Goal: Task Accomplishment & Management: Manage account settings

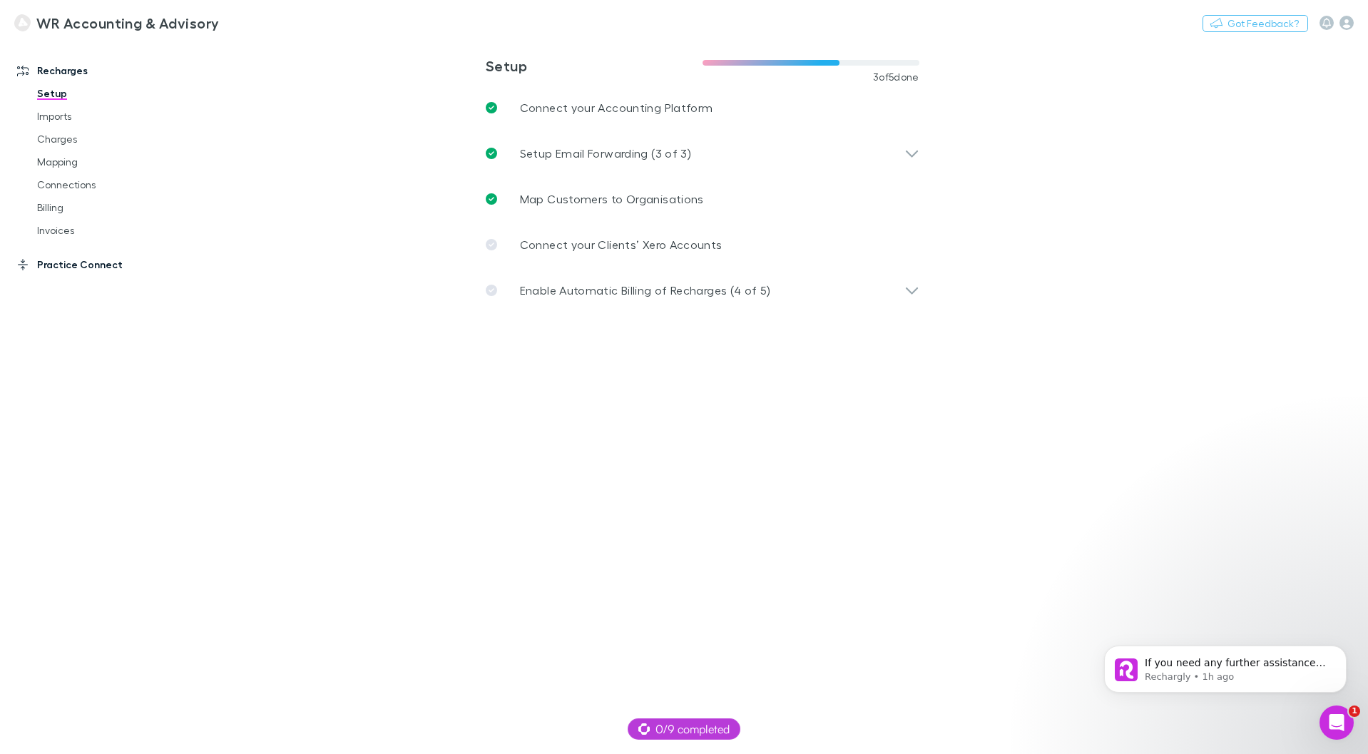
click at [69, 266] on link "Practice Connect" at bounding box center [98, 264] width 190 height 23
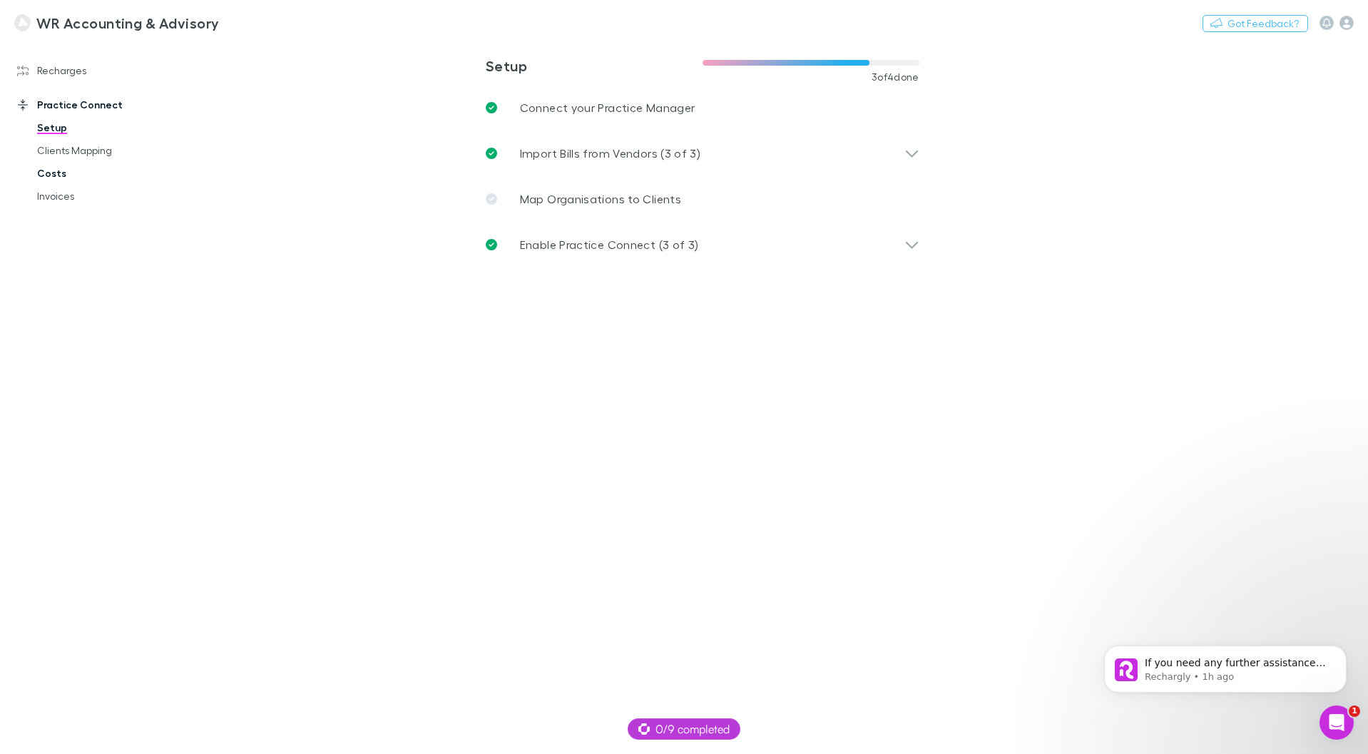
click at [44, 173] on link "Costs" at bounding box center [108, 173] width 170 height 23
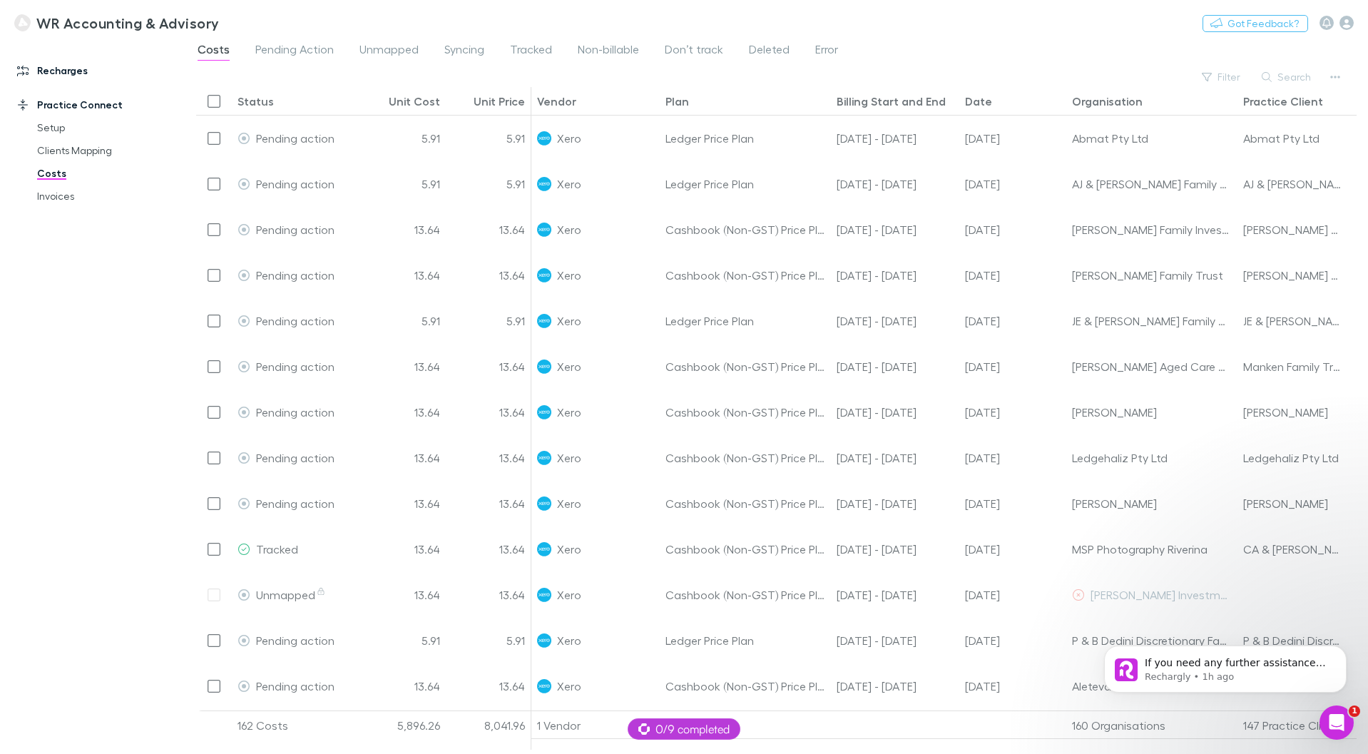
click at [64, 67] on link "Recharges" at bounding box center [98, 70] width 190 height 23
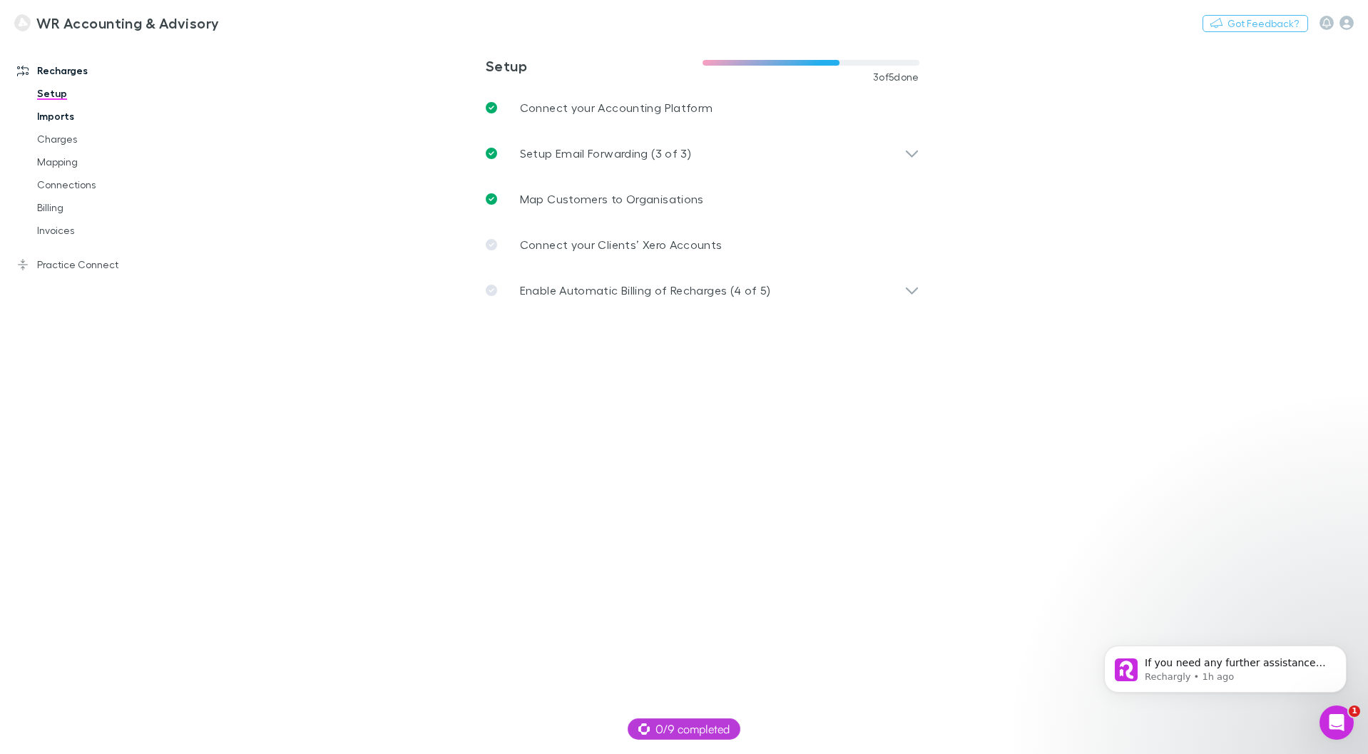
click at [34, 120] on link "Imports" at bounding box center [108, 116] width 170 height 23
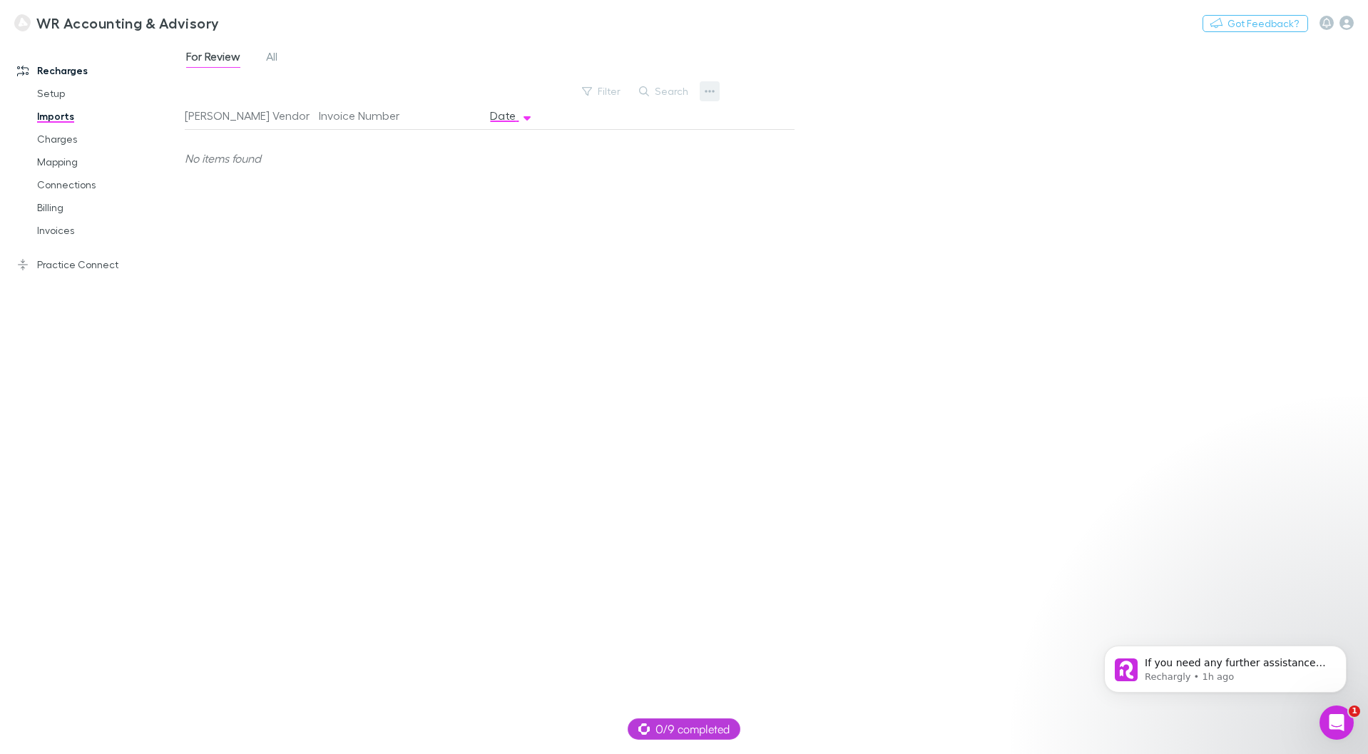
click at [712, 91] on icon "button" at bounding box center [710, 91] width 10 height 11
click at [665, 120] on p "Custom CSV Import" at bounding box center [621, 119] width 173 height 17
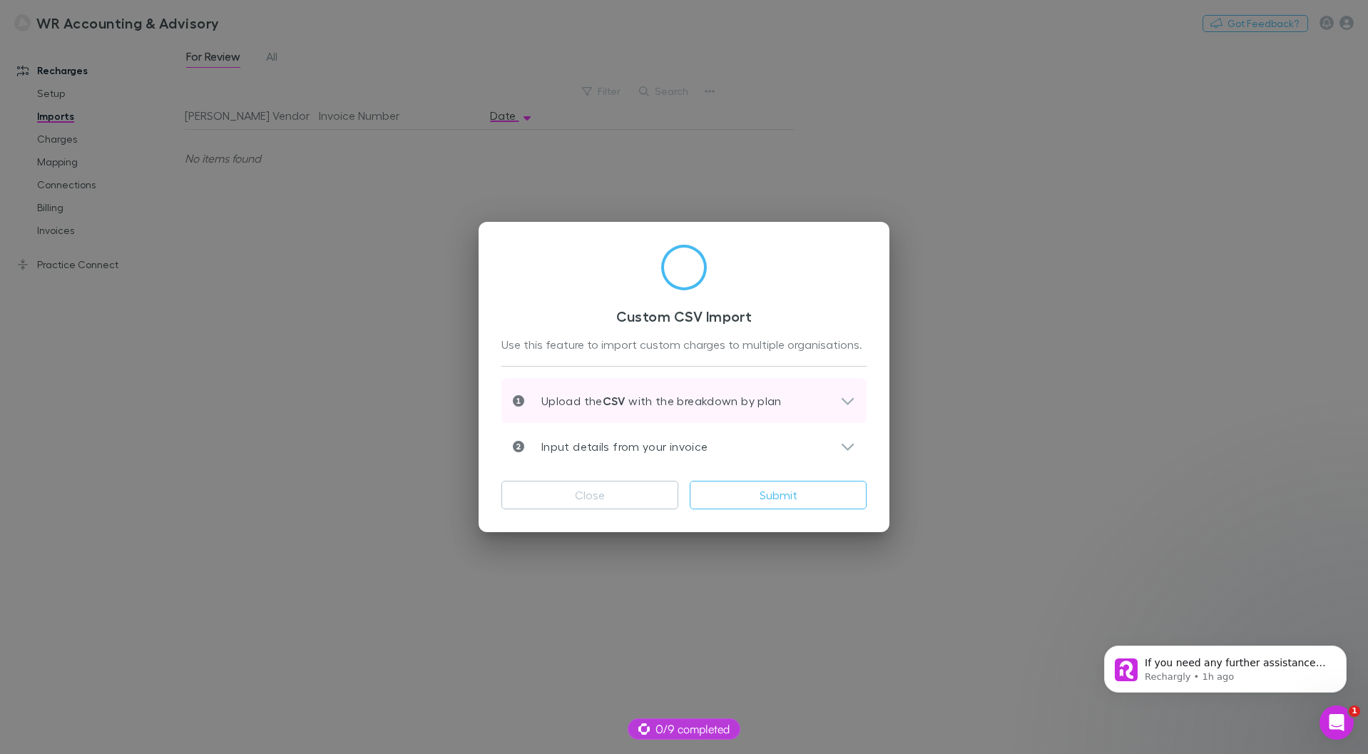
click at [841, 397] on icon at bounding box center [847, 400] width 15 height 17
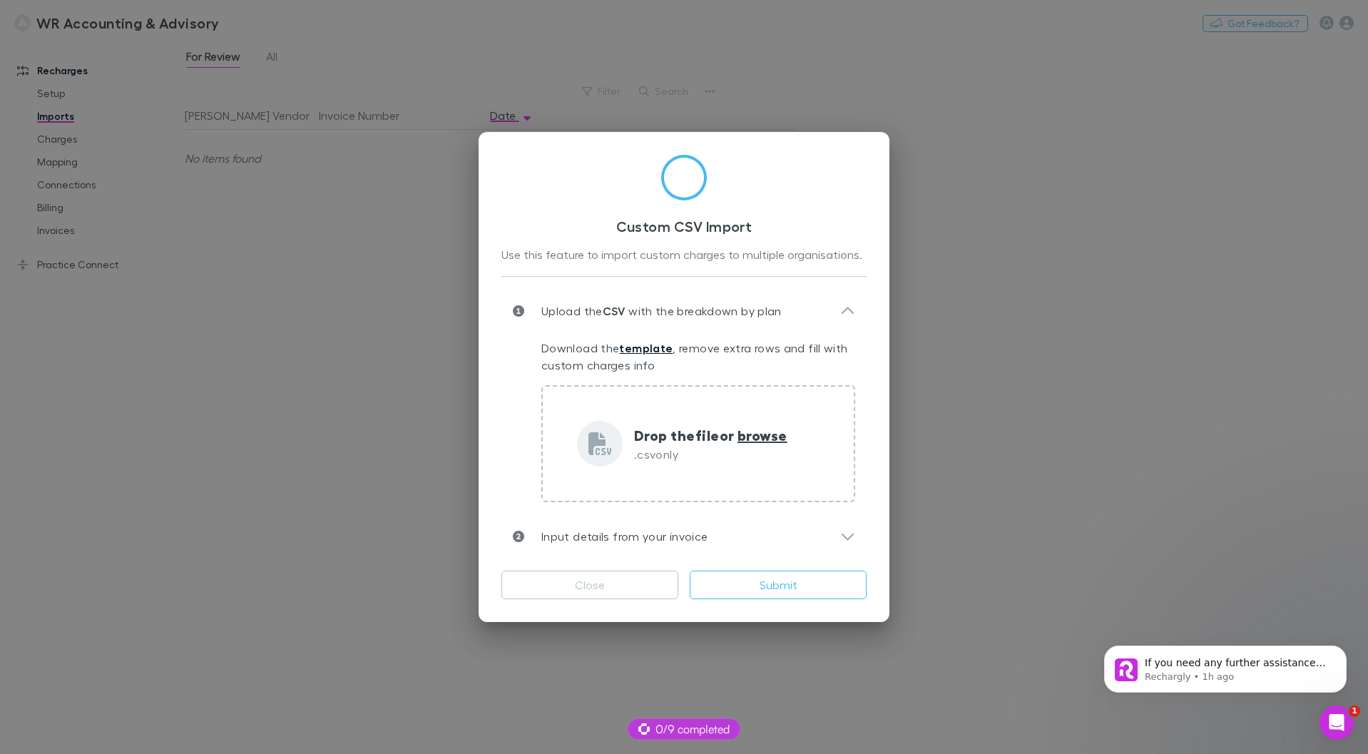
click at [634, 347] on link "template" at bounding box center [645, 348] width 53 height 14
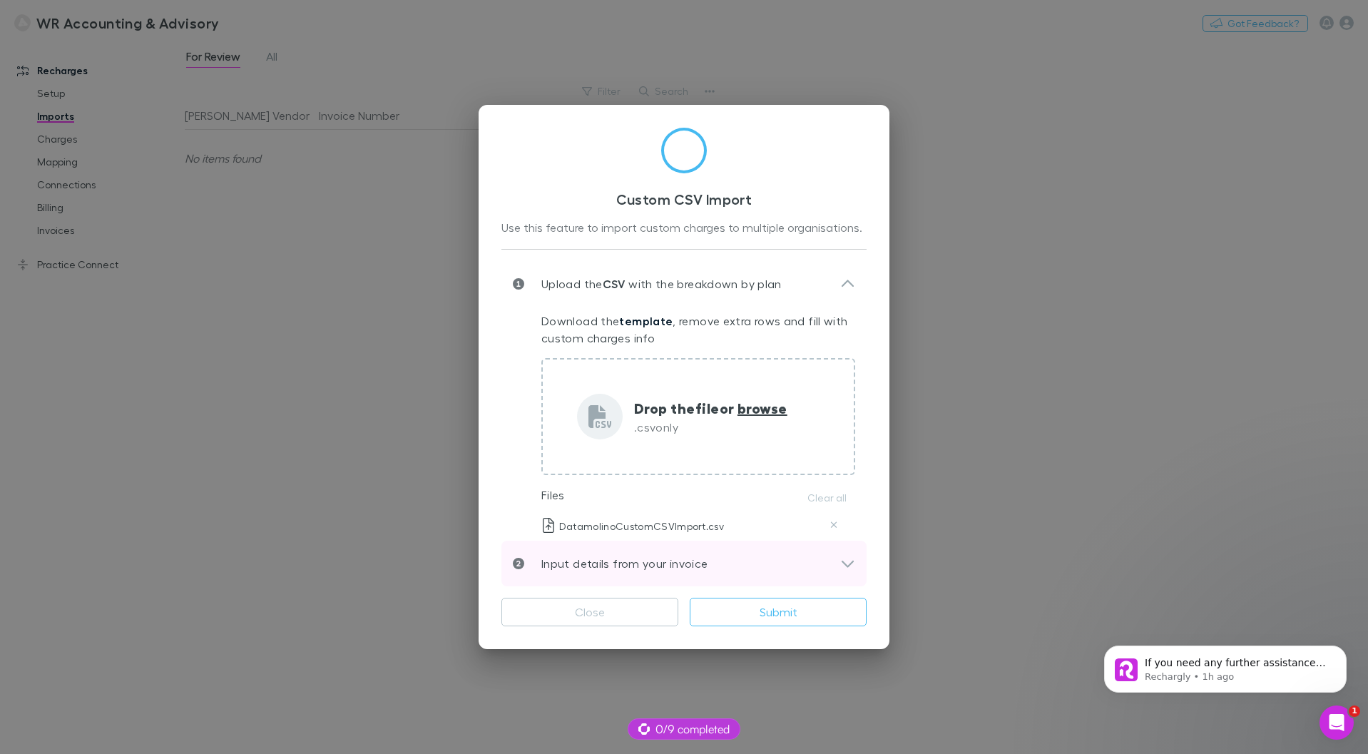
click at [841, 559] on icon at bounding box center [847, 563] width 15 height 17
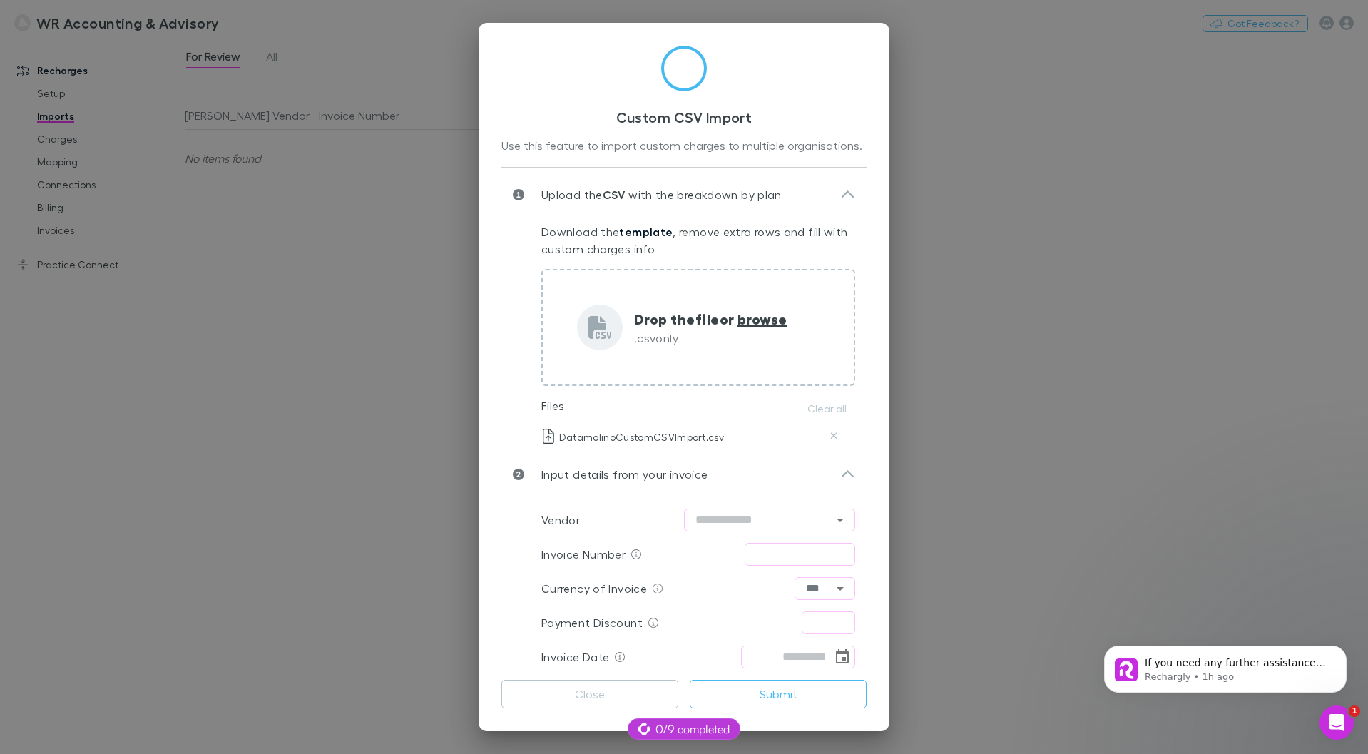
scroll to position [13, 0]
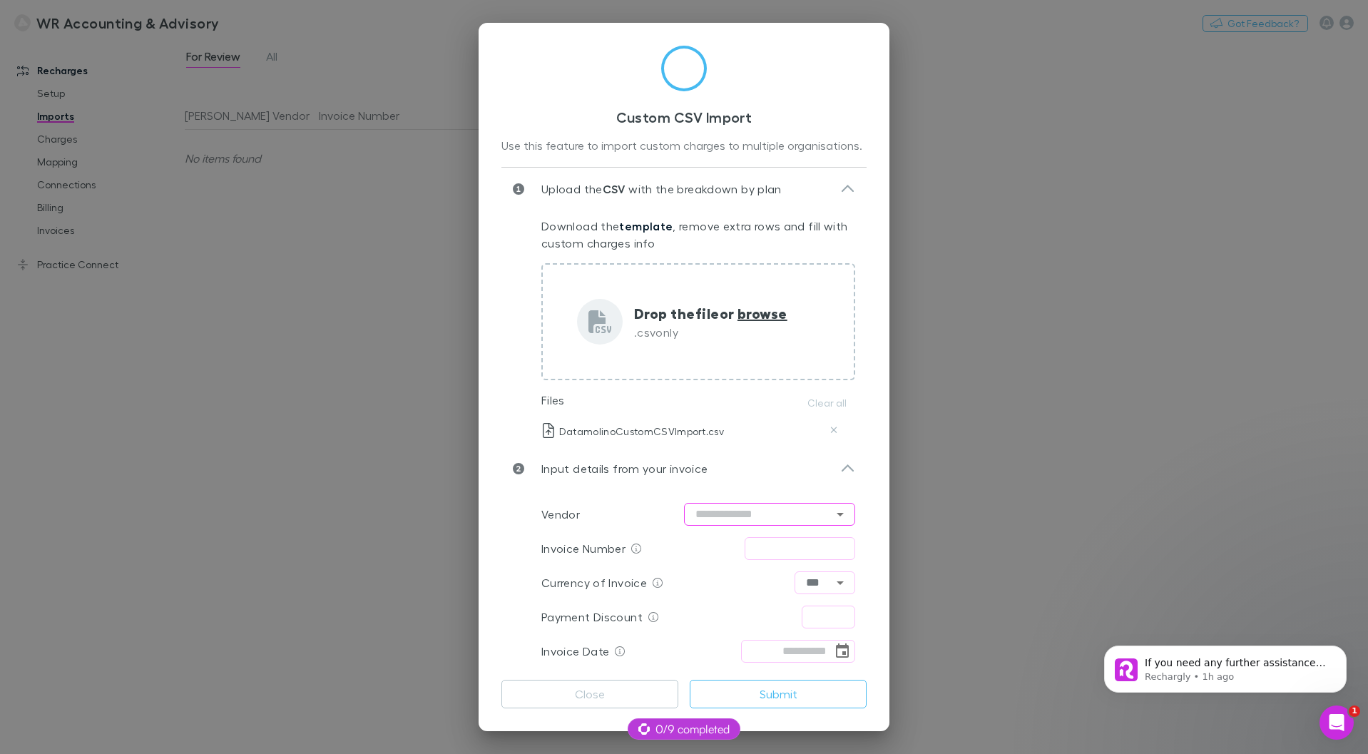
click at [757, 517] on input "text" at bounding box center [769, 514] width 171 height 23
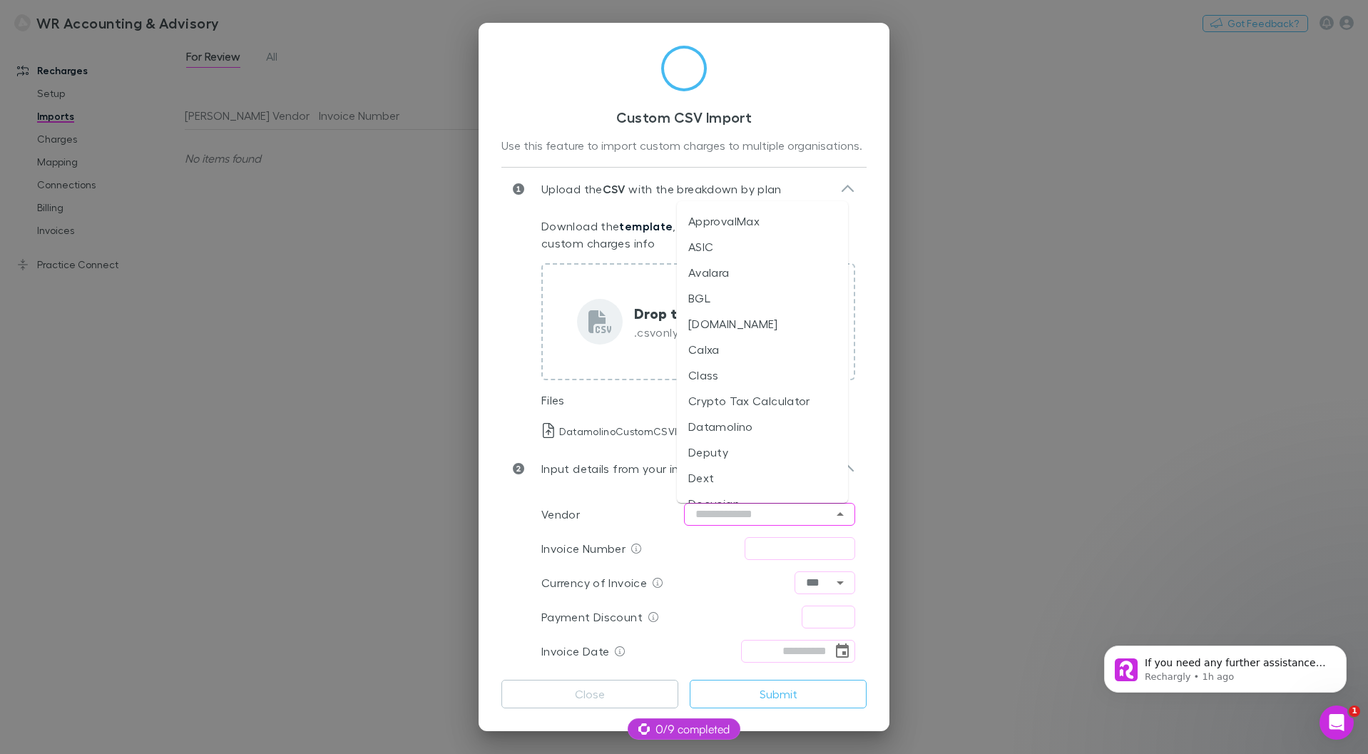
scroll to position [143, 0]
click at [749, 419] on li "Datamolino" at bounding box center [762, 411] width 171 height 26
type input "**********"
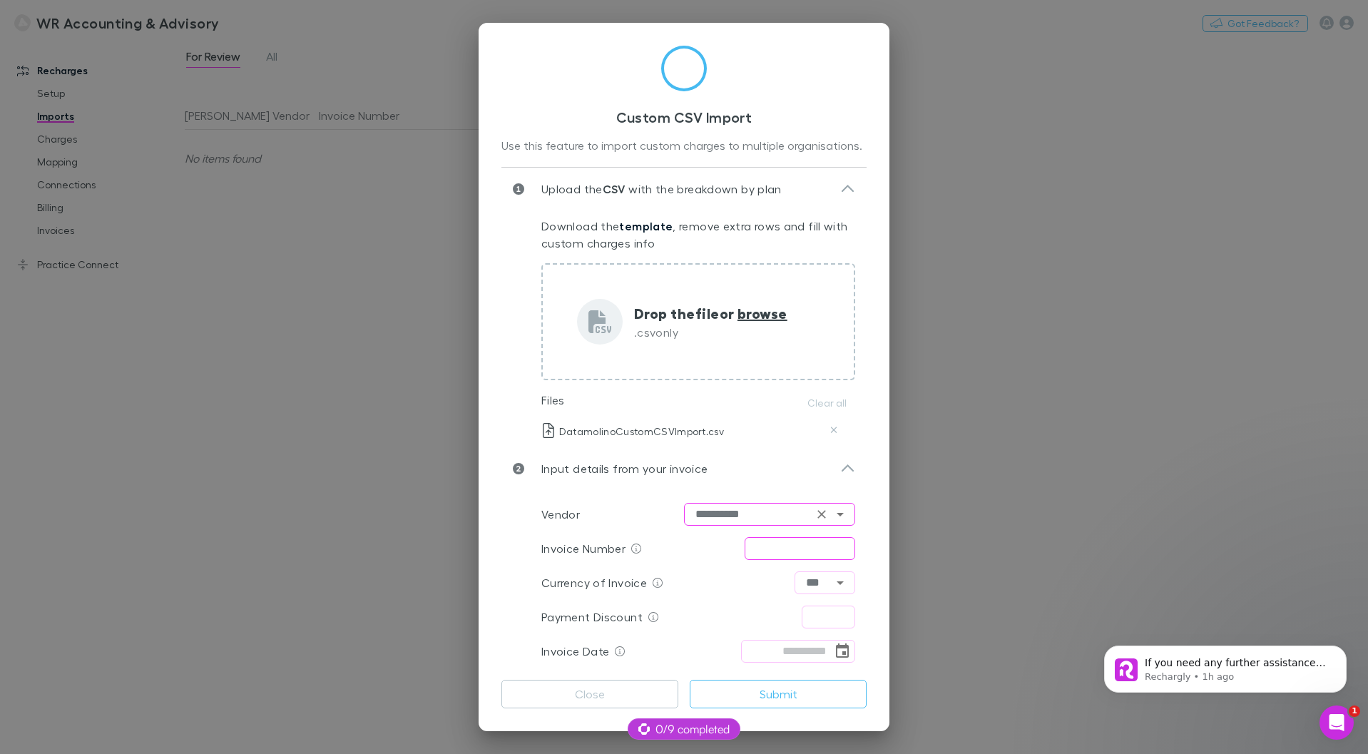
click at [778, 550] on input "text" at bounding box center [800, 548] width 111 height 23
click at [769, 553] on input "text" at bounding box center [800, 548] width 111 height 23
type input "**********"
drag, startPoint x: 819, startPoint y: 606, endPoint x: 821, endPoint y: 615, distance: 8.7
click at [819, 607] on input "text" at bounding box center [828, 616] width 53 height 23
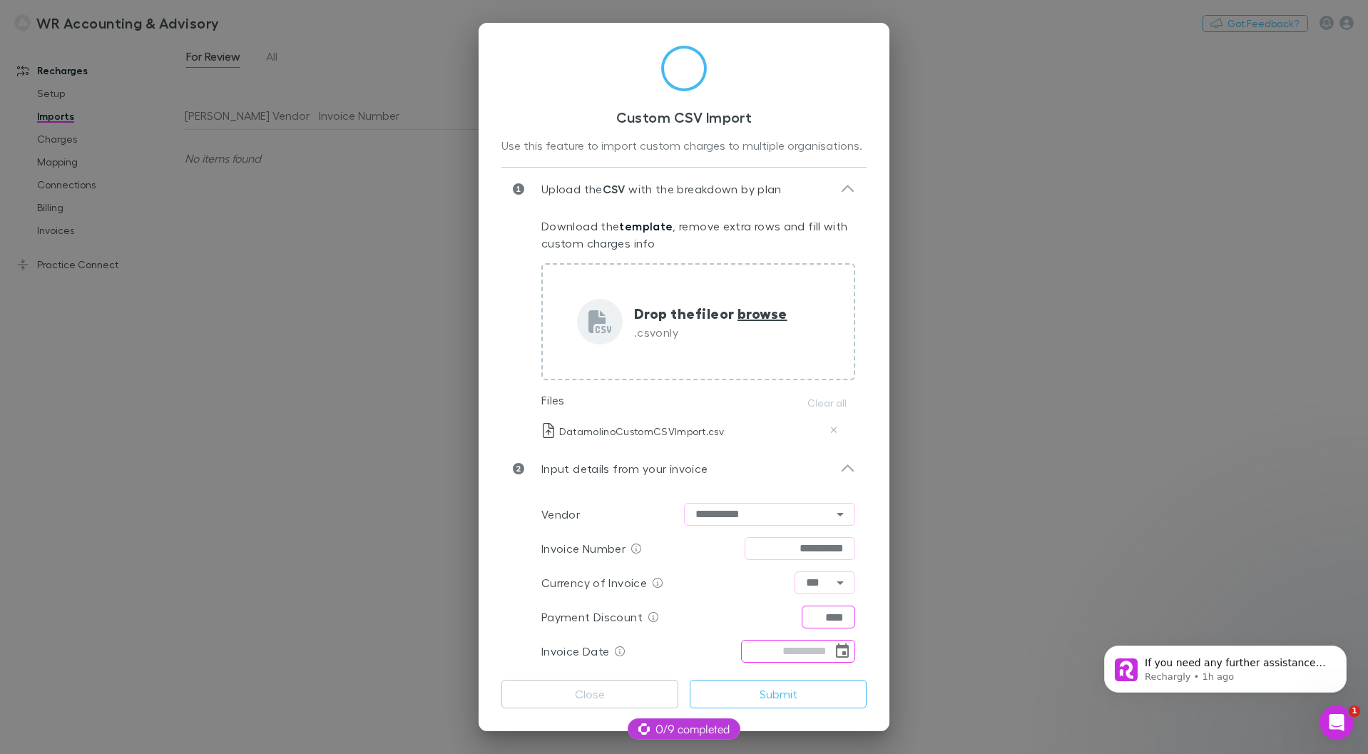
type input "****"
click at [772, 656] on input "tel" at bounding box center [786, 651] width 91 height 23
type input "*"
type input "**********"
click at [781, 703] on button "Submit" at bounding box center [778, 694] width 177 height 29
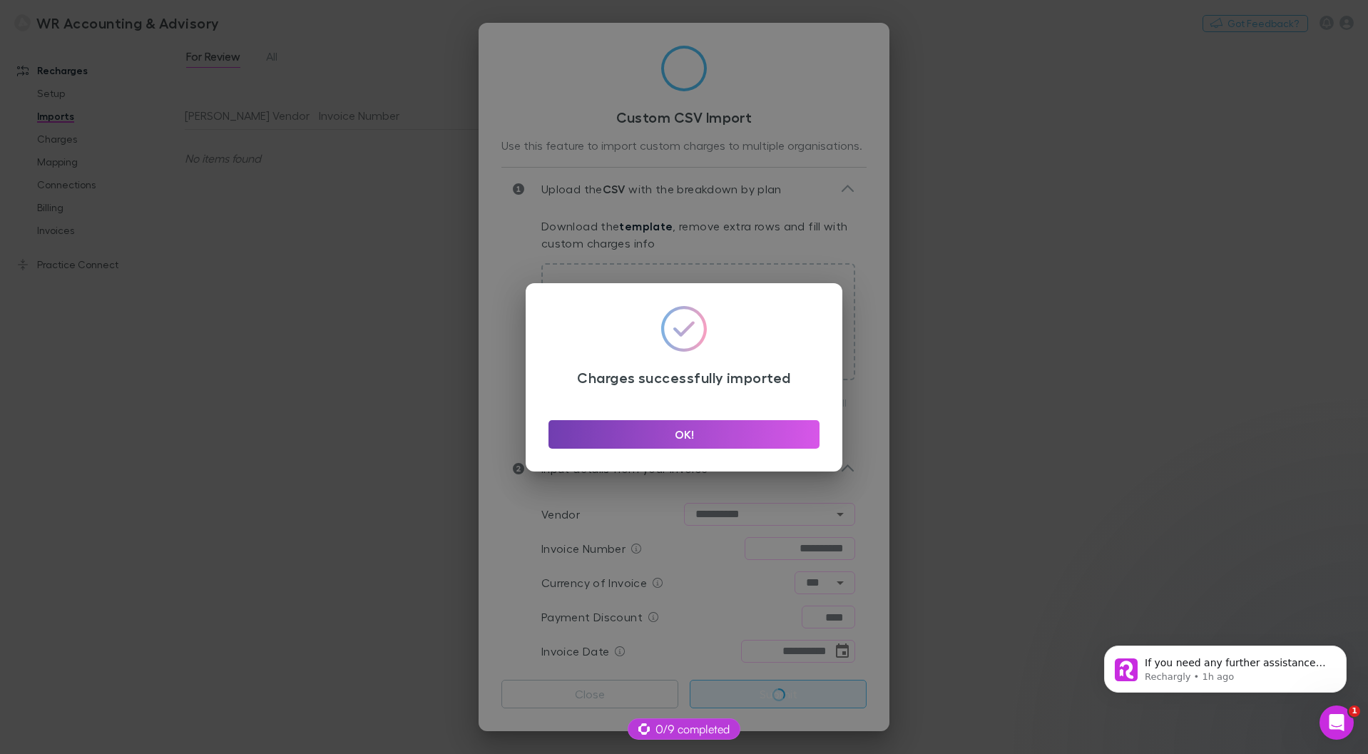
click at [679, 424] on button "OK!" at bounding box center [683, 434] width 271 height 29
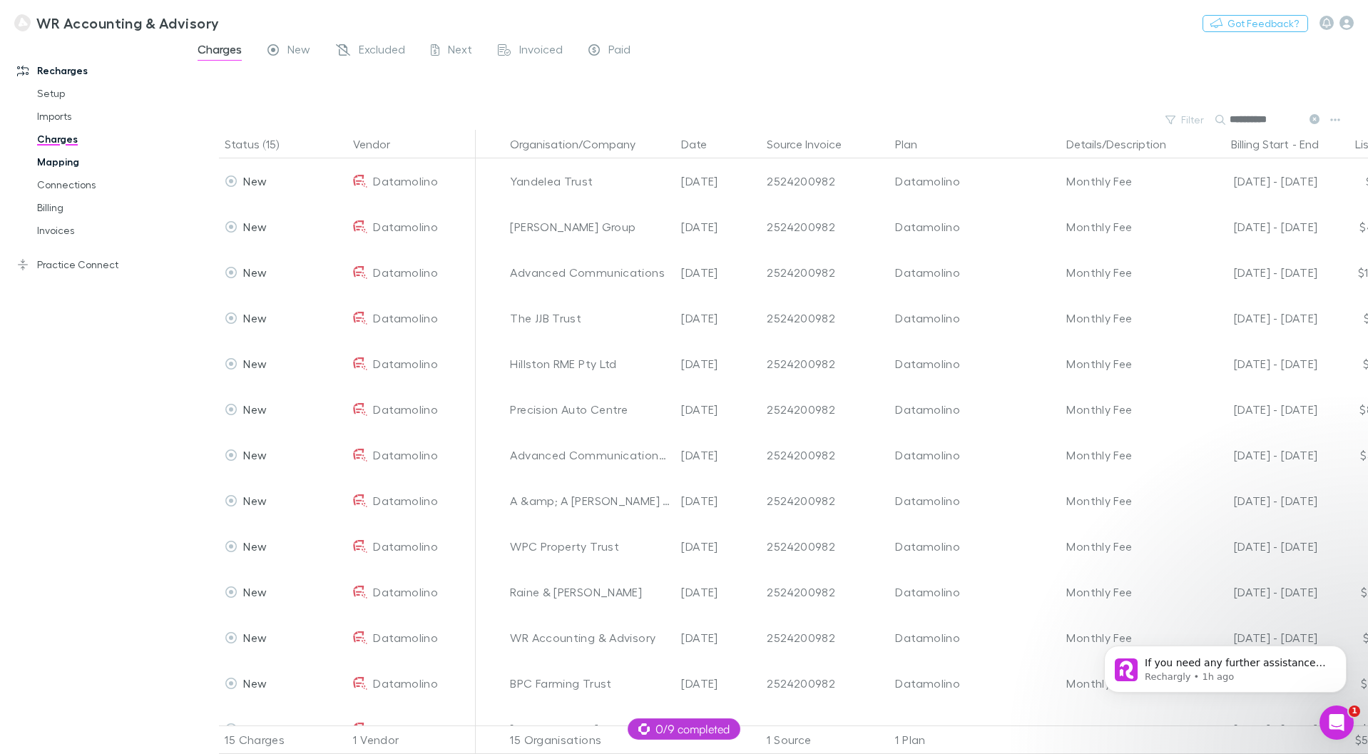
click at [79, 163] on link "Mapping" at bounding box center [108, 161] width 170 height 23
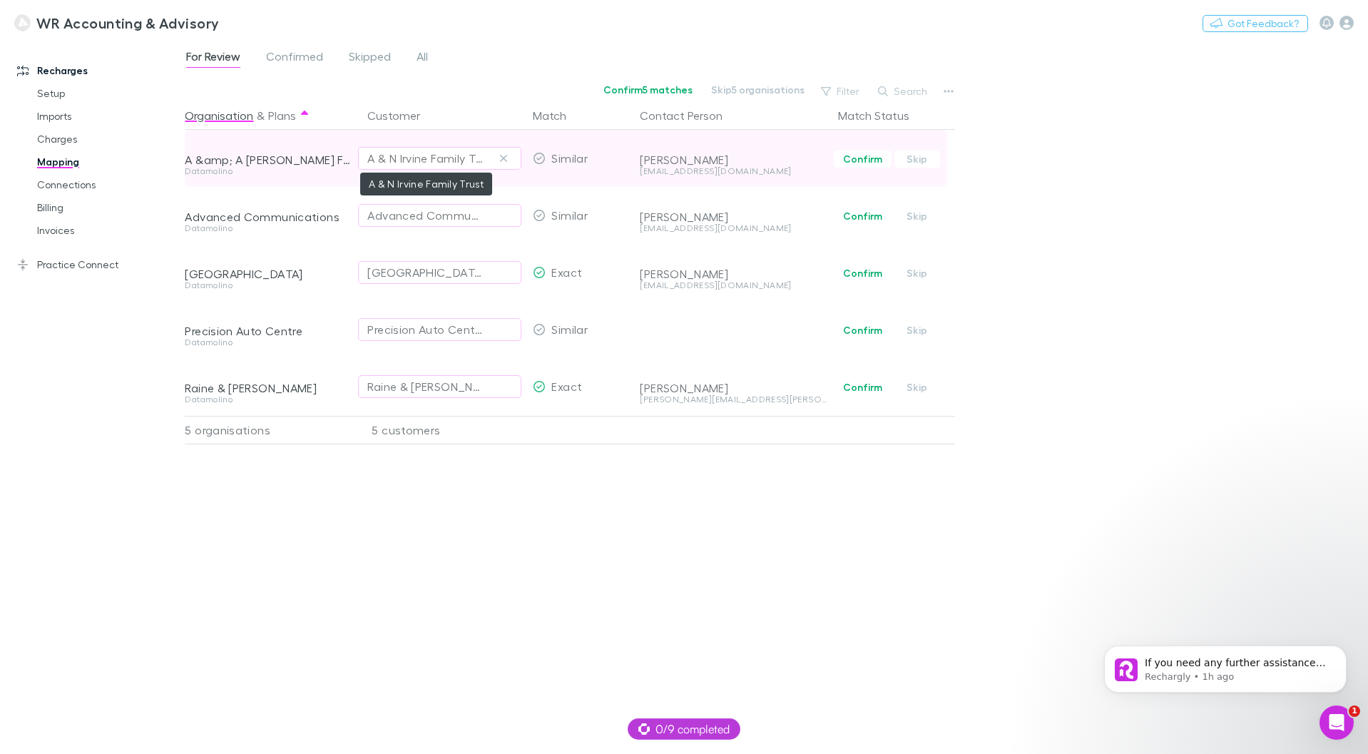
click at [439, 158] on div "A & N Irvine Family Trust" at bounding box center [425, 158] width 116 height 17
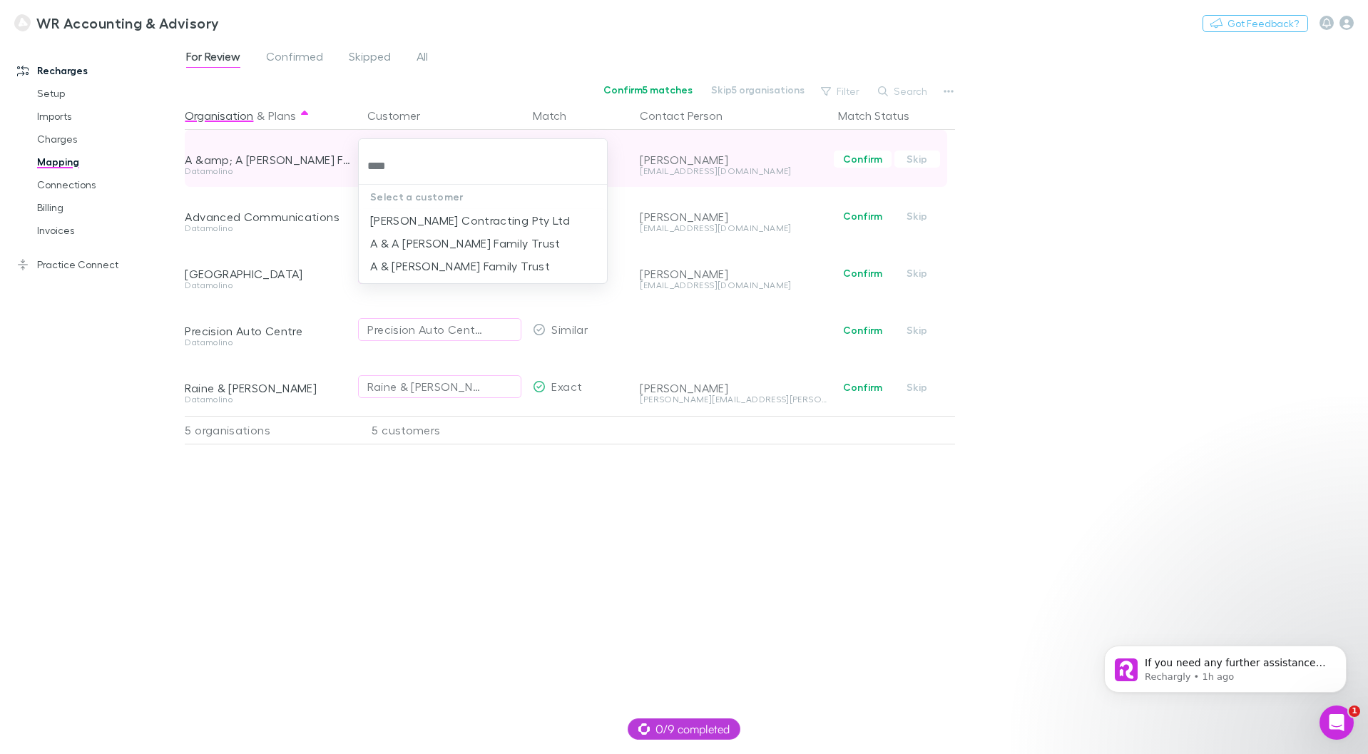
type input "*****"
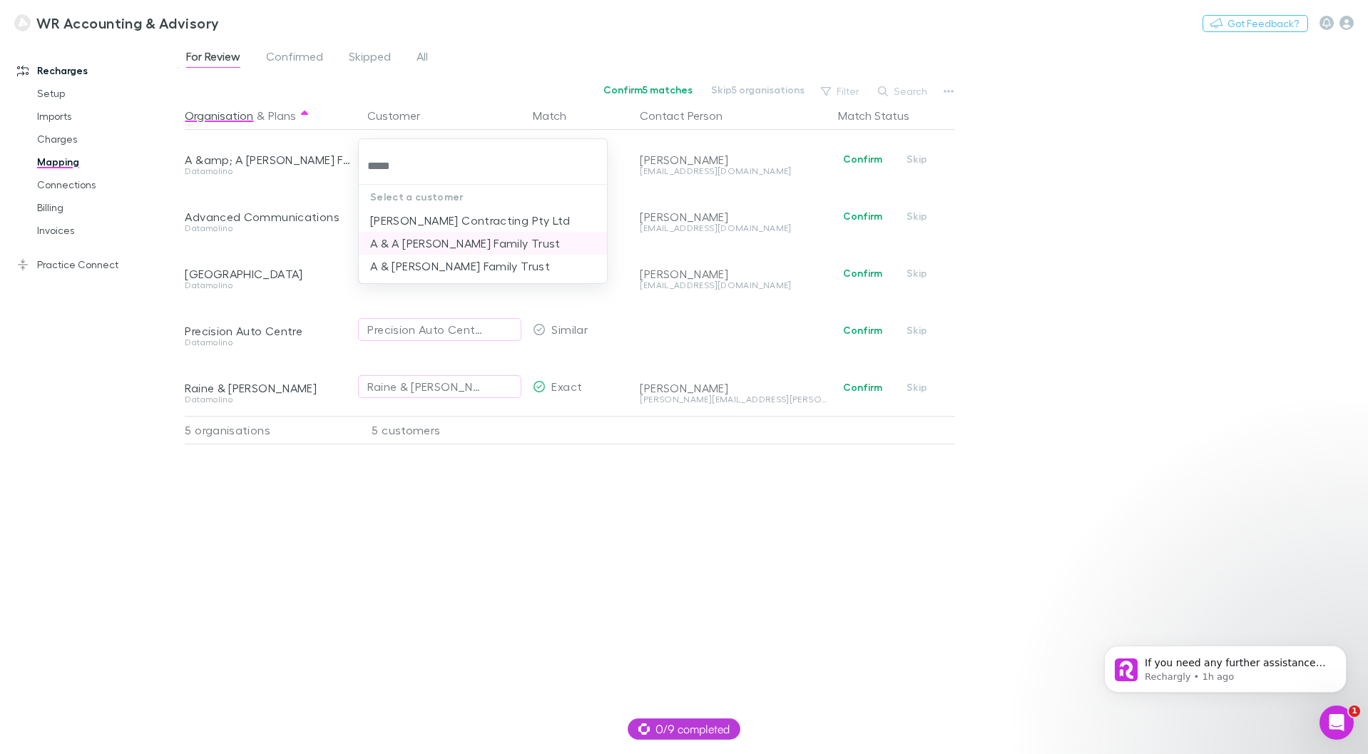
click at [429, 239] on li "A & A [PERSON_NAME] Family Trust" at bounding box center [483, 243] width 248 height 23
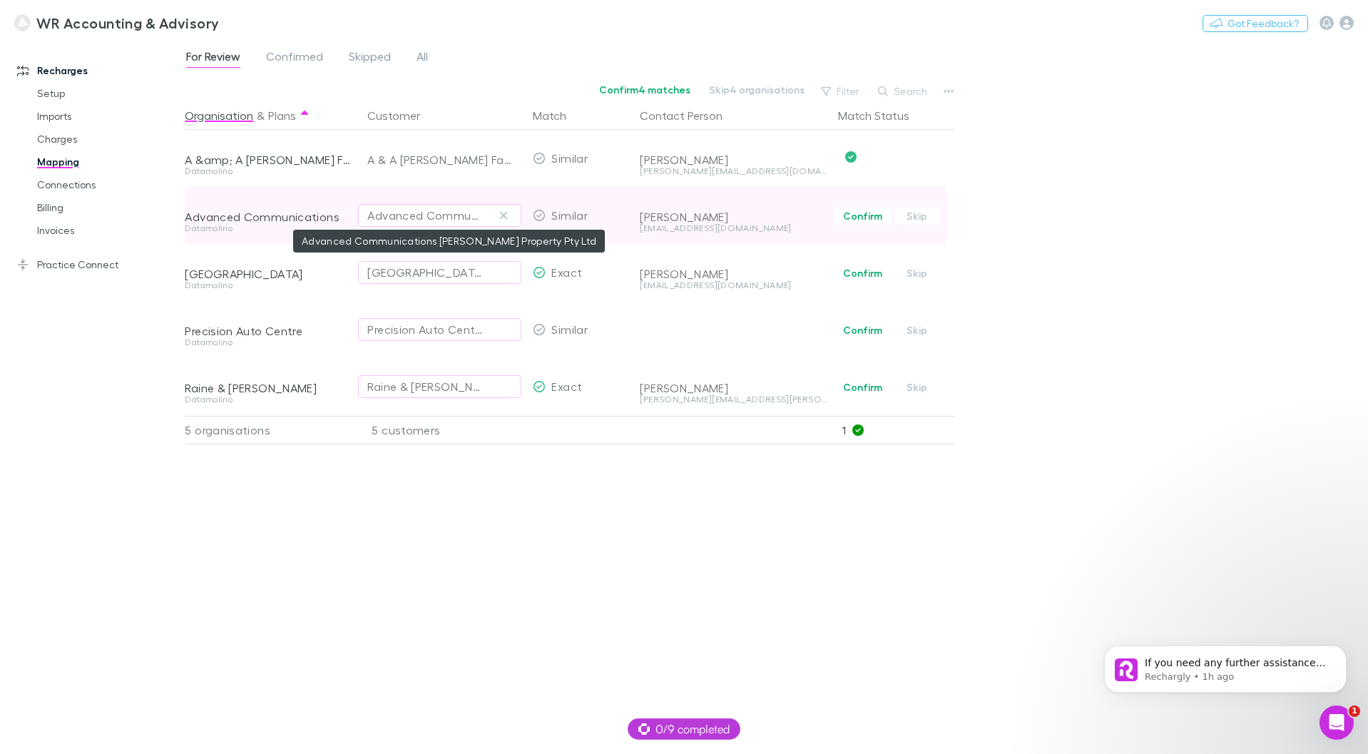
click at [436, 215] on div "Advanced Communications Griffith Property Pty Ltd" at bounding box center [425, 215] width 116 height 17
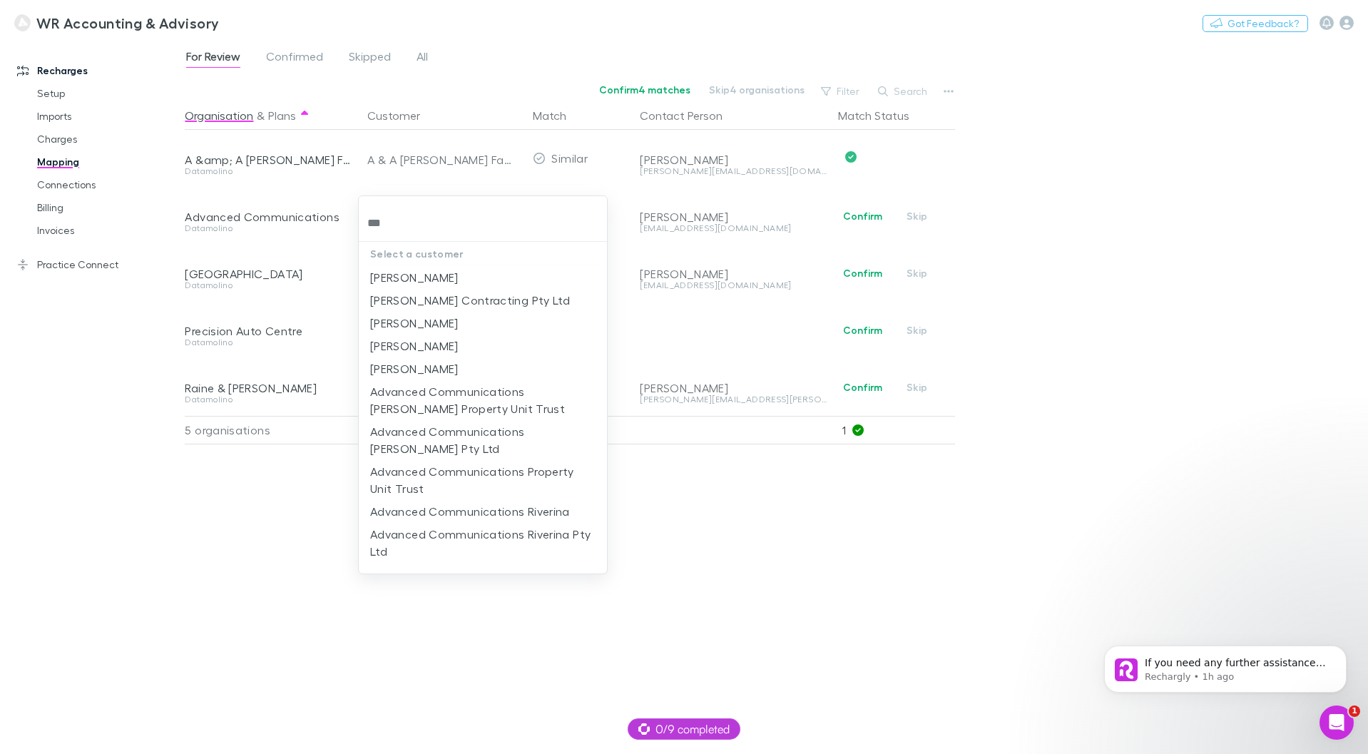
type input "****"
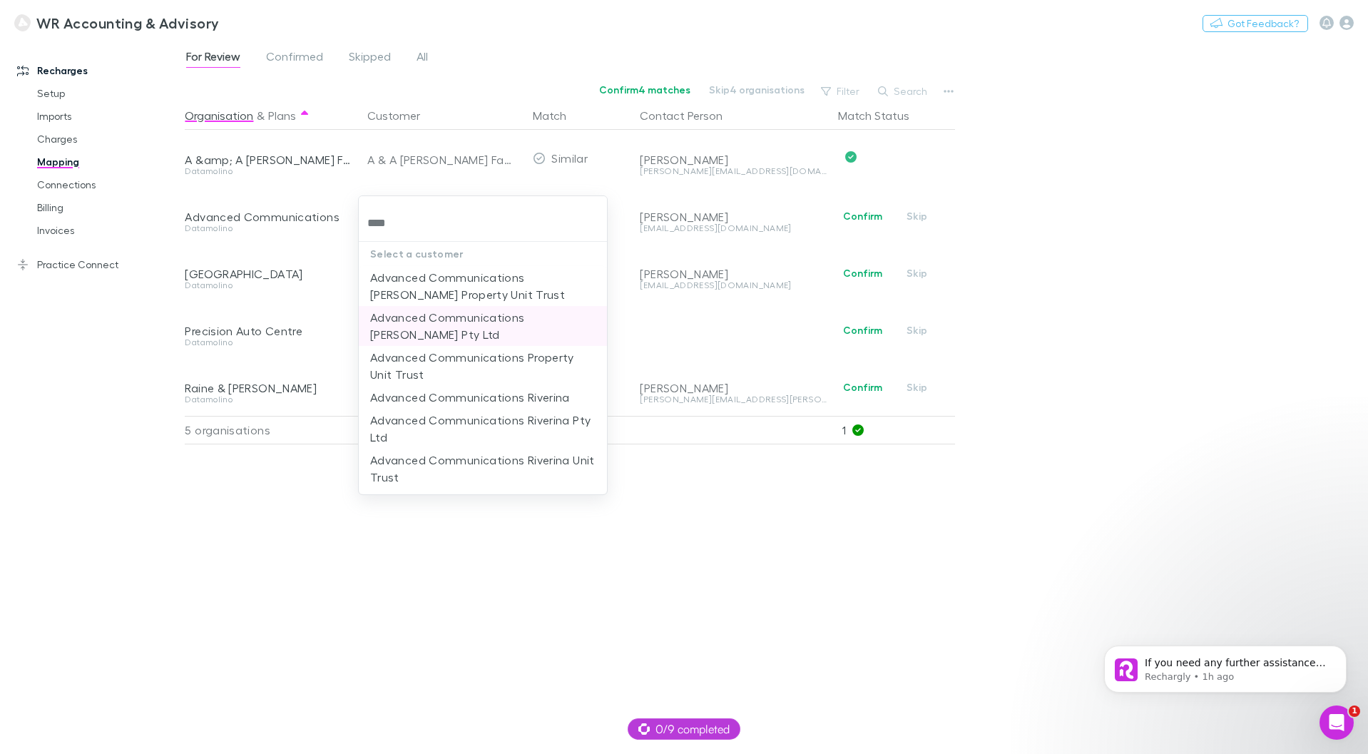
click at [456, 329] on li "Advanced Communications [PERSON_NAME] Pty Ltd" at bounding box center [483, 326] width 248 height 40
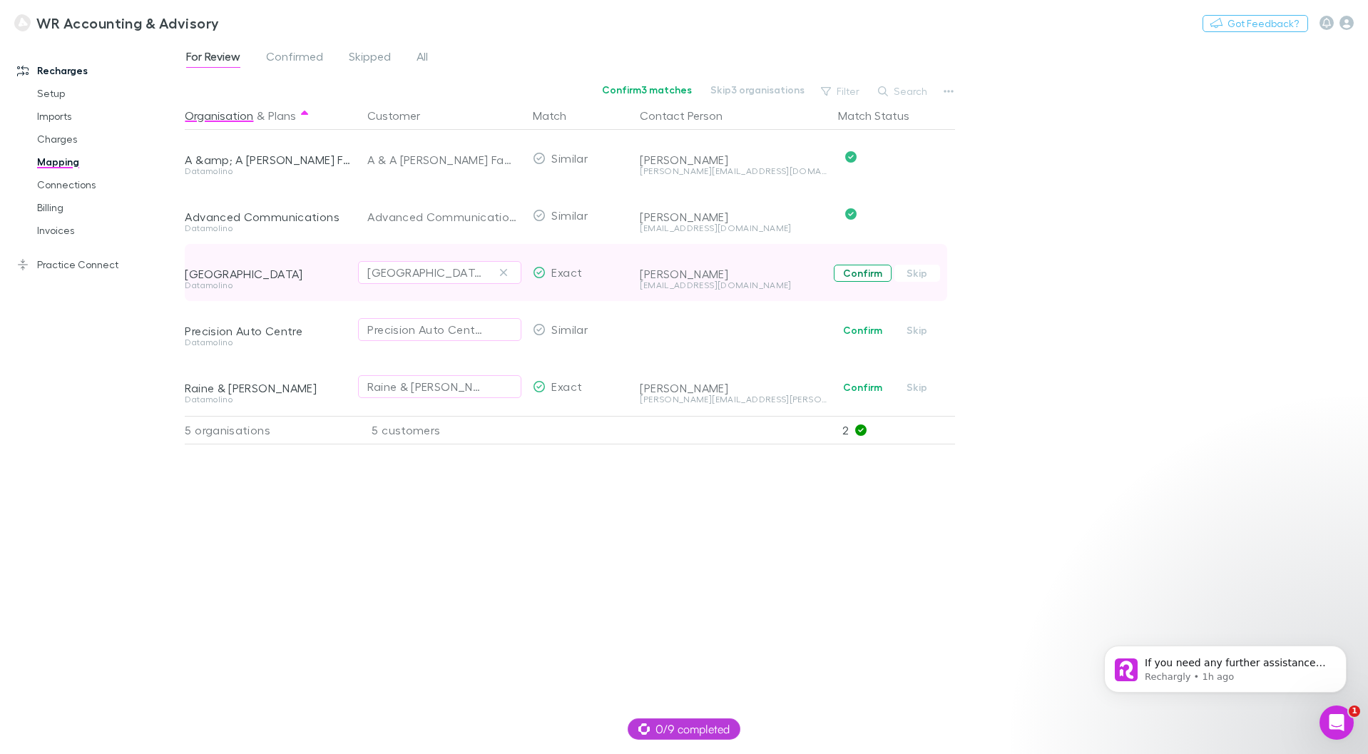
click at [866, 273] on button "Confirm" at bounding box center [863, 273] width 58 height 17
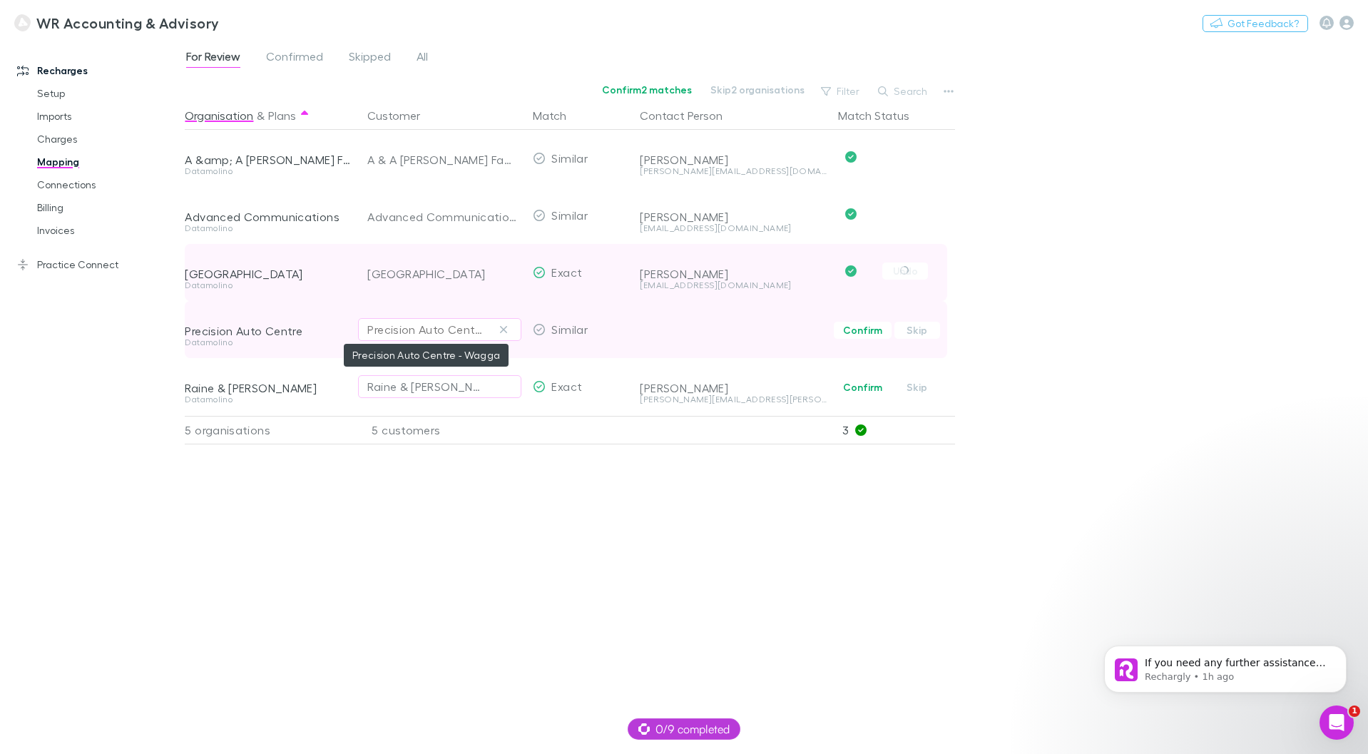
click at [469, 332] on div "Precision Auto Centre - Wagga" at bounding box center [425, 329] width 116 height 17
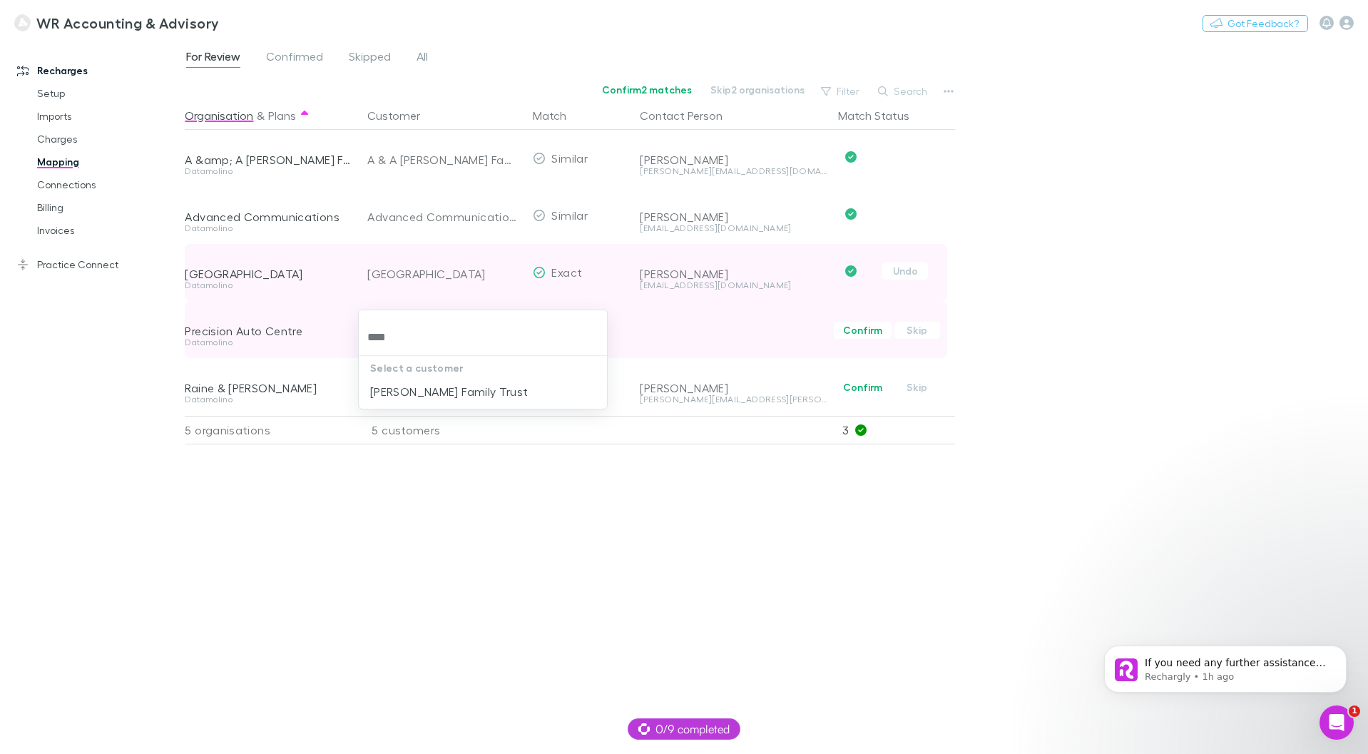
type input "*****"
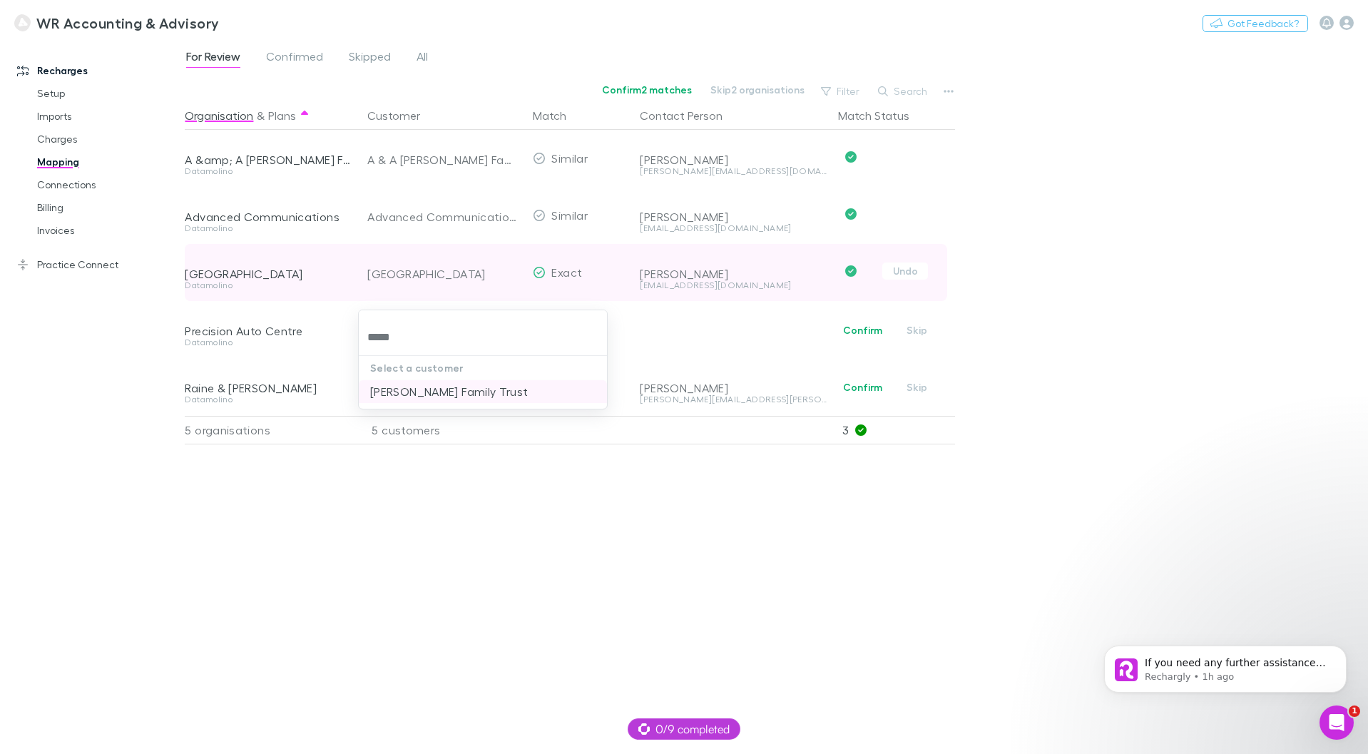
click at [469, 389] on li "[PERSON_NAME] Family Trust" at bounding box center [483, 391] width 248 height 23
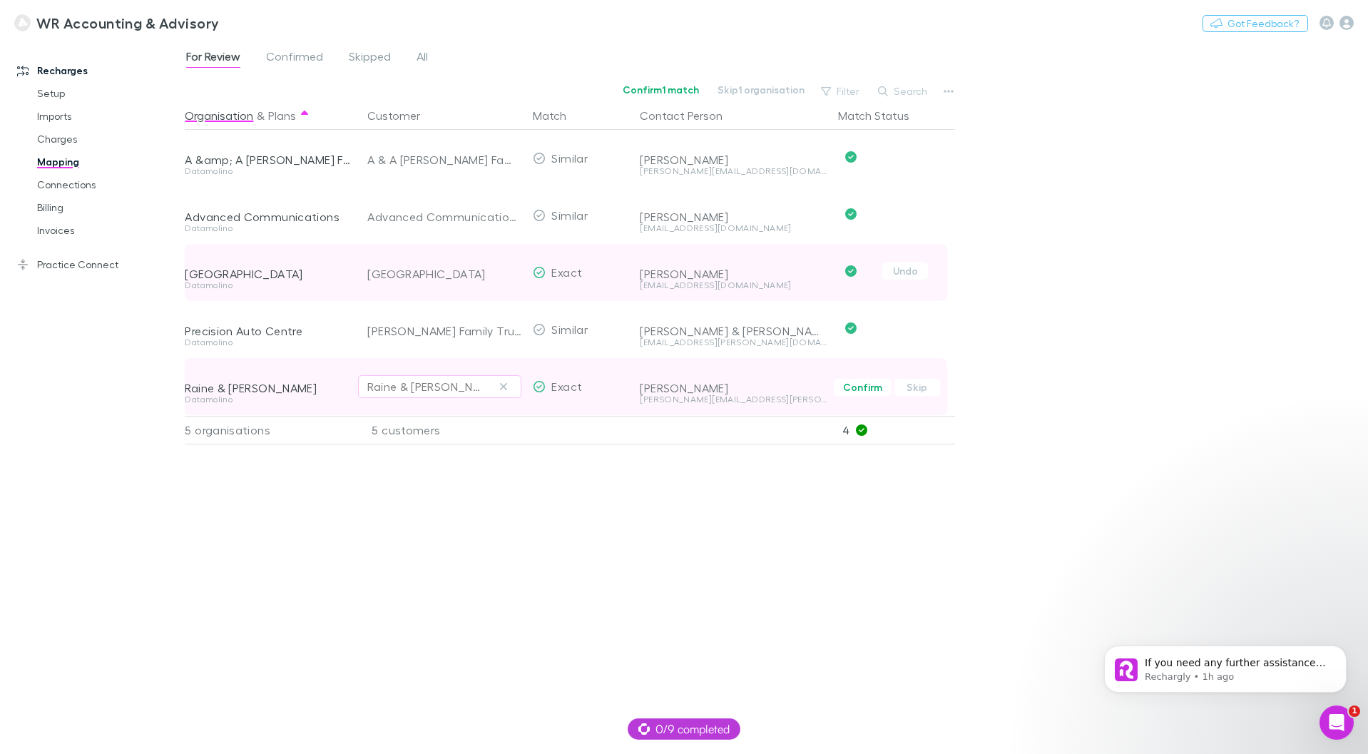
click at [406, 385] on div "Raine & [PERSON_NAME]" at bounding box center [425, 386] width 116 height 17
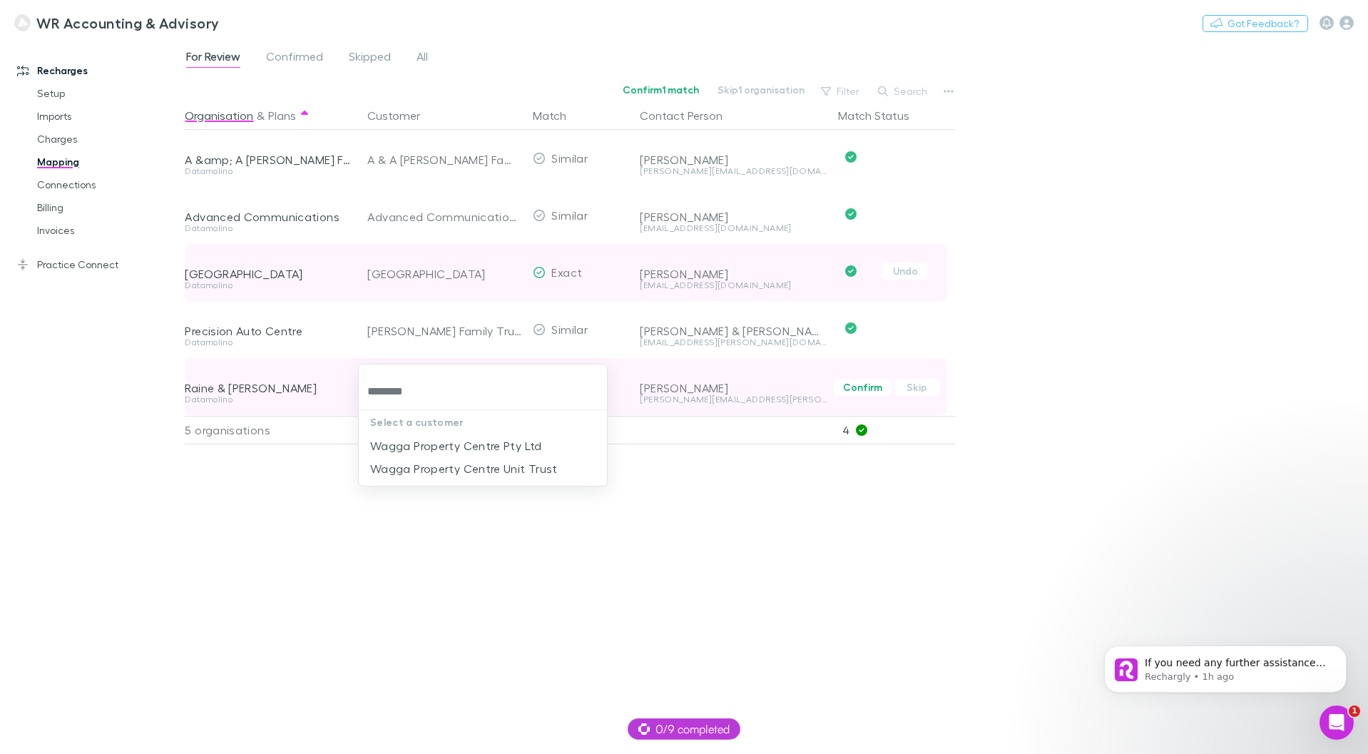
type input "*********"
click at [441, 470] on li "Wagga Property Centre Unit Trust" at bounding box center [483, 468] width 248 height 23
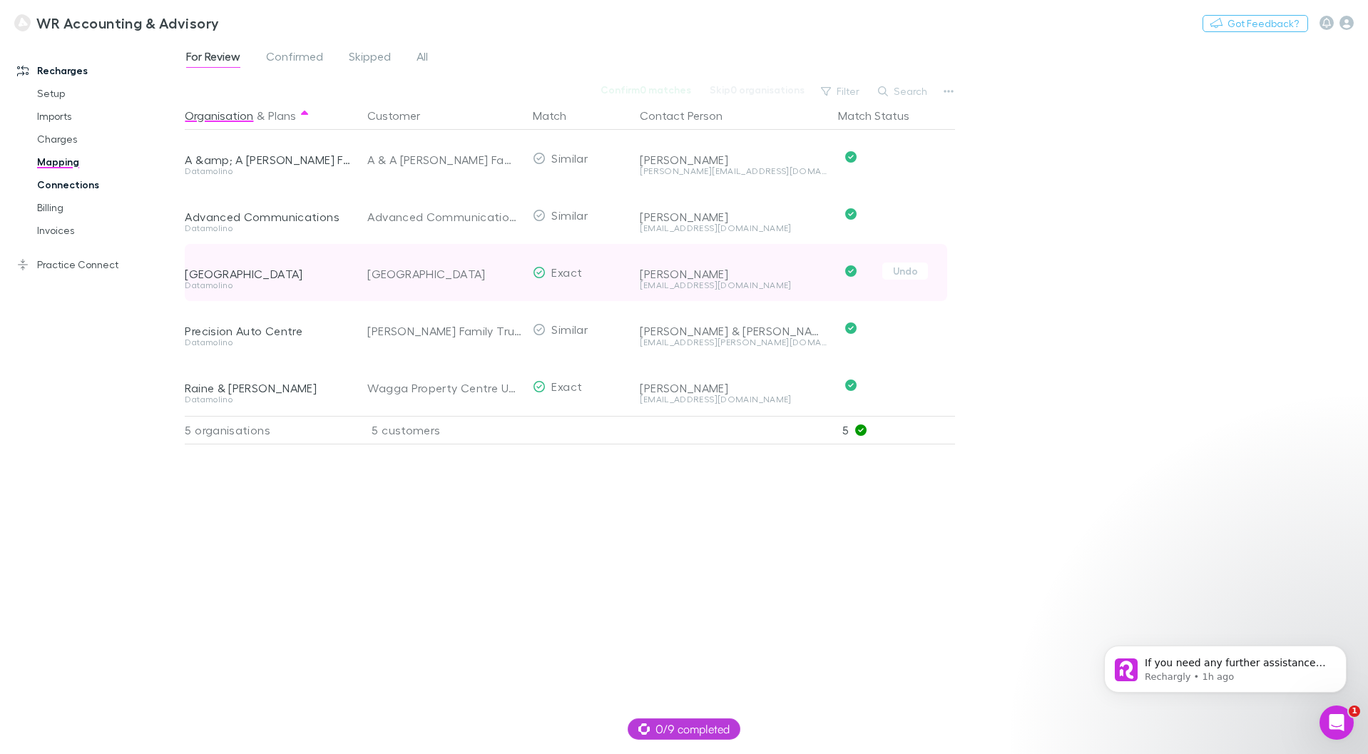
click at [91, 181] on link "Connections" at bounding box center [108, 184] width 170 height 23
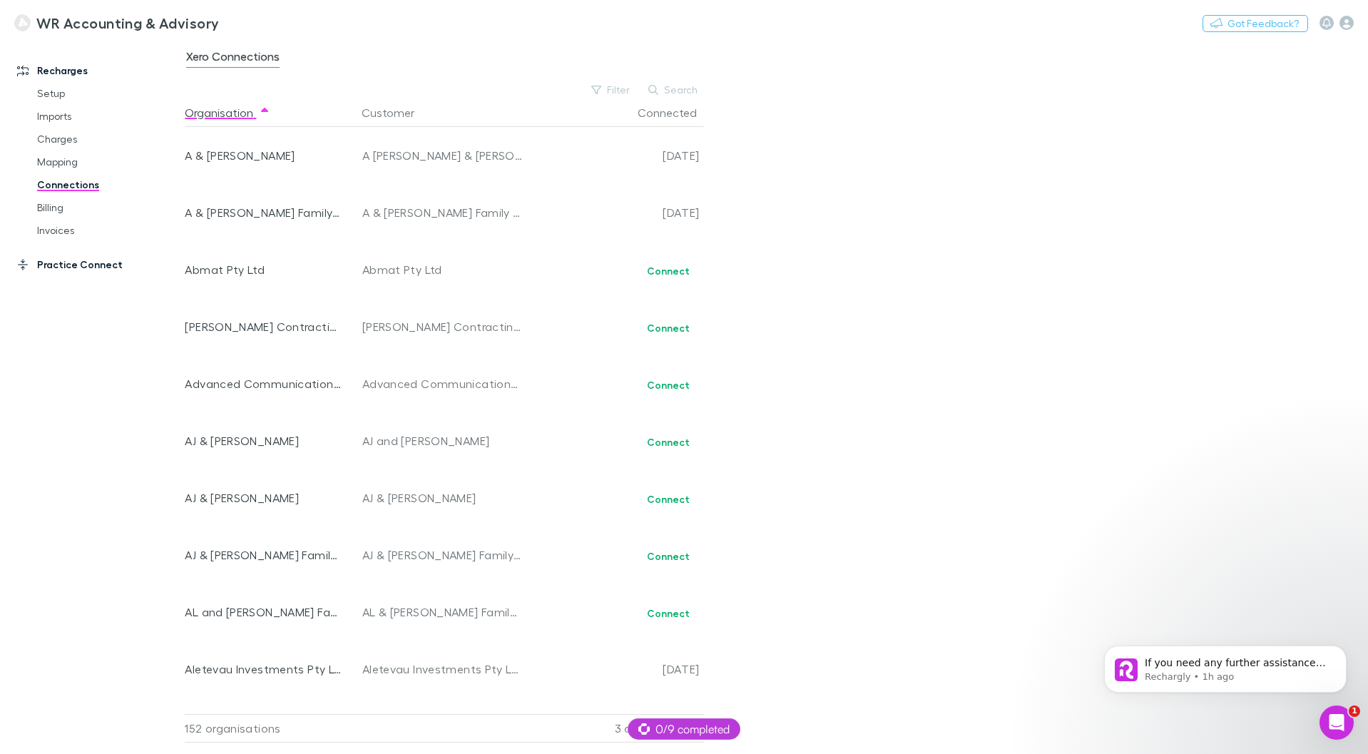
click at [66, 260] on link "Practice Connect" at bounding box center [98, 264] width 190 height 23
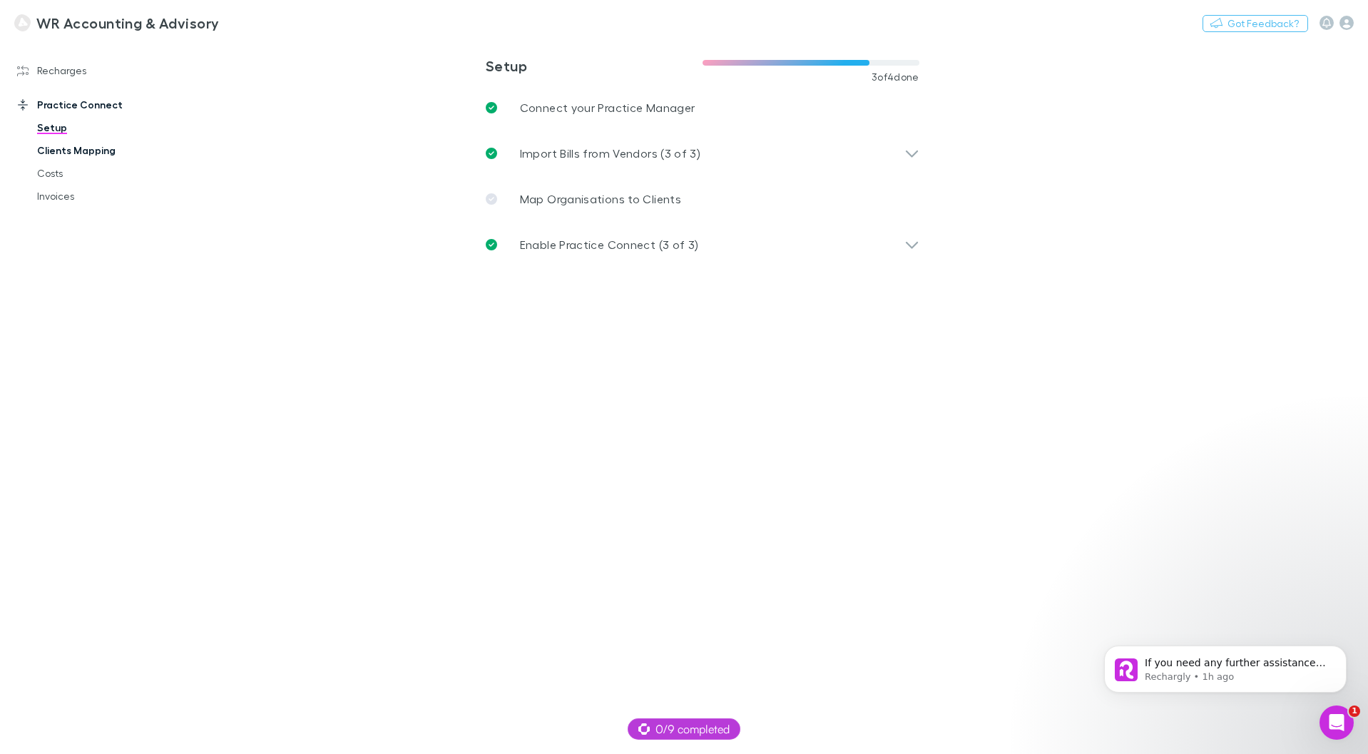
click at [61, 150] on link "Clients Mapping" at bounding box center [108, 150] width 170 height 23
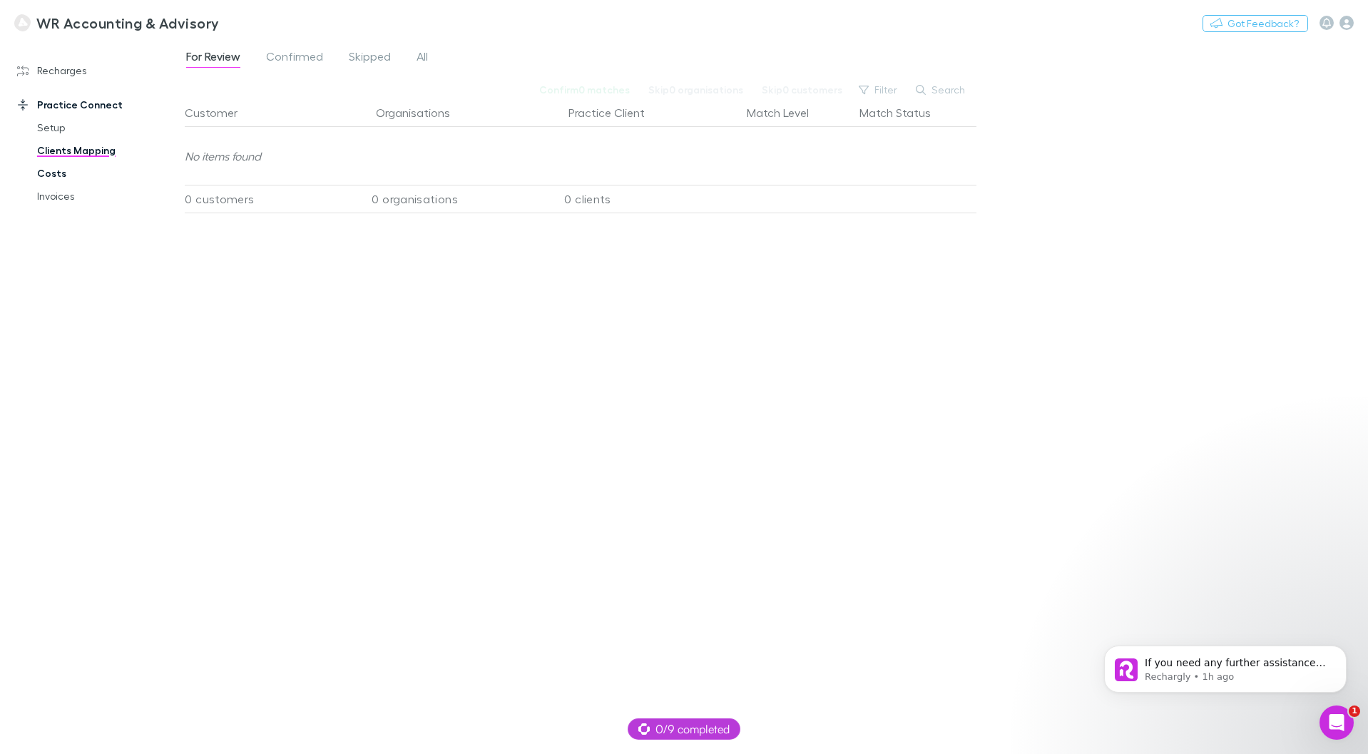
click at [63, 173] on link "Costs" at bounding box center [108, 173] width 170 height 23
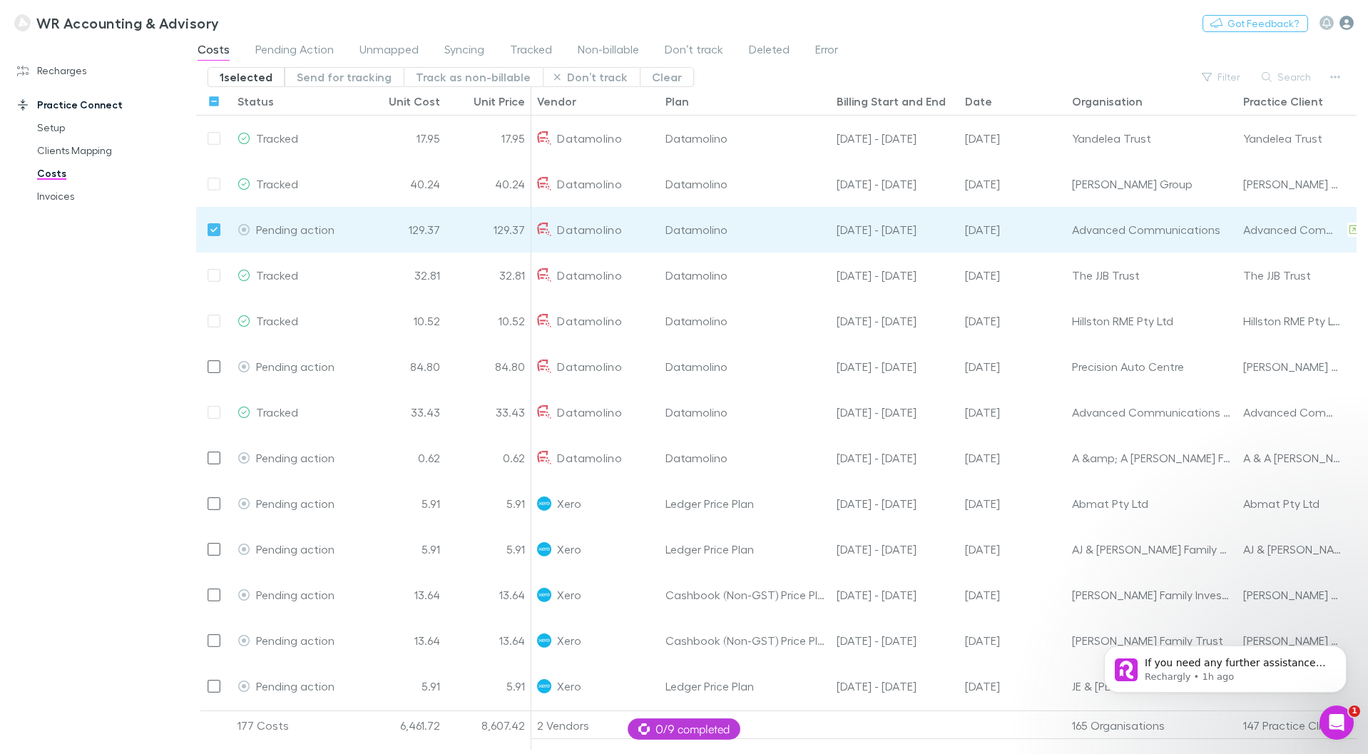
click at [1349, 24] on icon "button" at bounding box center [1346, 23] width 14 height 14
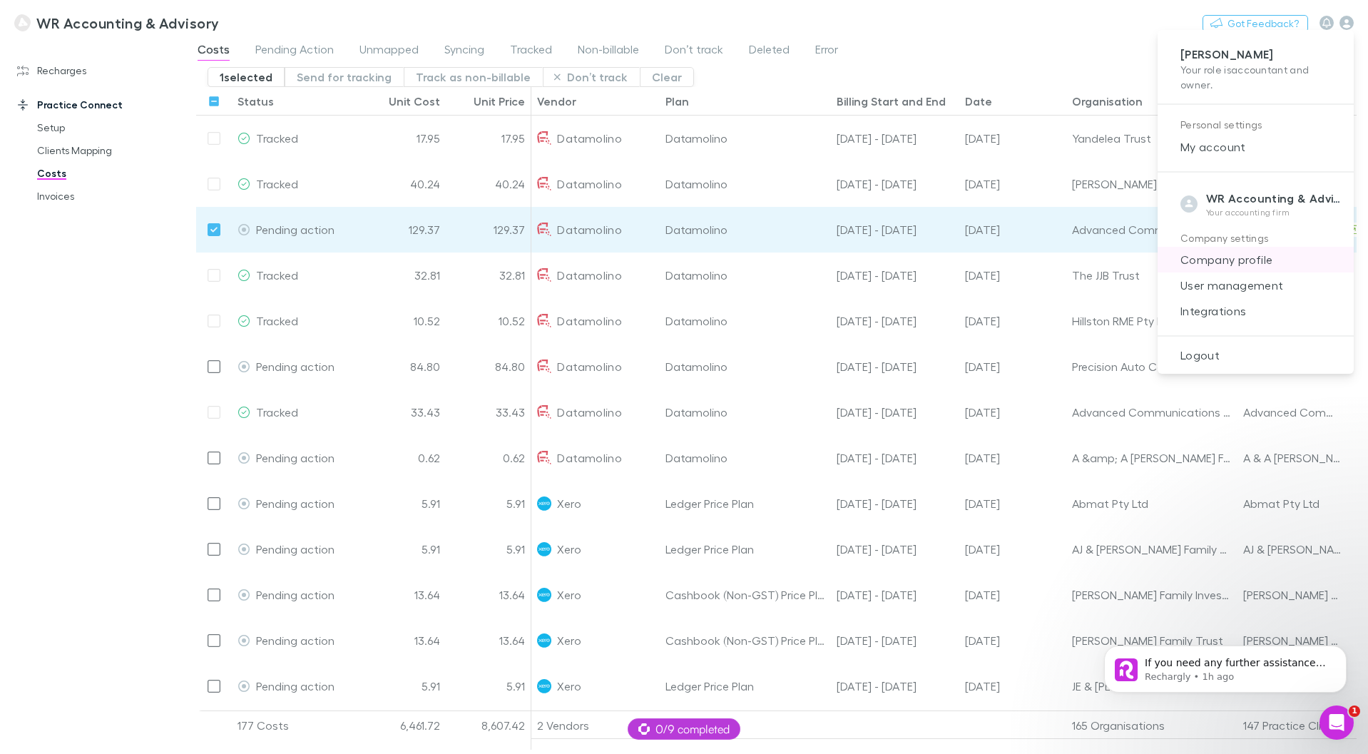
click at [1219, 264] on span "Company profile" at bounding box center [1255, 259] width 173 height 17
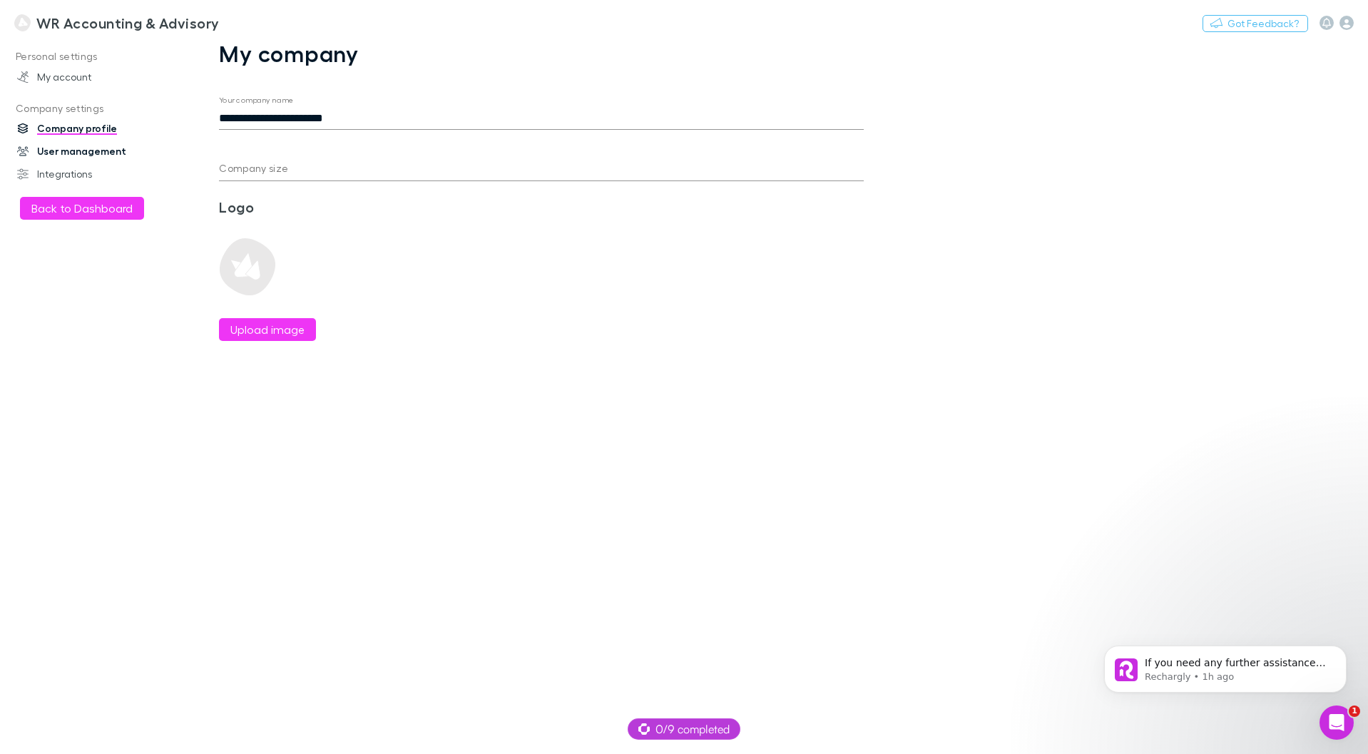
click at [89, 146] on link "User management" at bounding box center [98, 151] width 190 height 23
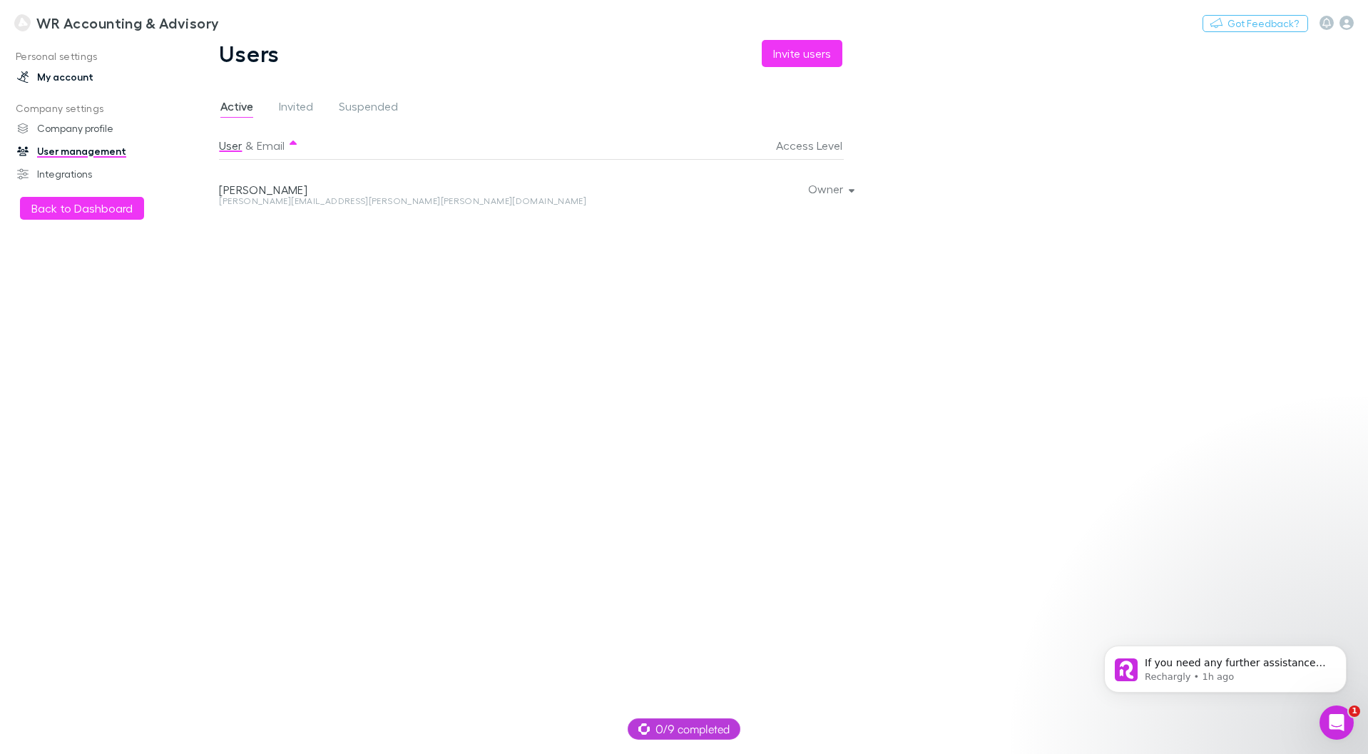
click at [66, 80] on link "My account" at bounding box center [98, 77] width 190 height 23
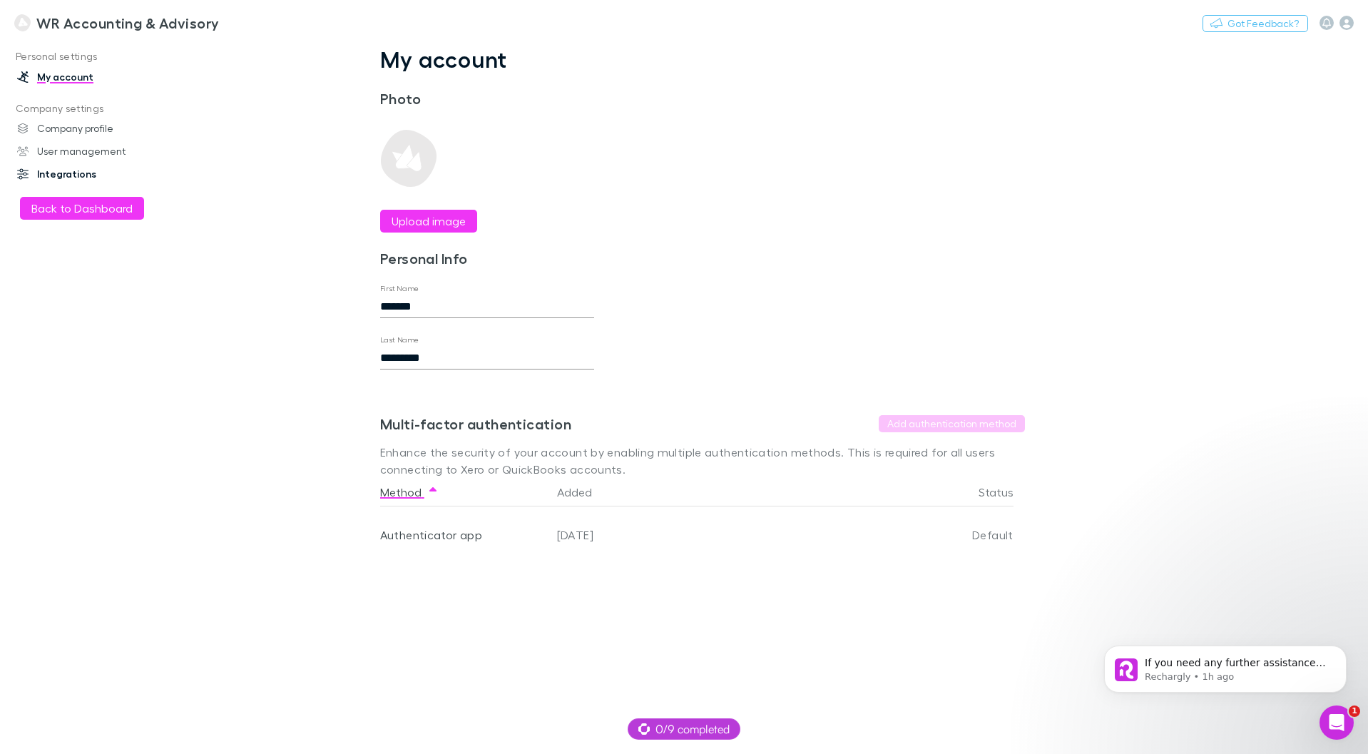
click at [70, 173] on link "Integrations" at bounding box center [98, 174] width 190 height 23
click at [153, 22] on h3 "WR Accounting & Advisory" at bounding box center [127, 22] width 183 height 17
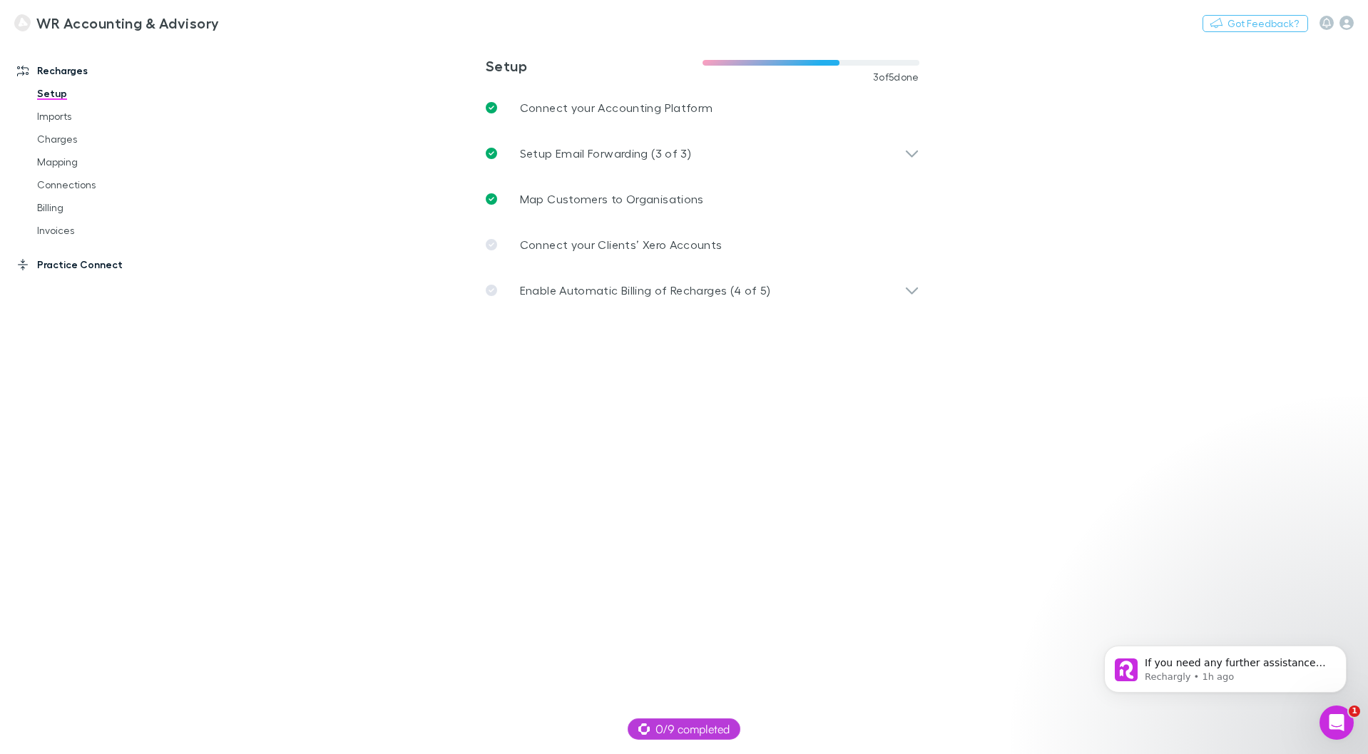
click at [52, 261] on link "Practice Connect" at bounding box center [98, 264] width 190 height 23
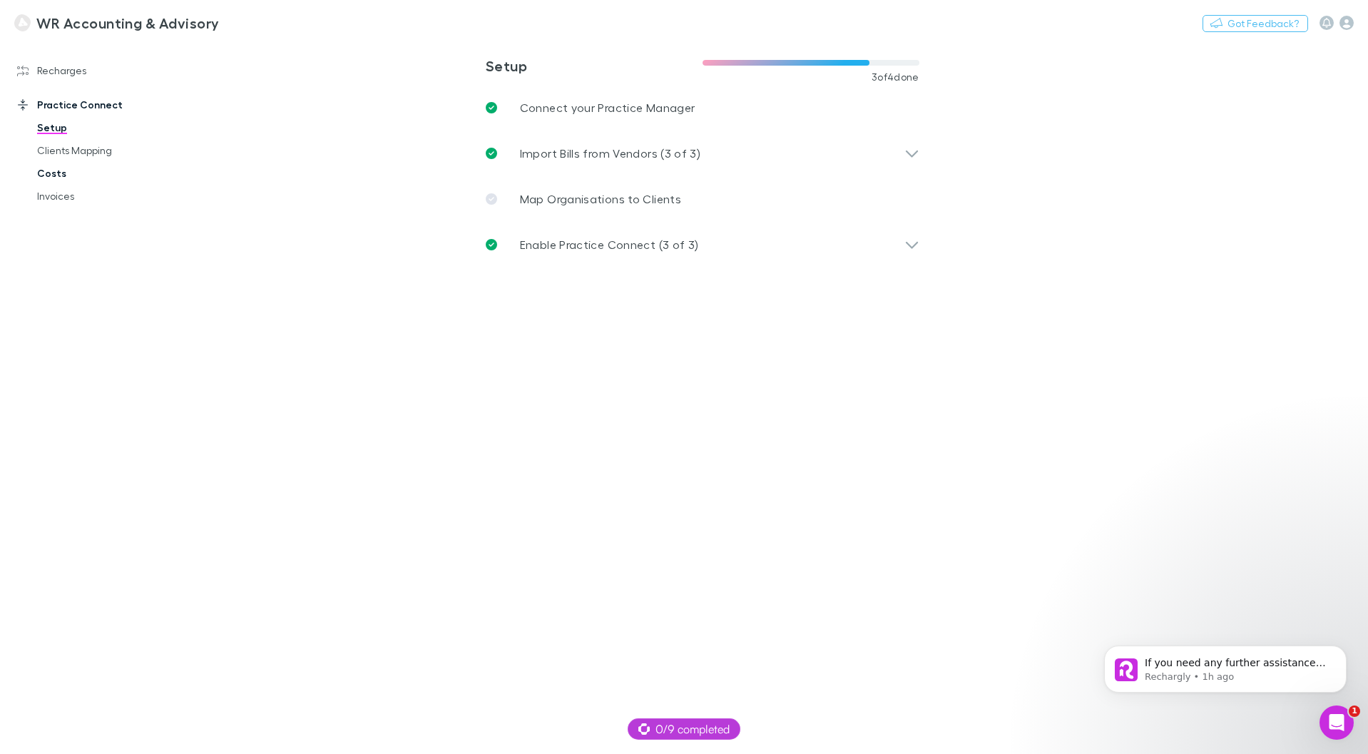
click at [49, 173] on link "Costs" at bounding box center [108, 173] width 170 height 23
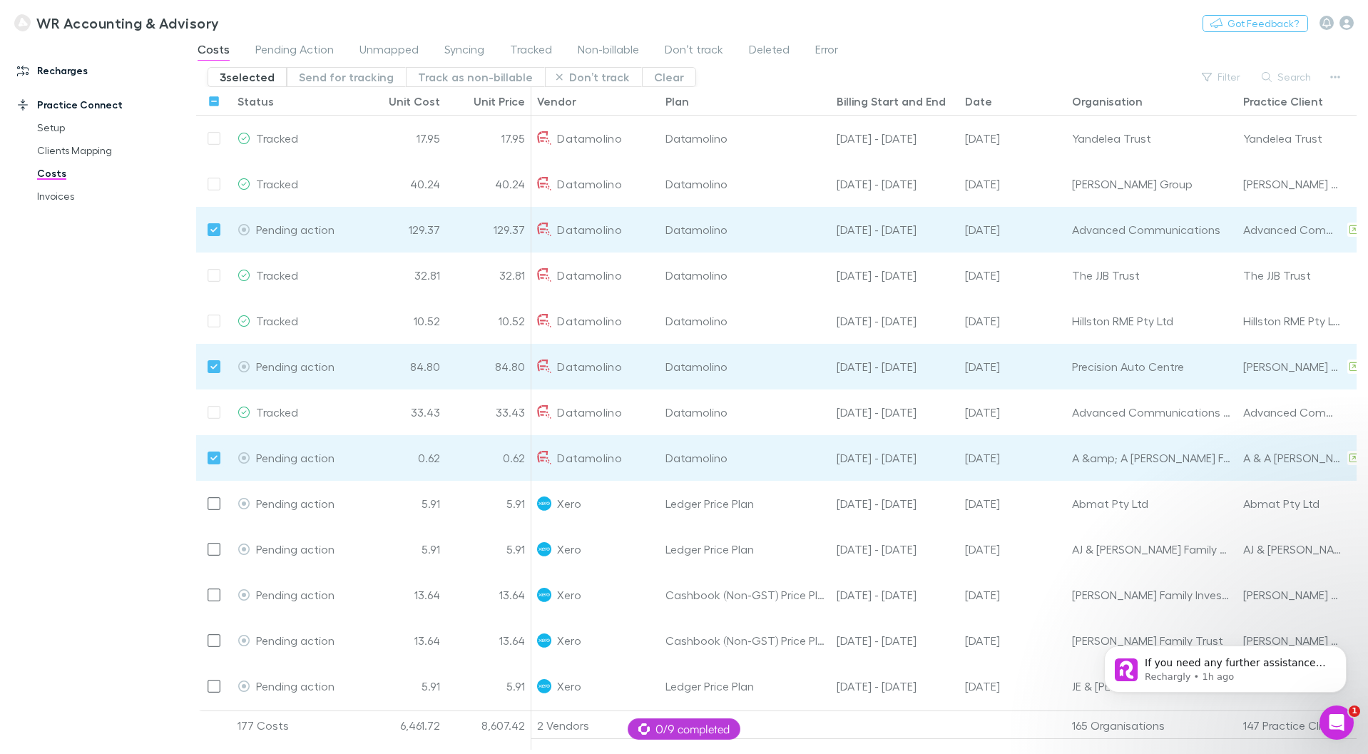
drag, startPoint x: 61, startPoint y: 64, endPoint x: 66, endPoint y: 78, distance: 15.1
click at [61, 64] on link "Recharges" at bounding box center [98, 70] width 190 height 23
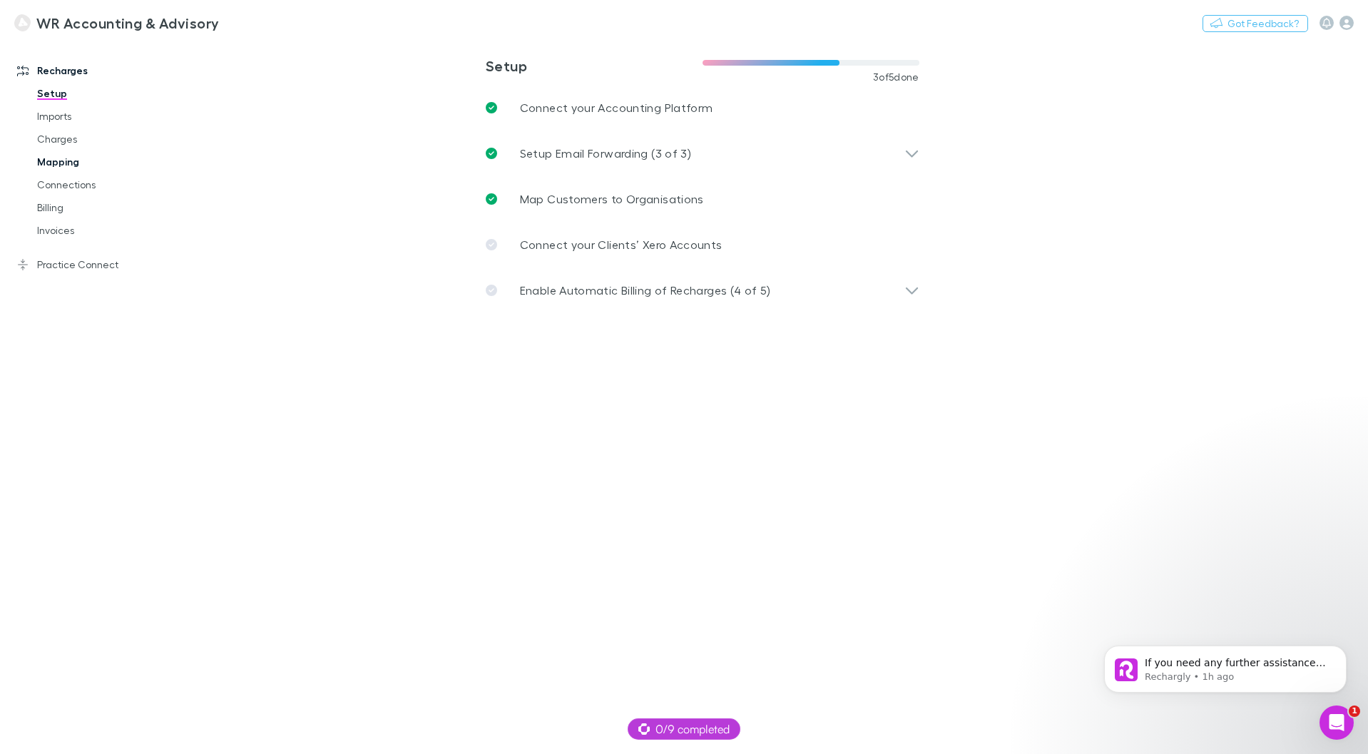
click at [58, 160] on link "Mapping" at bounding box center [108, 161] width 170 height 23
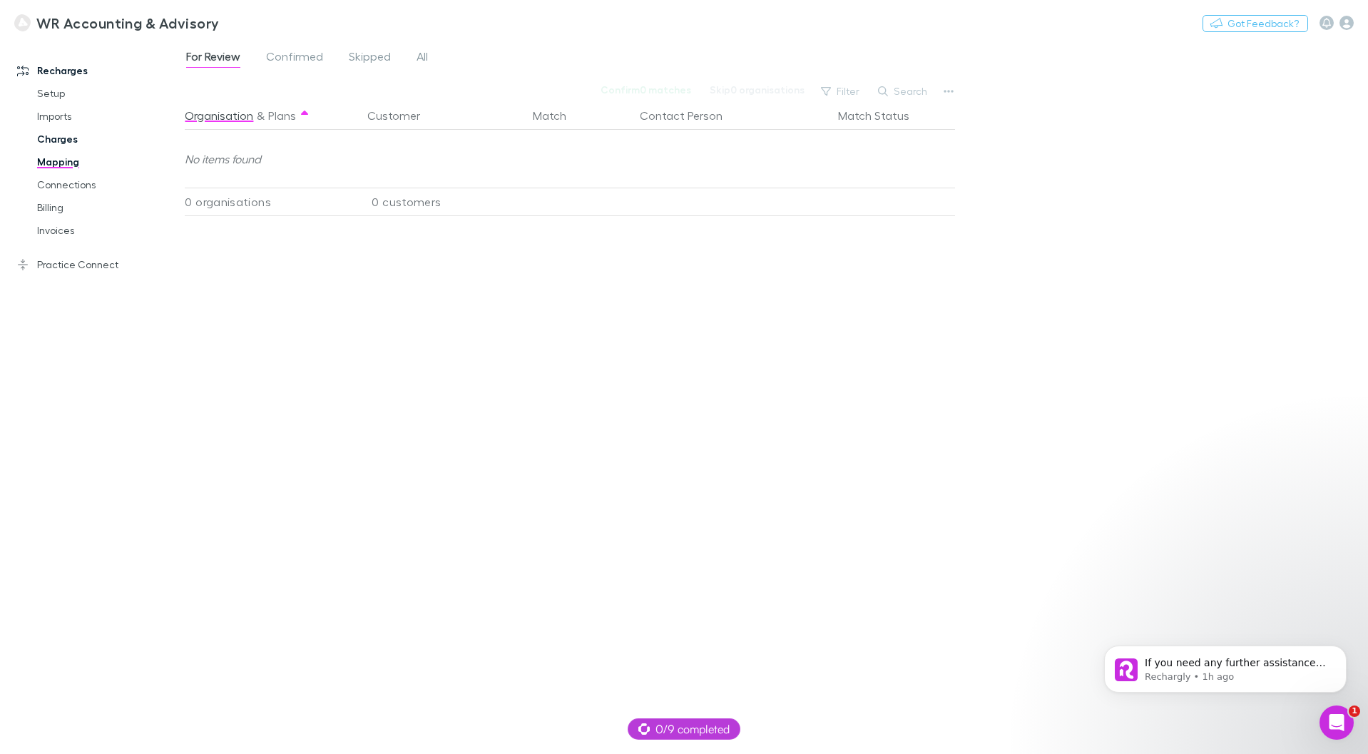
click at [57, 140] on link "Charges" at bounding box center [108, 139] width 170 height 23
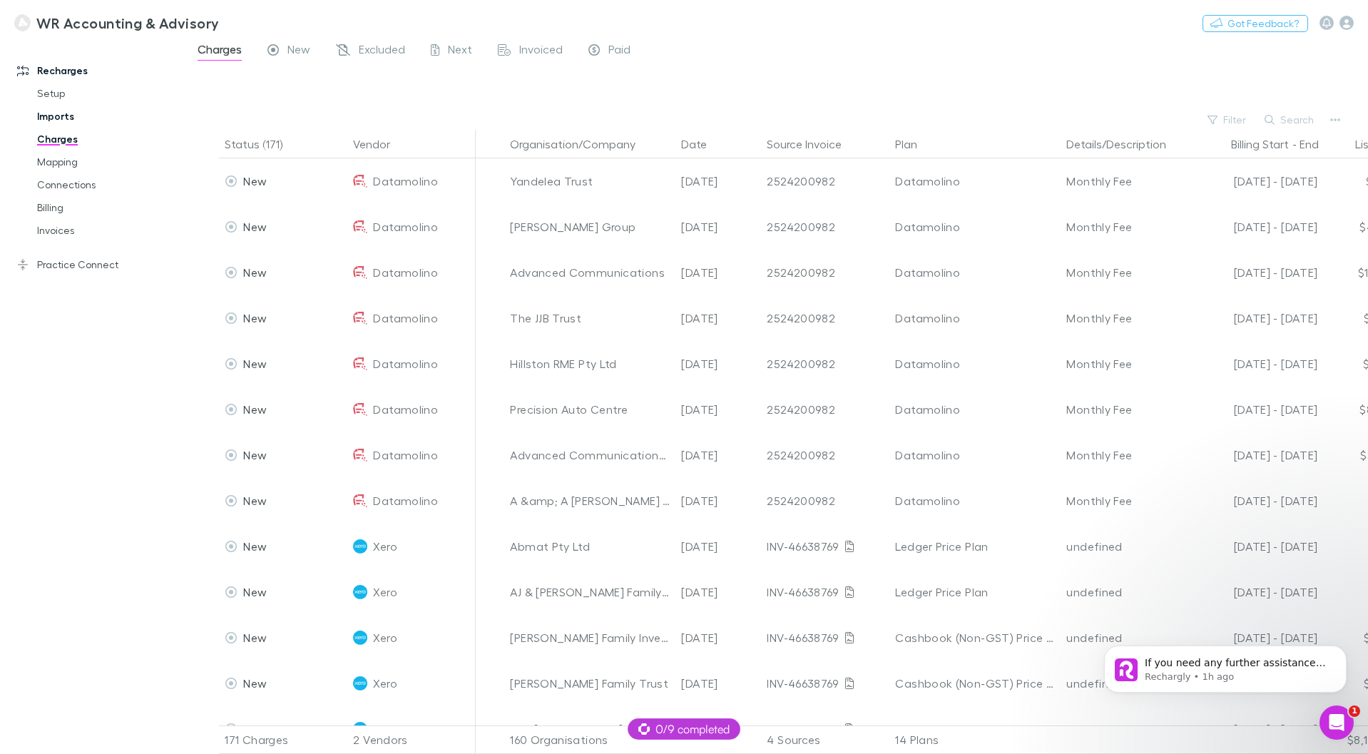
click at [51, 117] on link "Imports" at bounding box center [108, 116] width 170 height 23
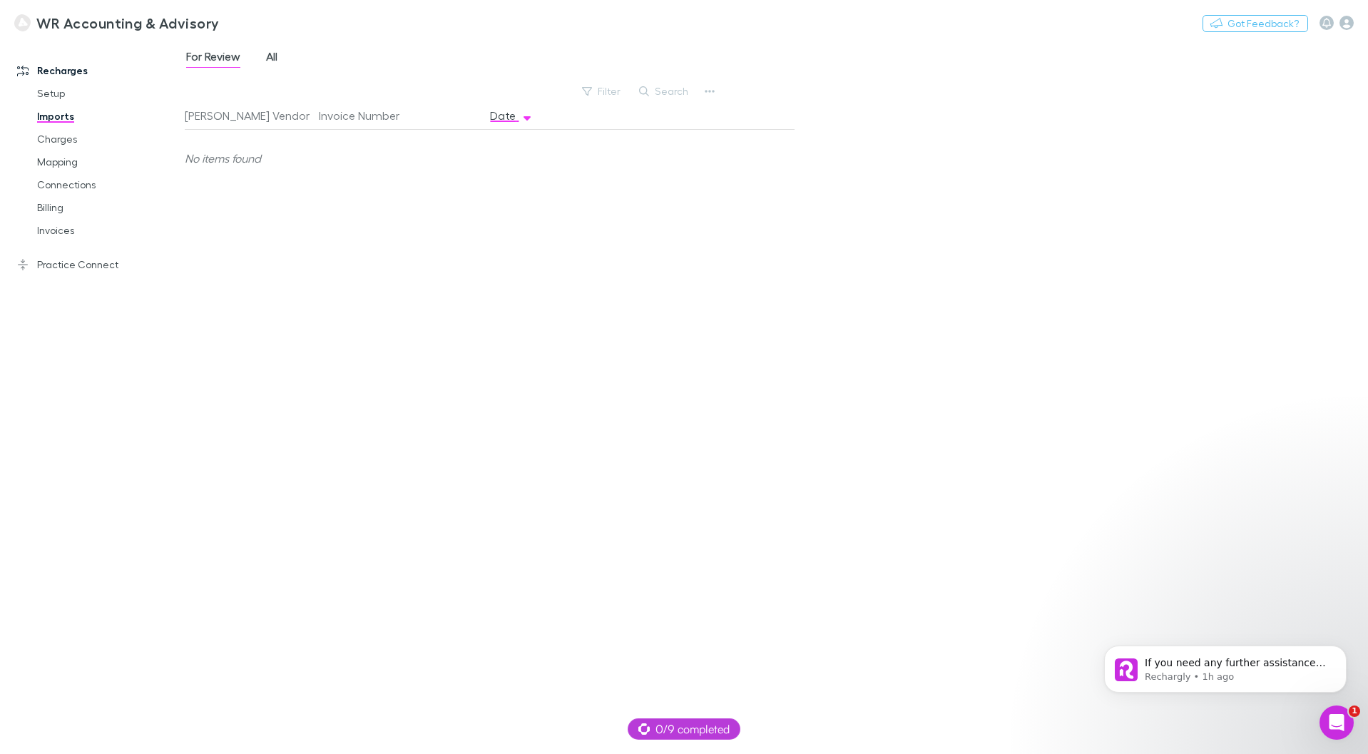
click at [275, 54] on span "All" at bounding box center [271, 58] width 11 height 19
click at [525, 329] on div "[DATE]" at bounding box center [527, 329] width 86 height 57
click at [241, 324] on span "Datamolino" at bounding box center [237, 329] width 65 height 57
click at [62, 145] on link "Charges" at bounding box center [108, 139] width 170 height 23
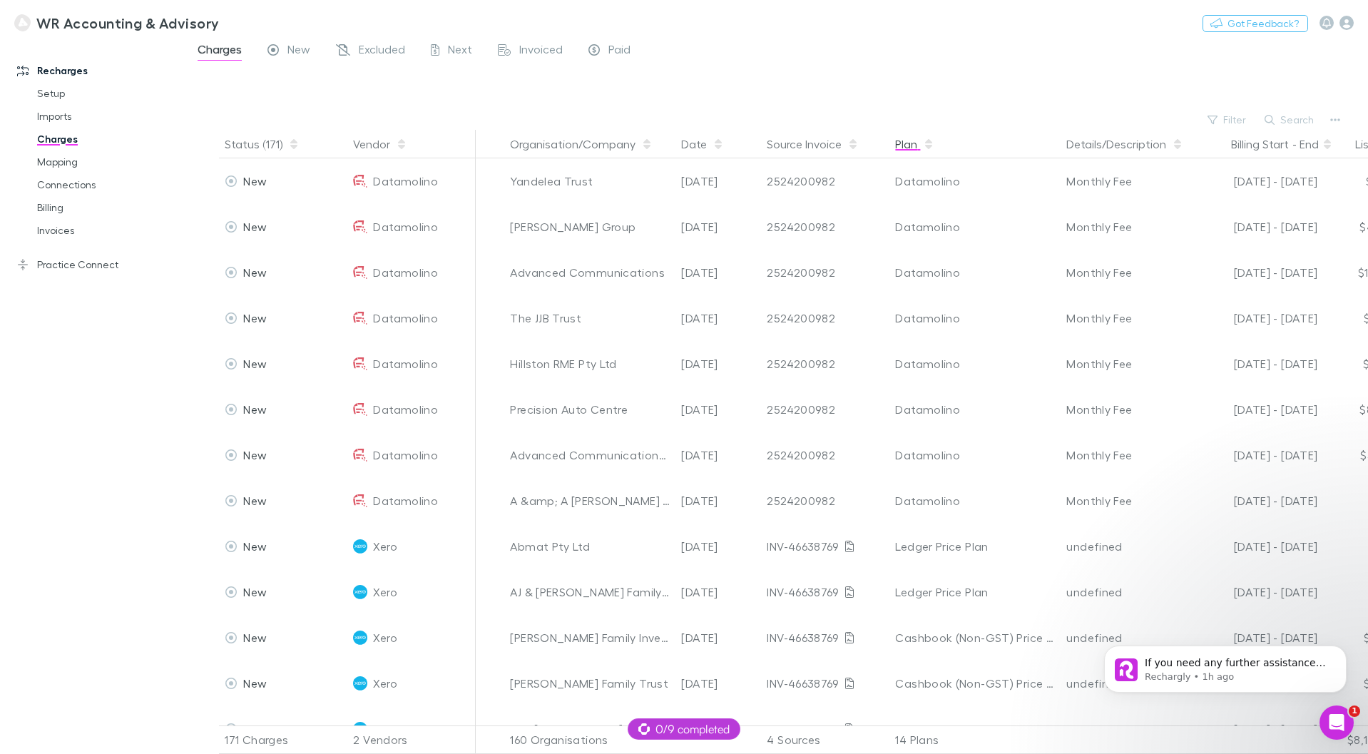
click at [911, 140] on button "Plan" at bounding box center [914, 144] width 39 height 29
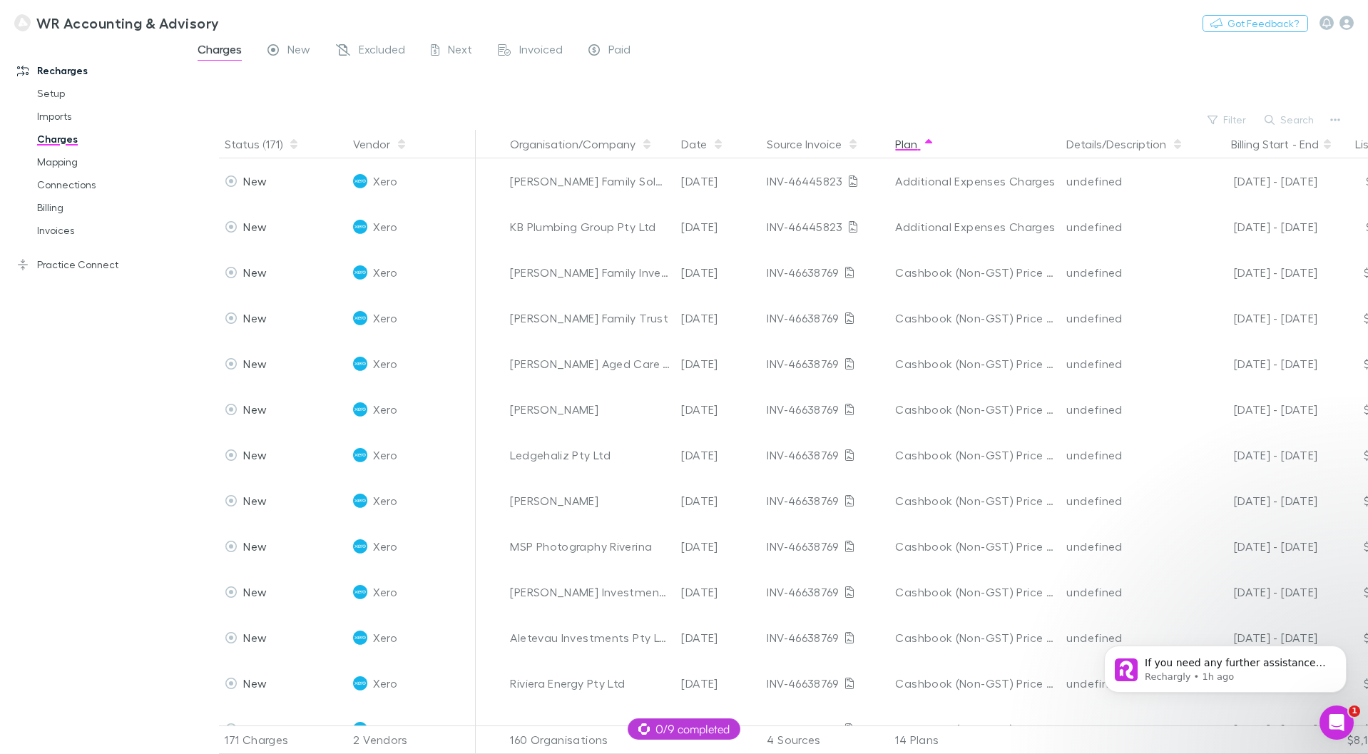
click at [911, 140] on button "Plan" at bounding box center [914, 144] width 39 height 29
click at [1240, 122] on button "Filter" at bounding box center [1227, 119] width 54 height 17
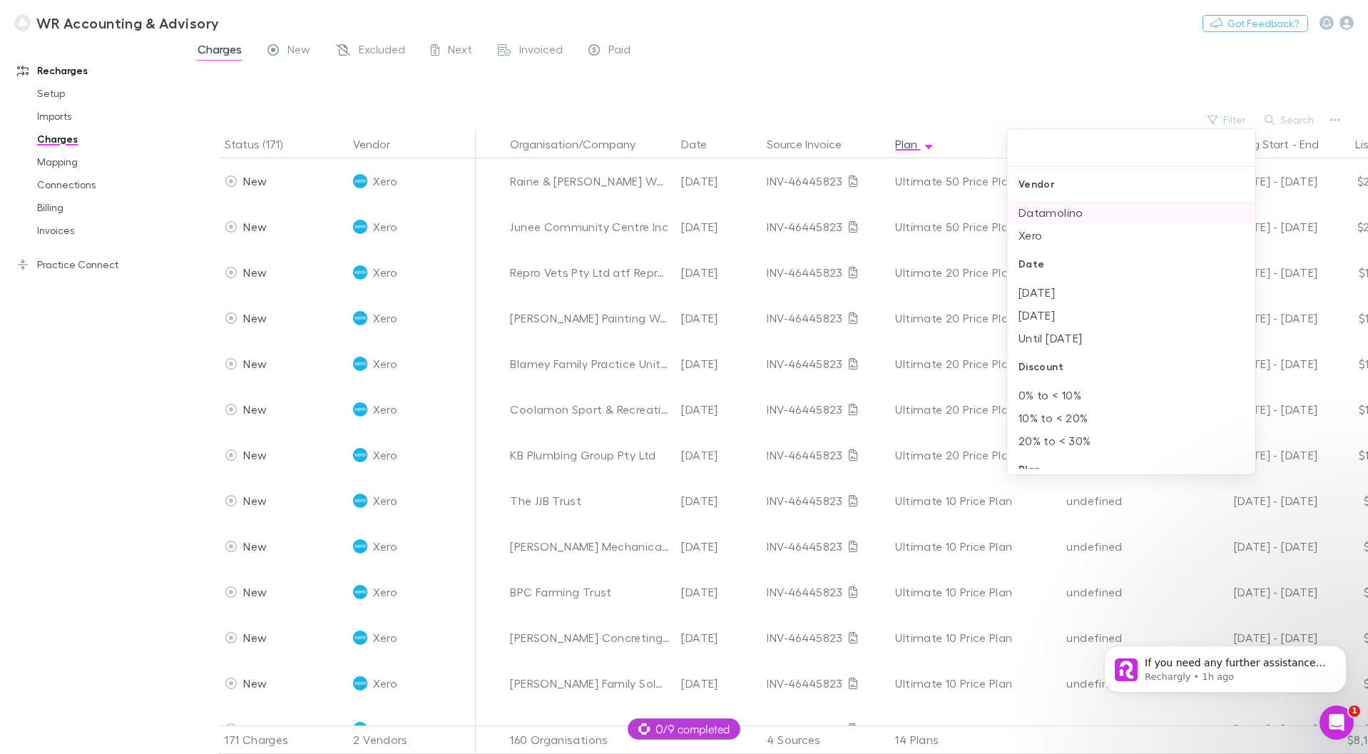
click at [1071, 213] on li "Datamolino" at bounding box center [1131, 212] width 248 height 23
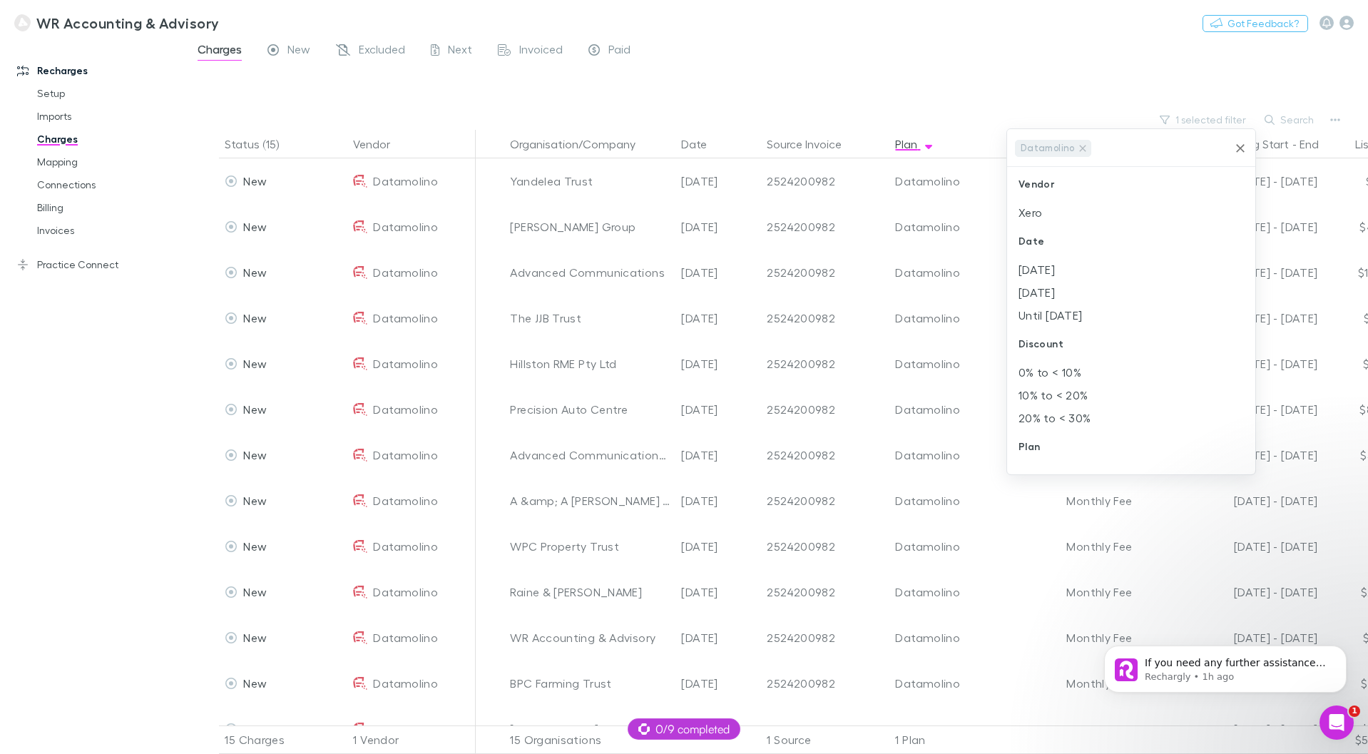
click at [143, 436] on div at bounding box center [684, 377] width 1368 height 754
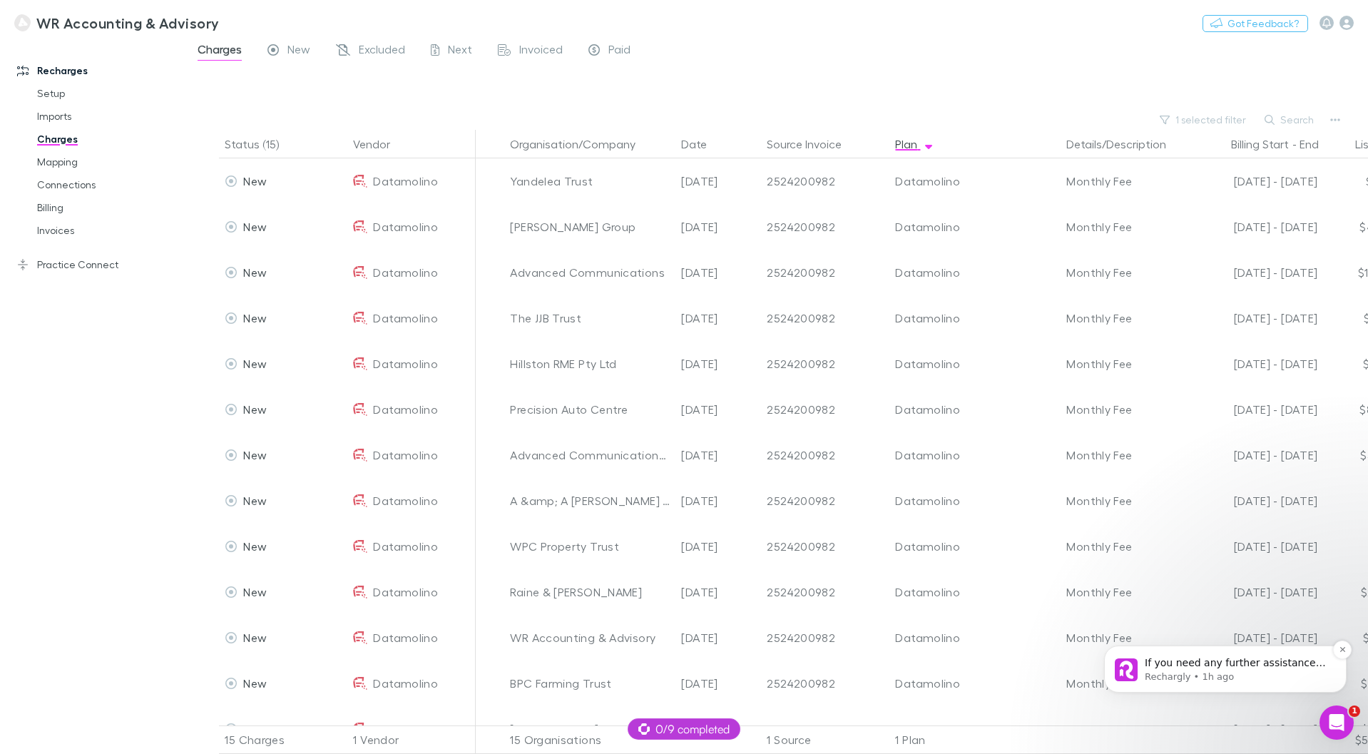
click at [1209, 665] on span "If you need any further assistance with managing your invoices, please let me k…" at bounding box center [1236, 698] width 183 height 82
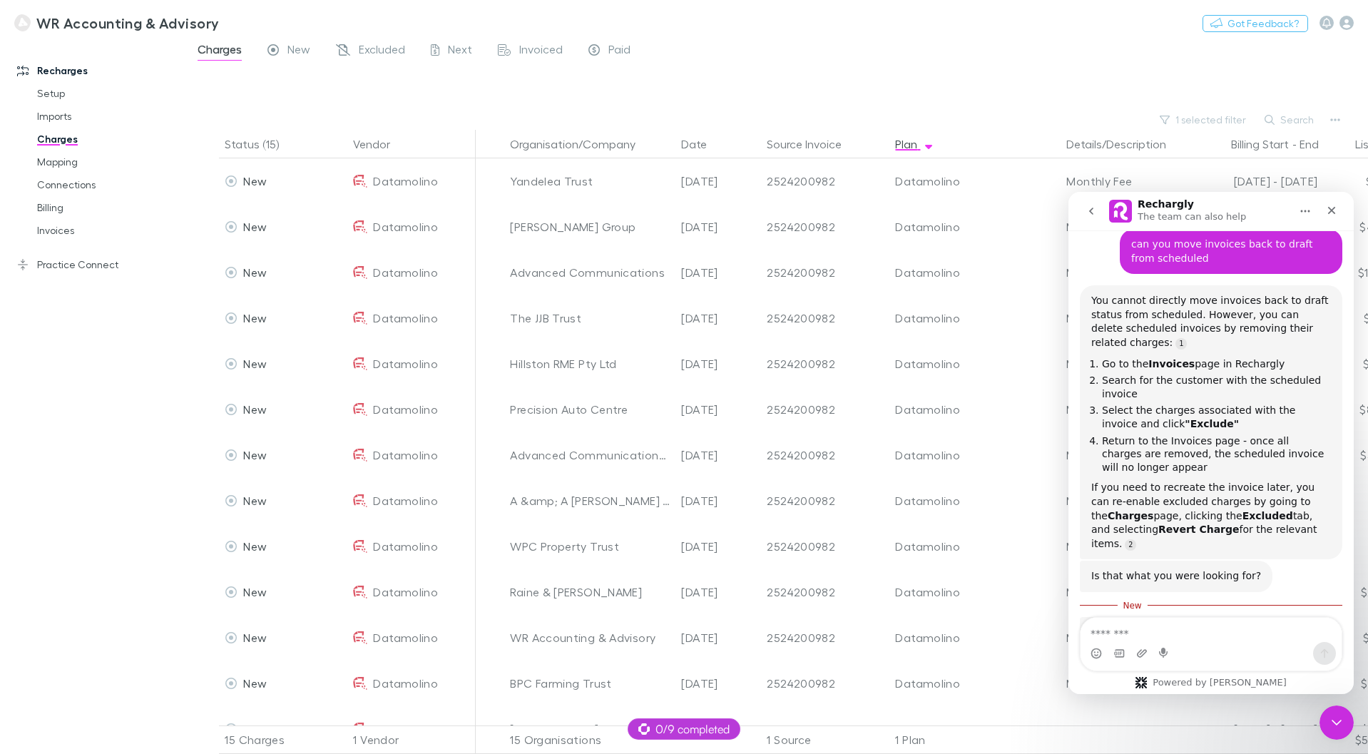
scroll to position [237, 0]
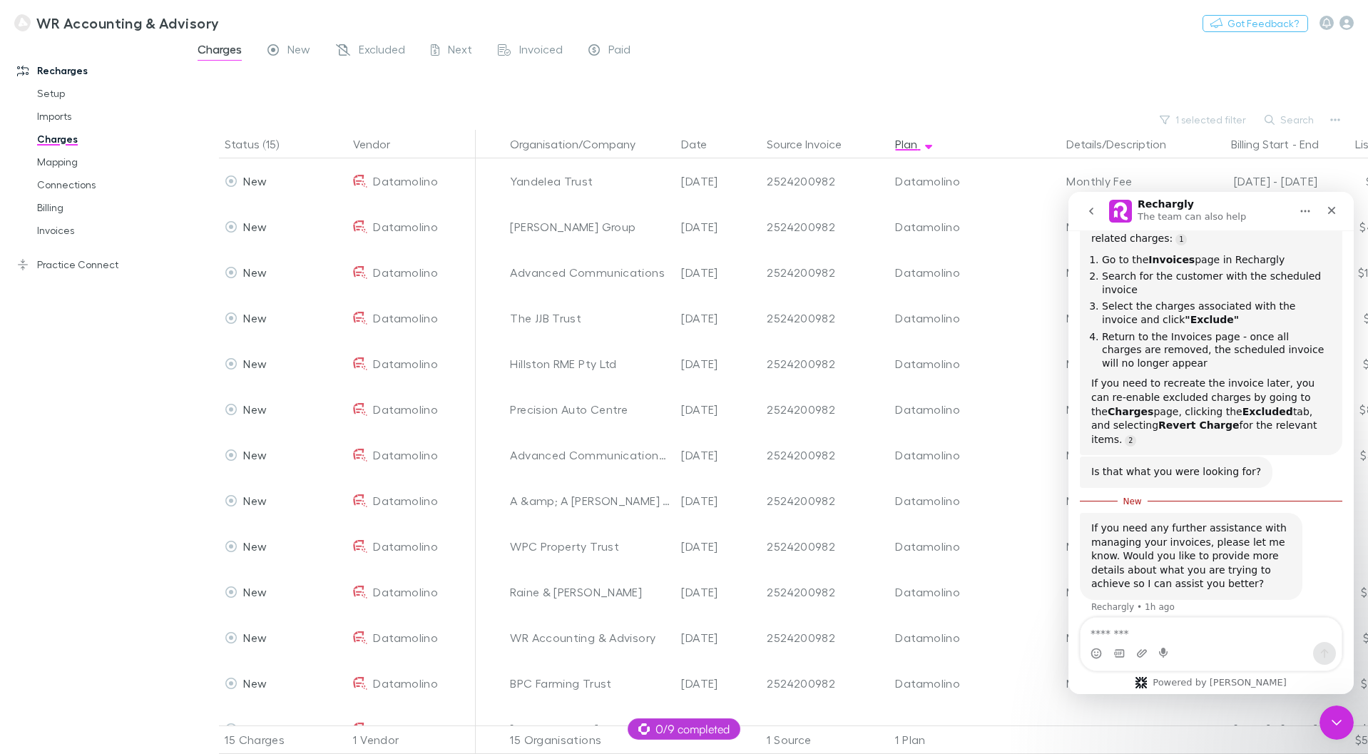
click at [1155, 630] on textarea "Message…" at bounding box center [1210, 630] width 261 height 24
type textarea "**********"
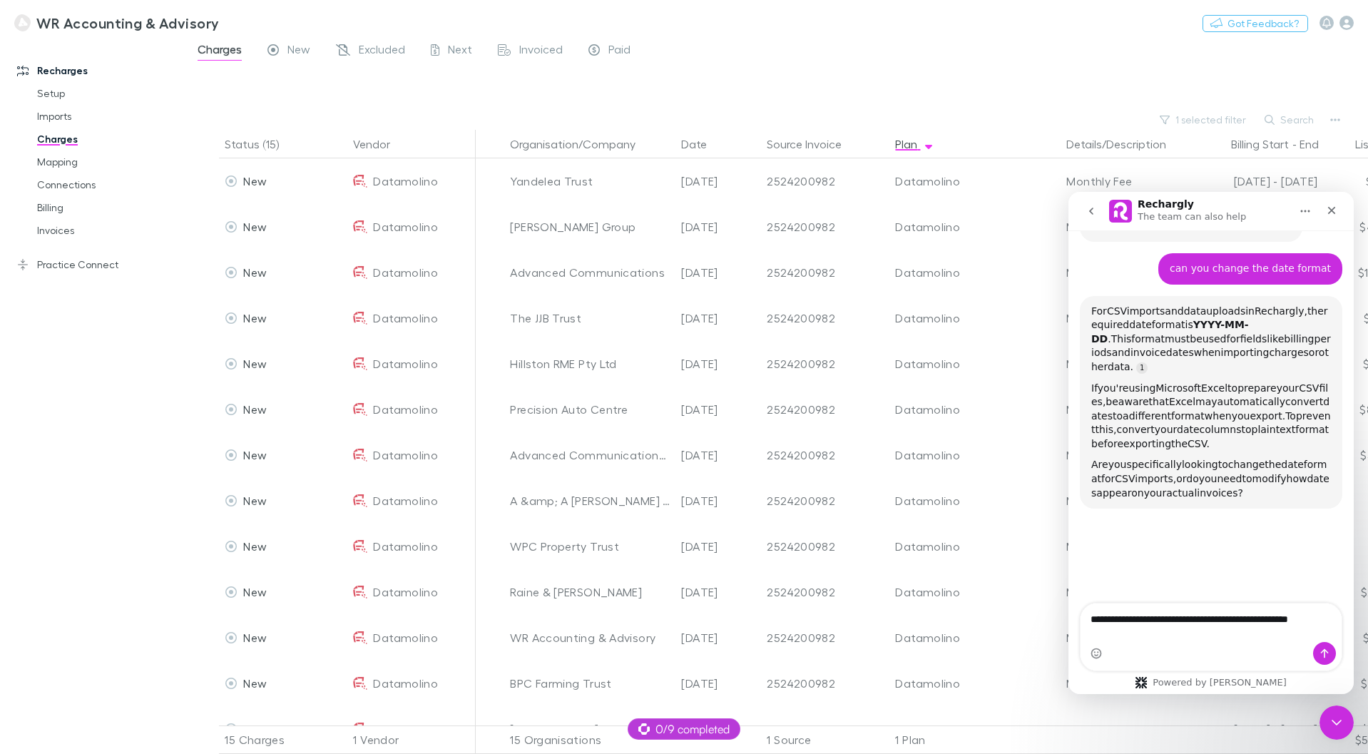
scroll to position [572, 0]
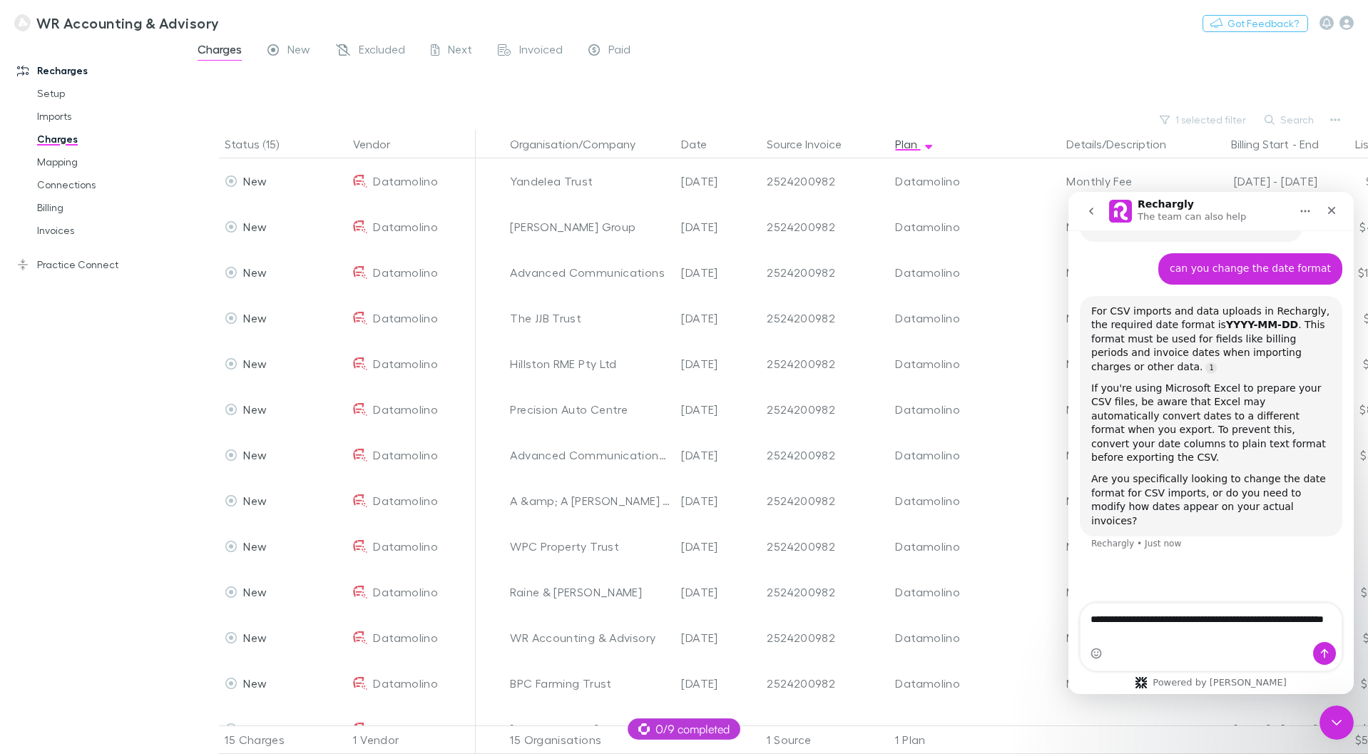
type textarea "**********"
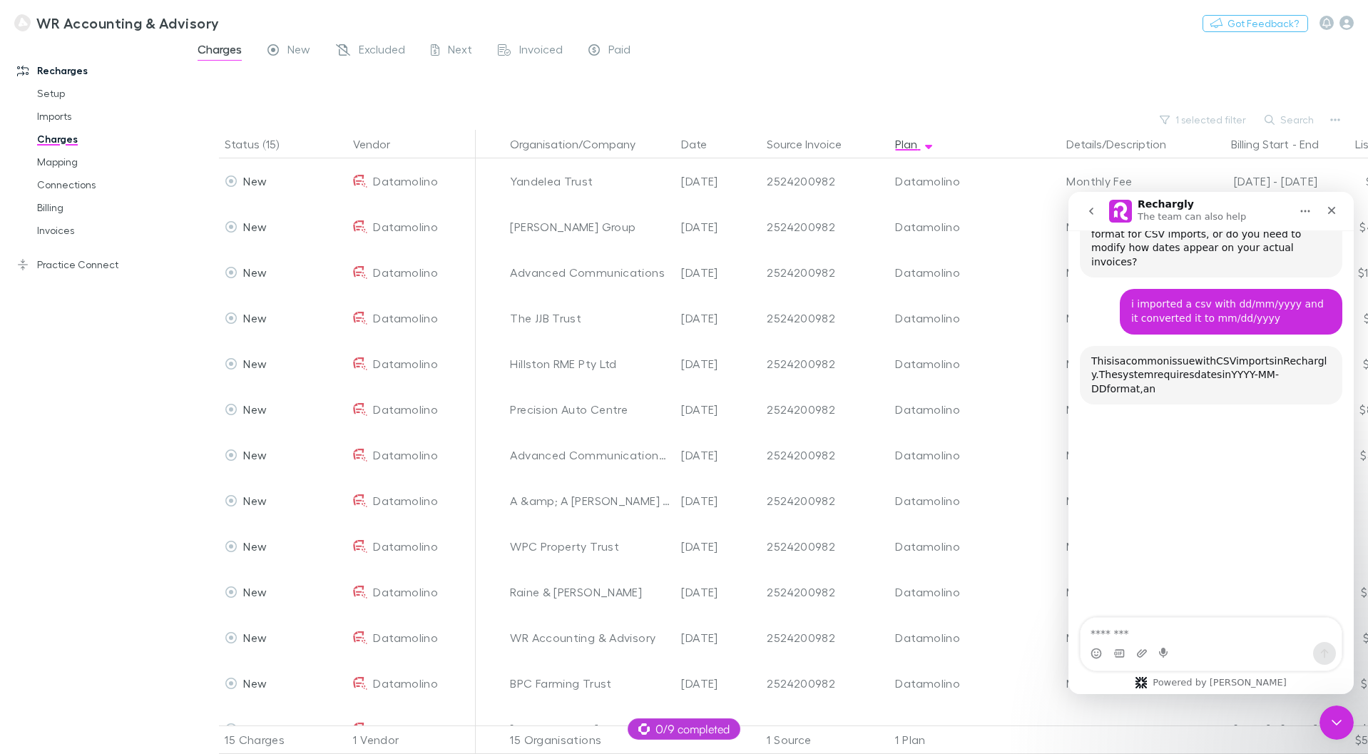
scroll to position [848, 0]
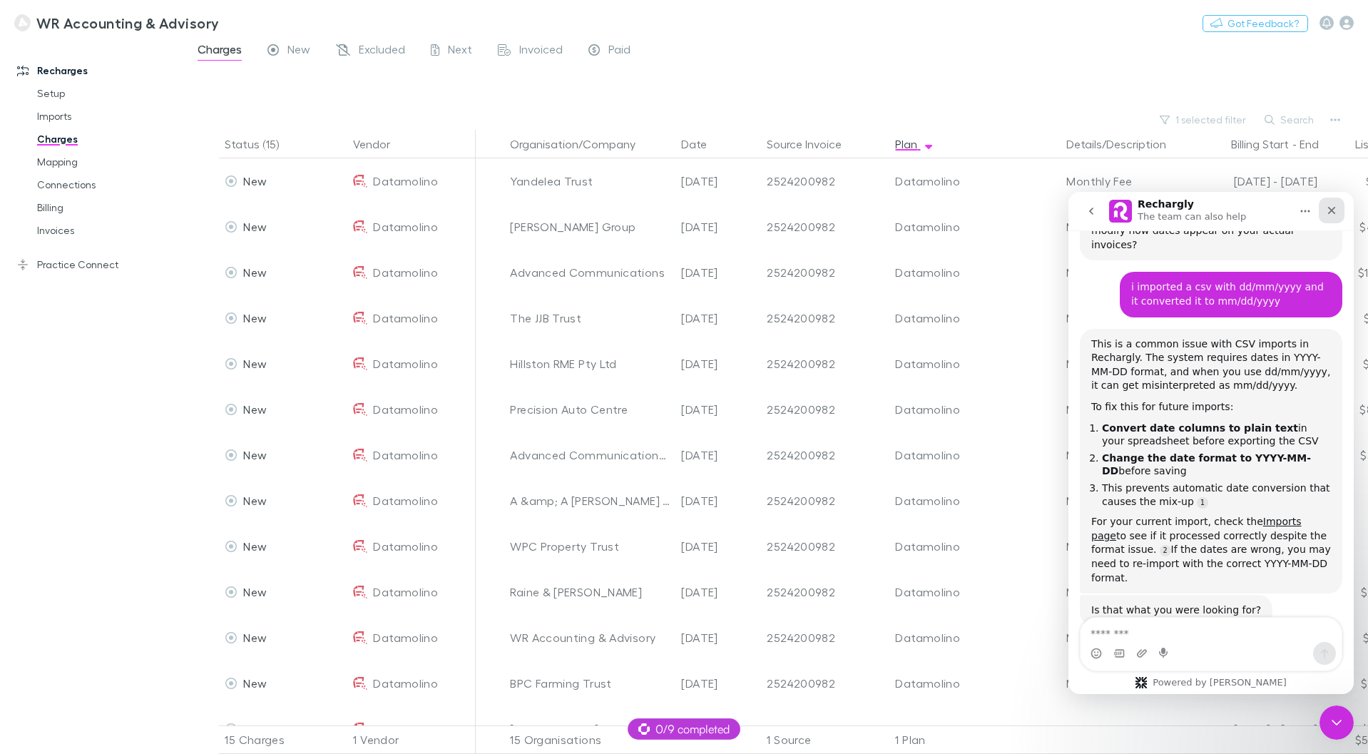
click at [1330, 208] on icon "Close" at bounding box center [1332, 211] width 8 height 8
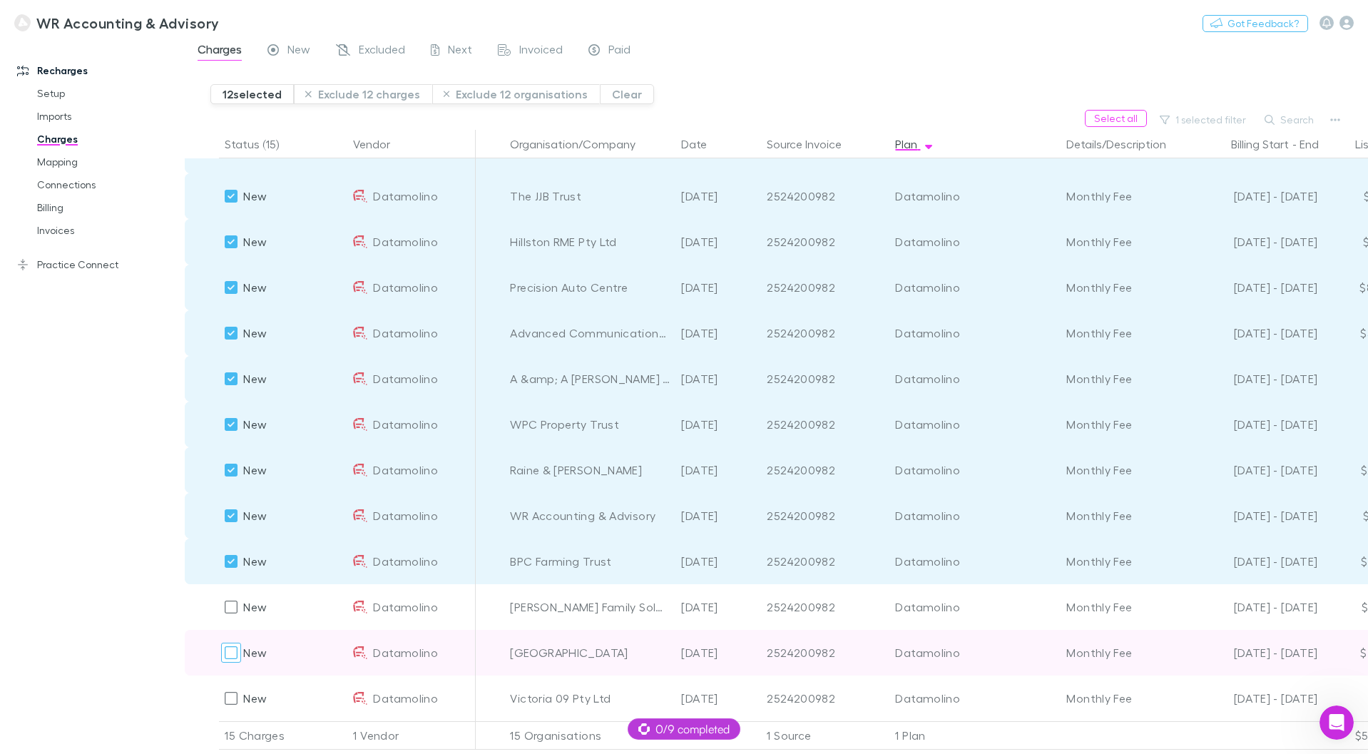
scroll to position [133, 0]
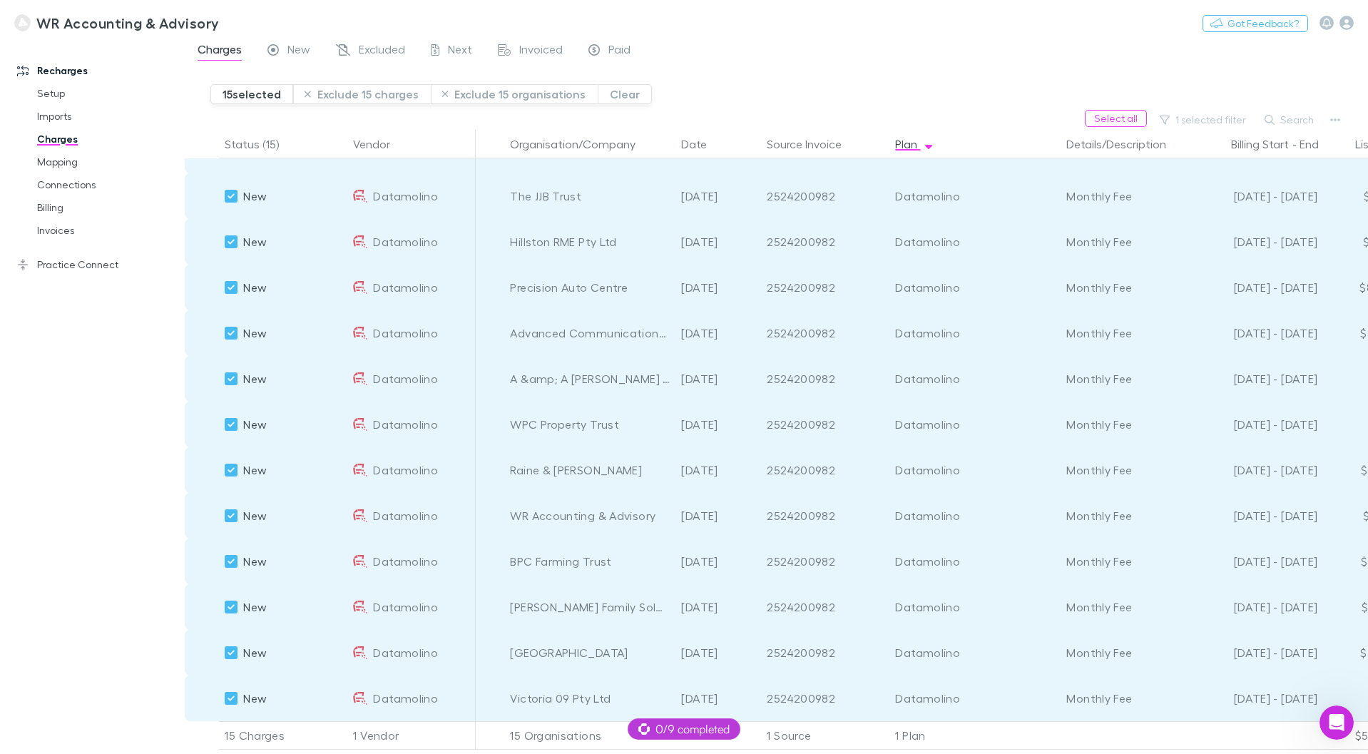
drag, startPoint x: 384, startPoint y: 93, endPoint x: 931, endPoint y: 119, distance: 547.6
click at [759, 105] on div "15 selected Exclude 15 charges Exclude 15 organisations Clear" at bounding box center [788, 88] width 1157 height 43
click at [1334, 116] on icon "button" at bounding box center [1335, 119] width 10 height 11
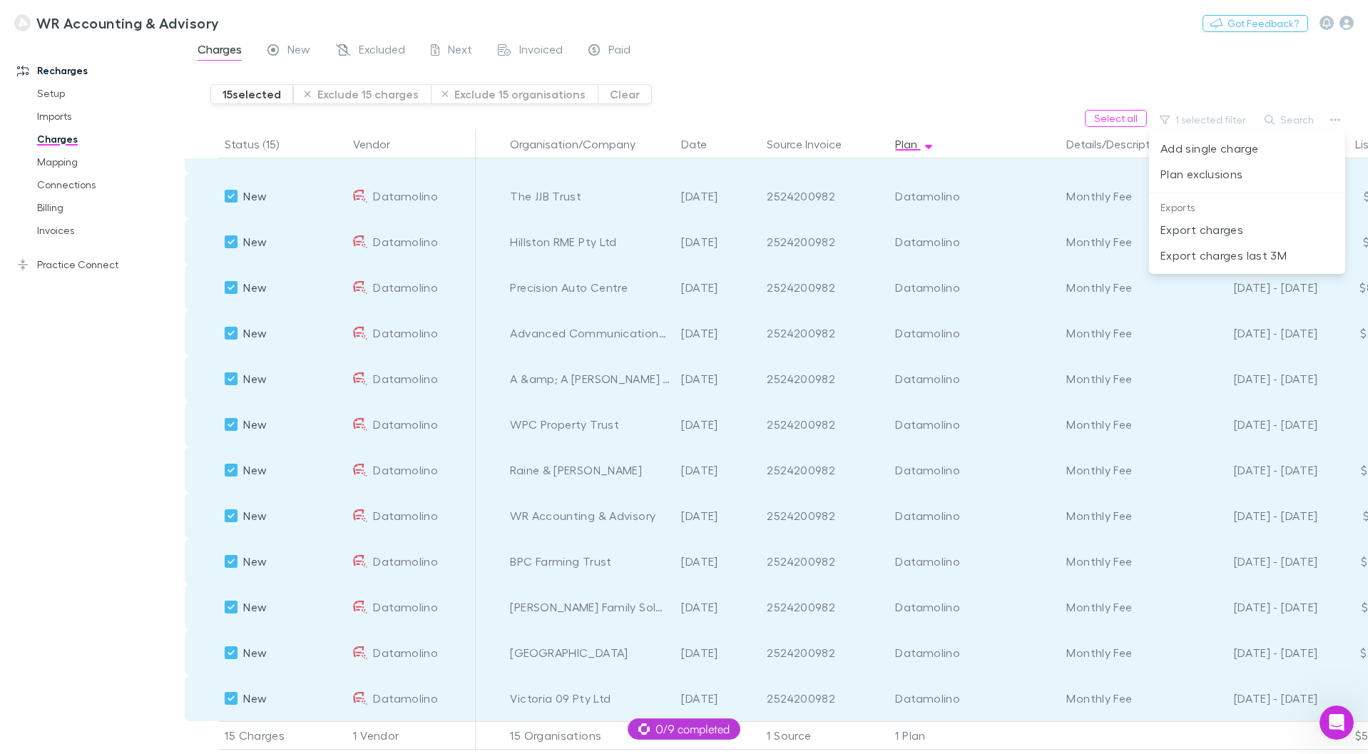
drag, startPoint x: 337, startPoint y: 98, endPoint x: 349, endPoint y: 91, distance: 14.1
click at [337, 97] on div at bounding box center [684, 377] width 1368 height 754
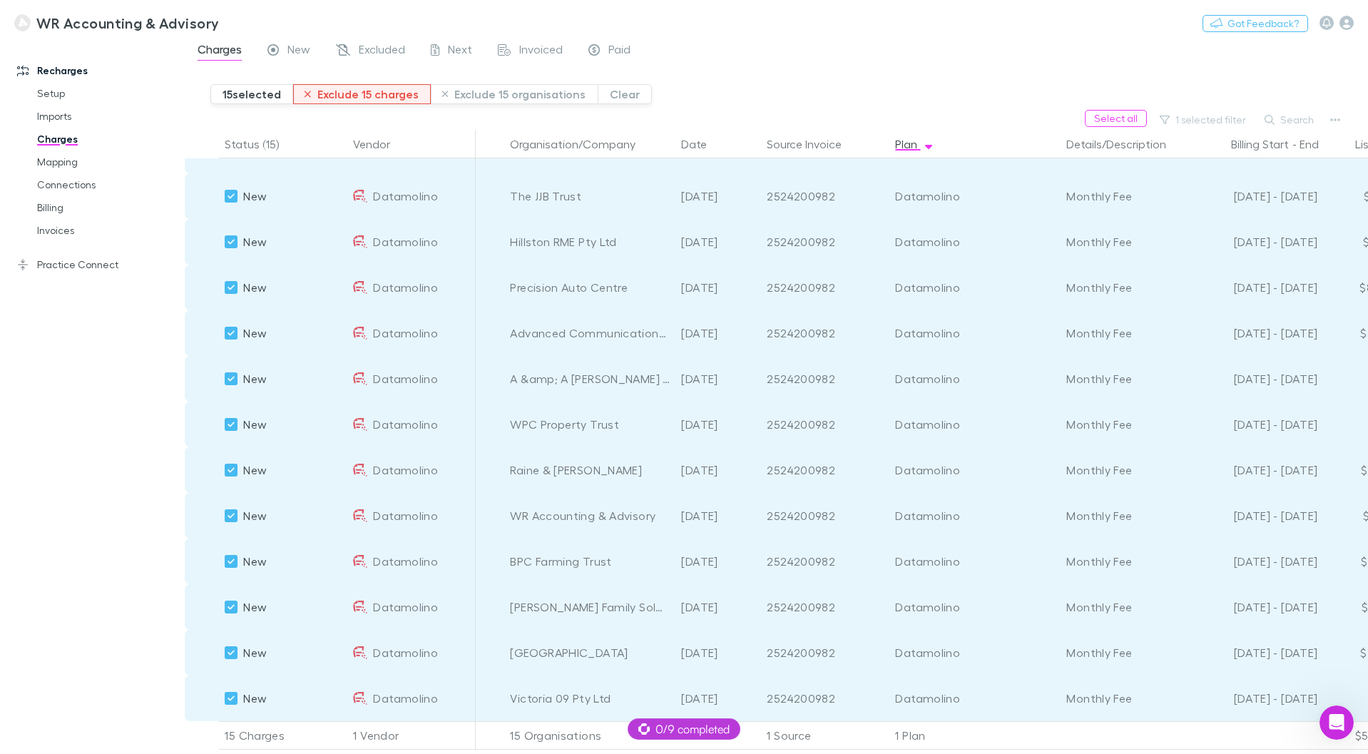
click at [353, 88] on button "Exclude 15 charges" at bounding box center [362, 94] width 138 height 20
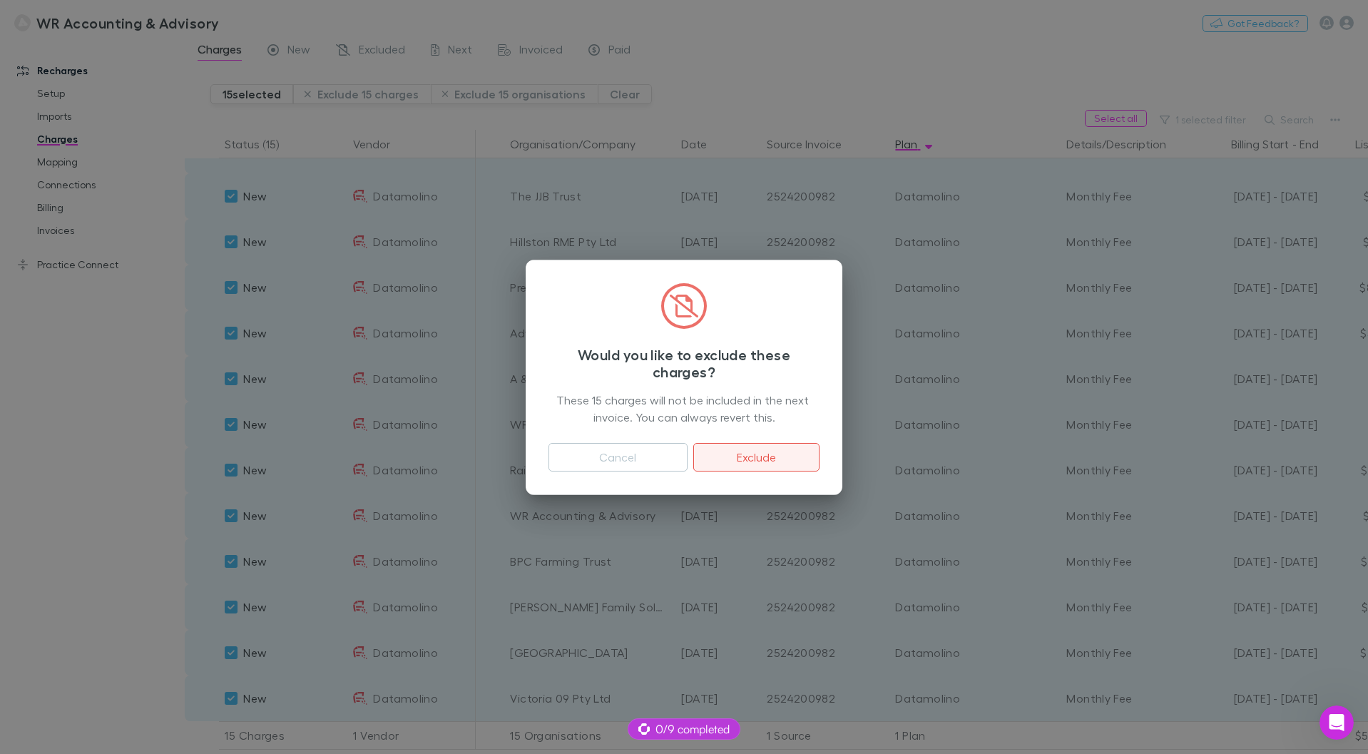
click at [771, 451] on button "Exclude" at bounding box center [756, 457] width 126 height 29
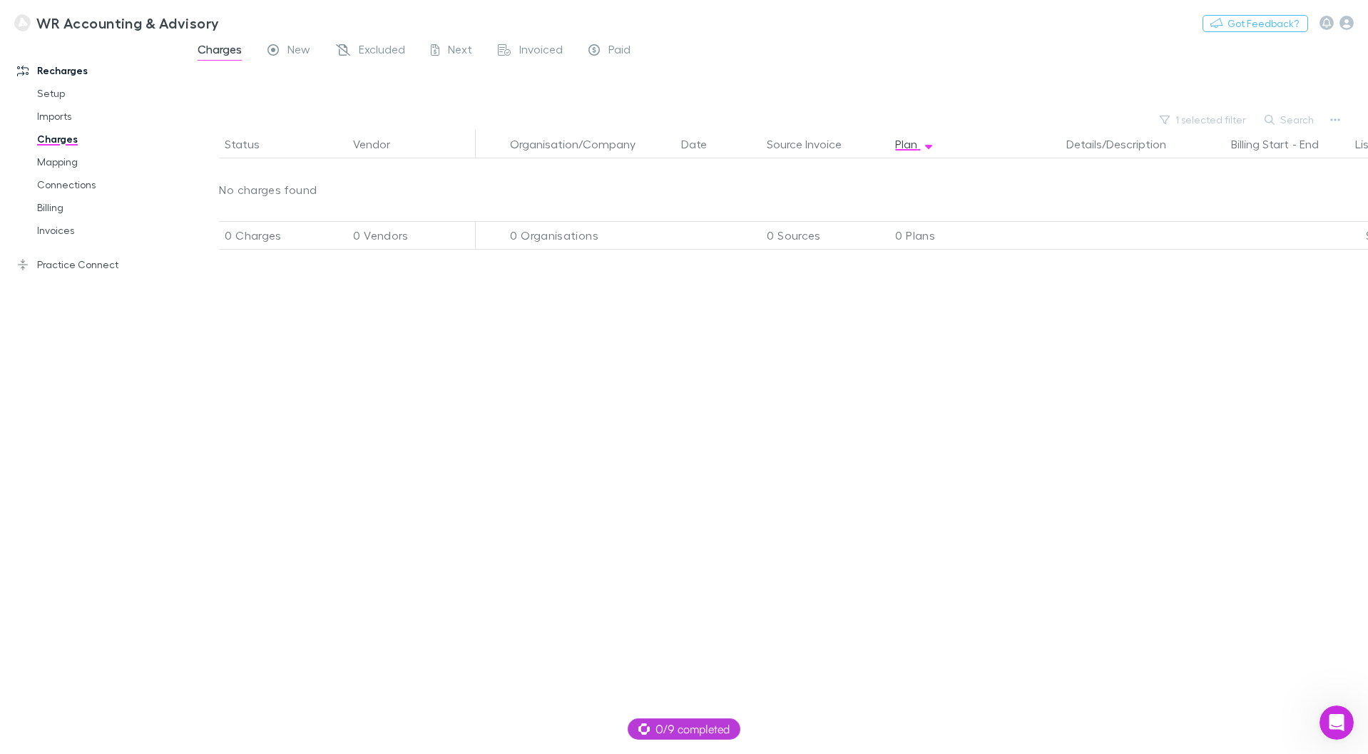
scroll to position [0, 0]
click at [1329, 712] on icon "Open Intercom Messenger" at bounding box center [1335, 721] width 24 height 24
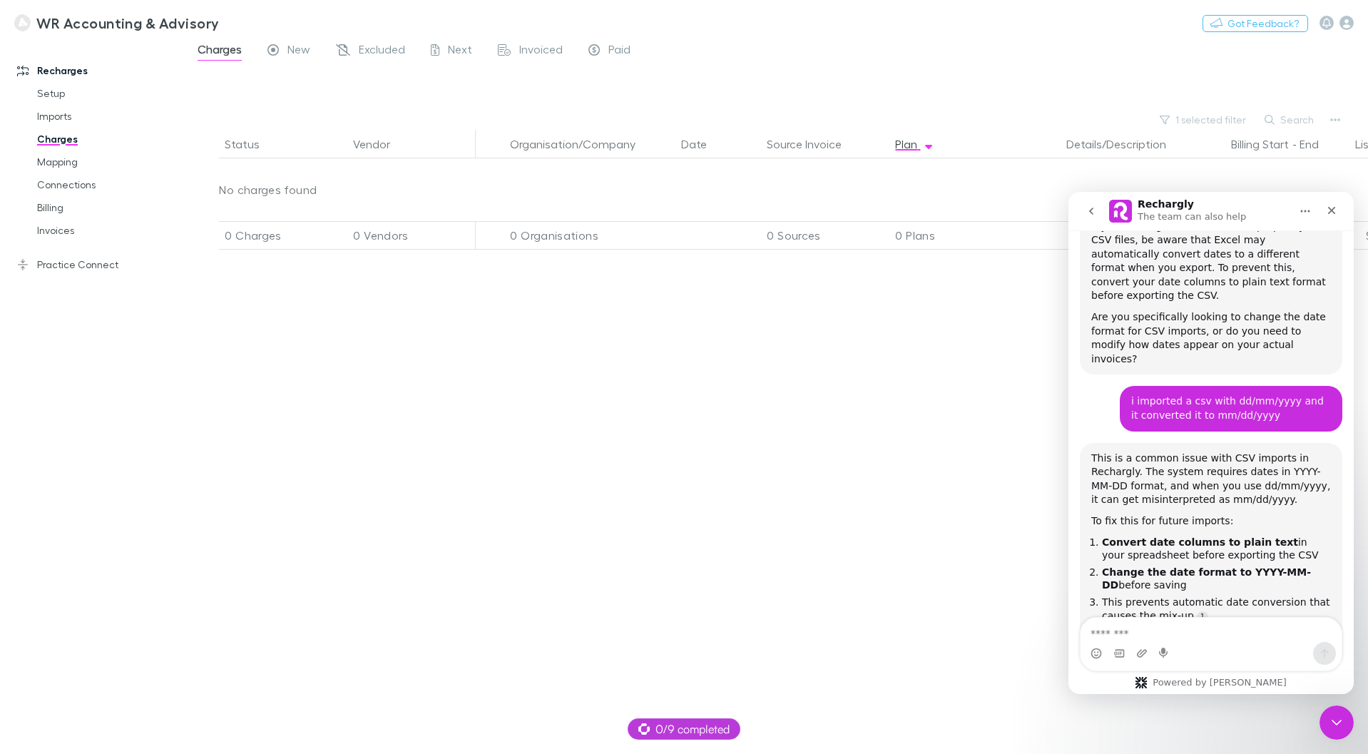
scroll to position [827, 0]
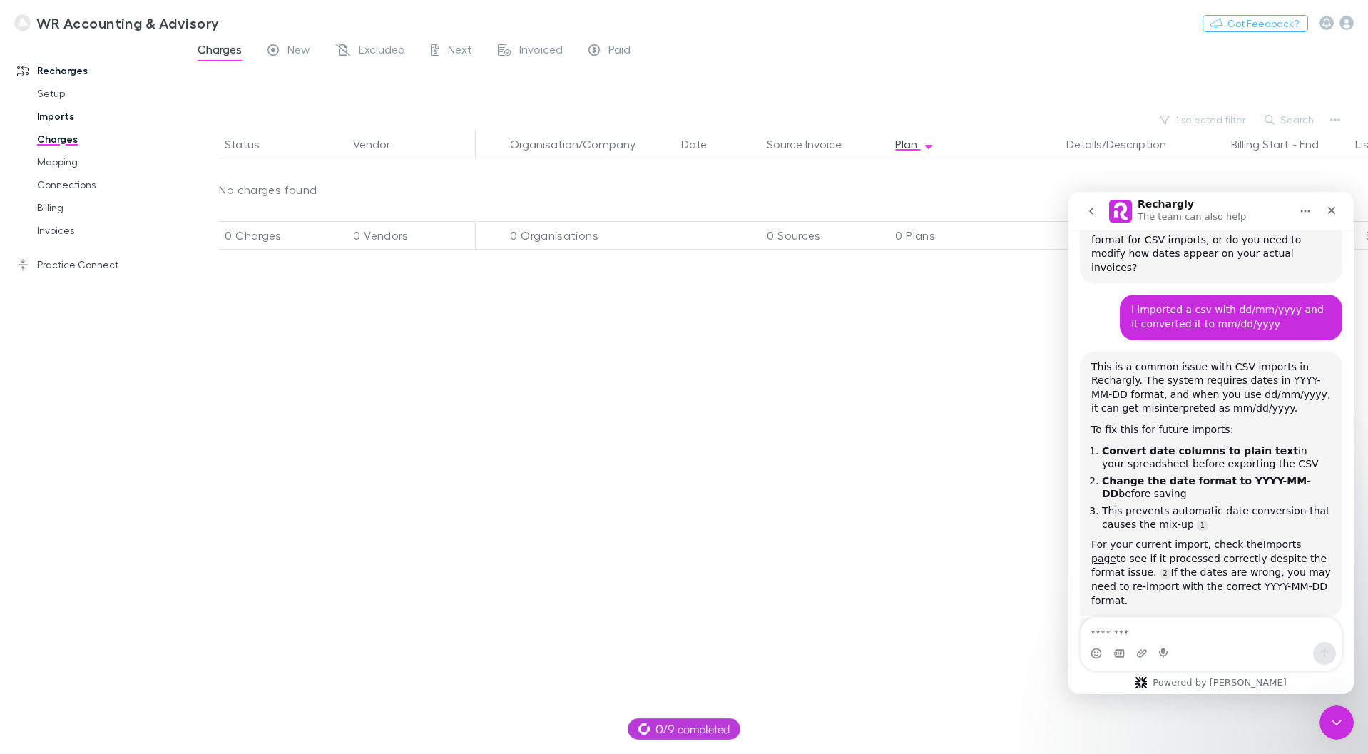
drag, startPoint x: 59, startPoint y: 113, endPoint x: 76, endPoint y: 110, distance: 17.4
click at [59, 113] on link "Imports" at bounding box center [108, 116] width 170 height 23
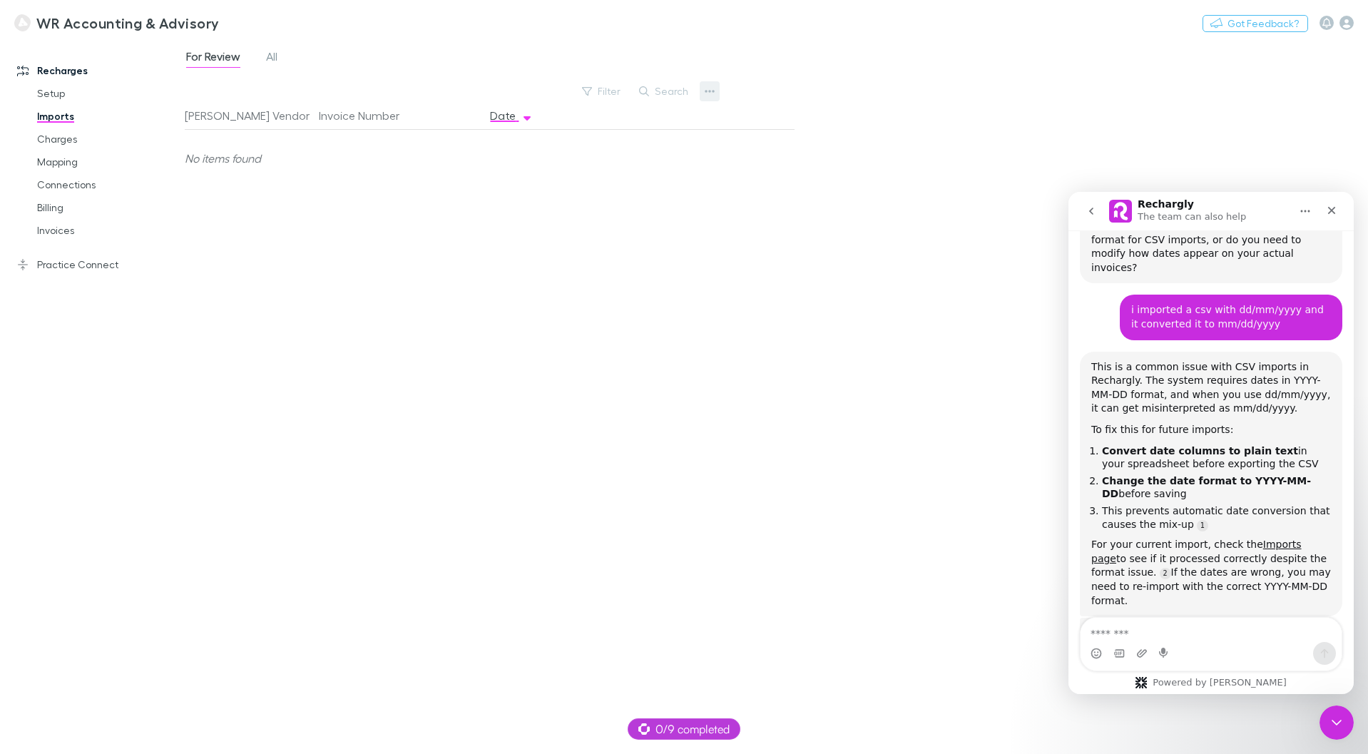
click at [707, 84] on button "button" at bounding box center [710, 91] width 20 height 20
click at [653, 124] on p "Custom CSV Import" at bounding box center [621, 119] width 173 height 17
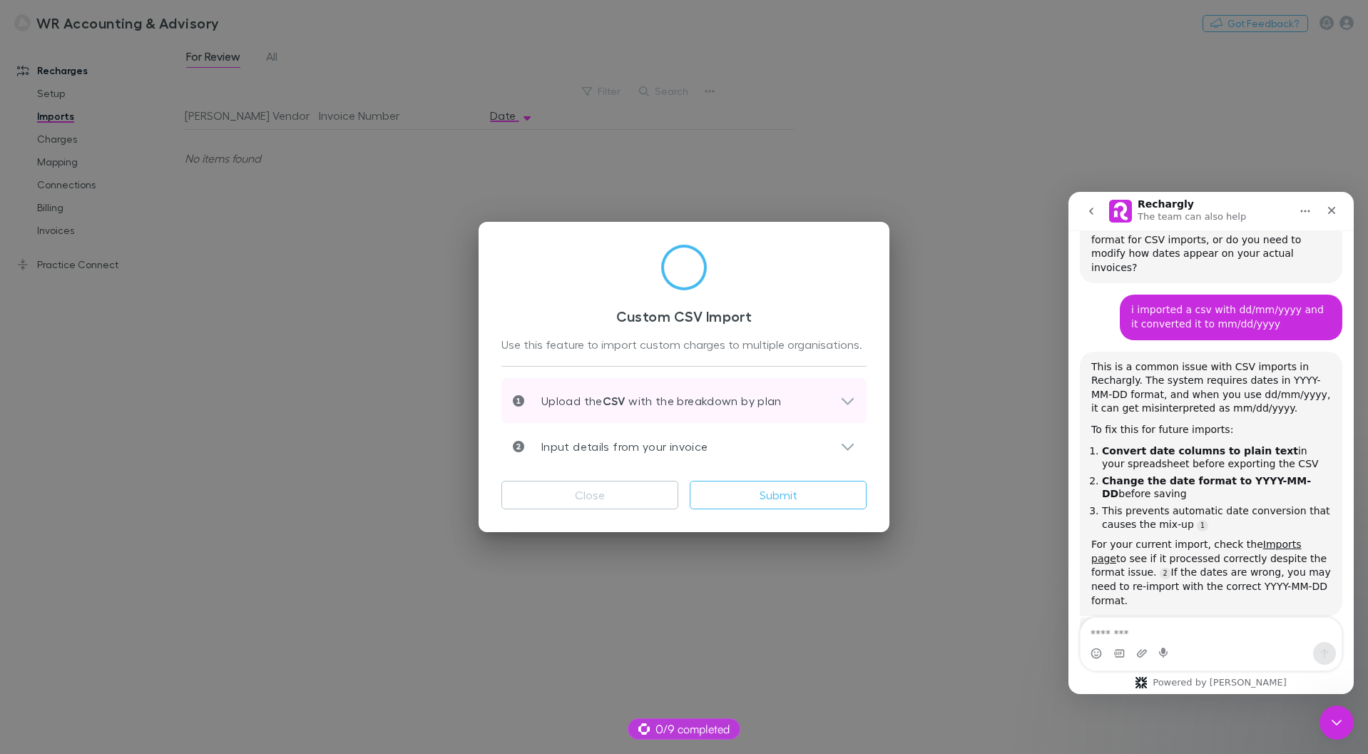
scroll to position [6, 0]
click at [840, 393] on icon at bounding box center [847, 394] width 15 height 17
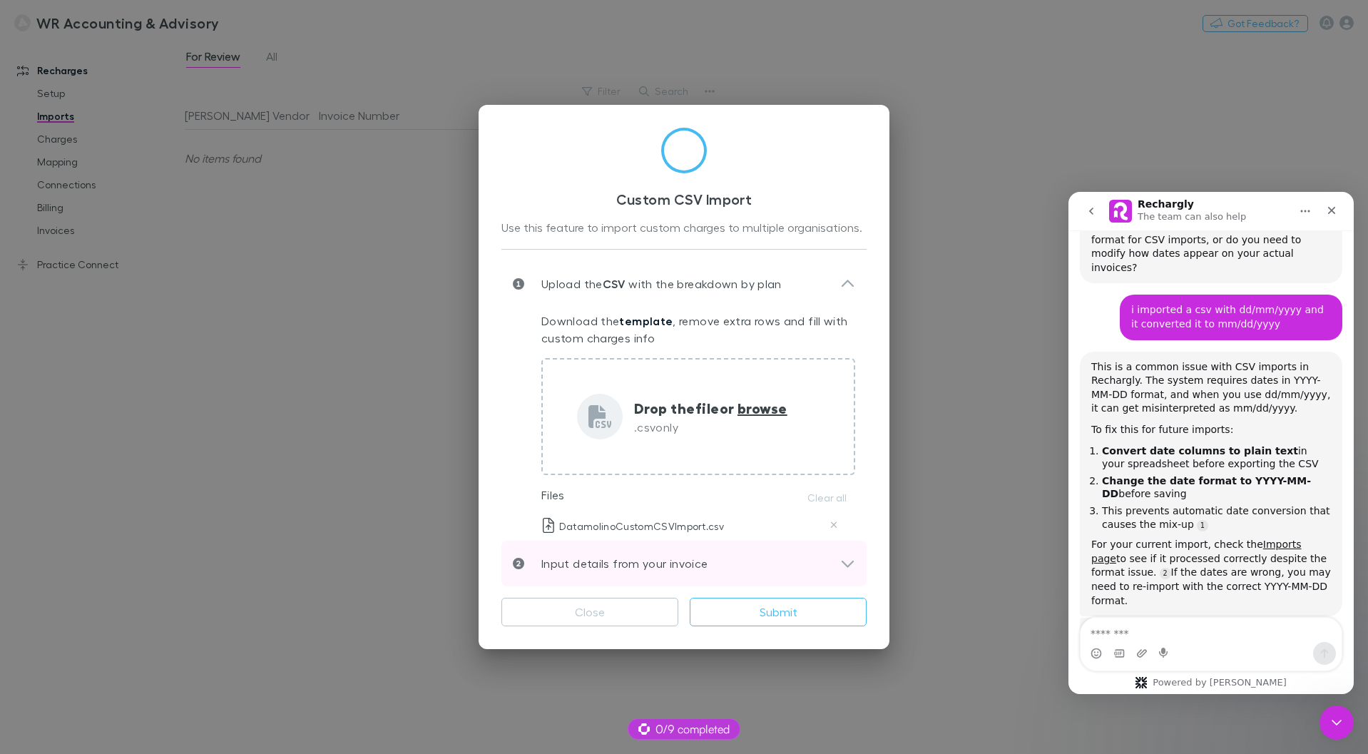
click at [837, 563] on div "Input details from your invoice" at bounding box center [676, 563] width 327 height 17
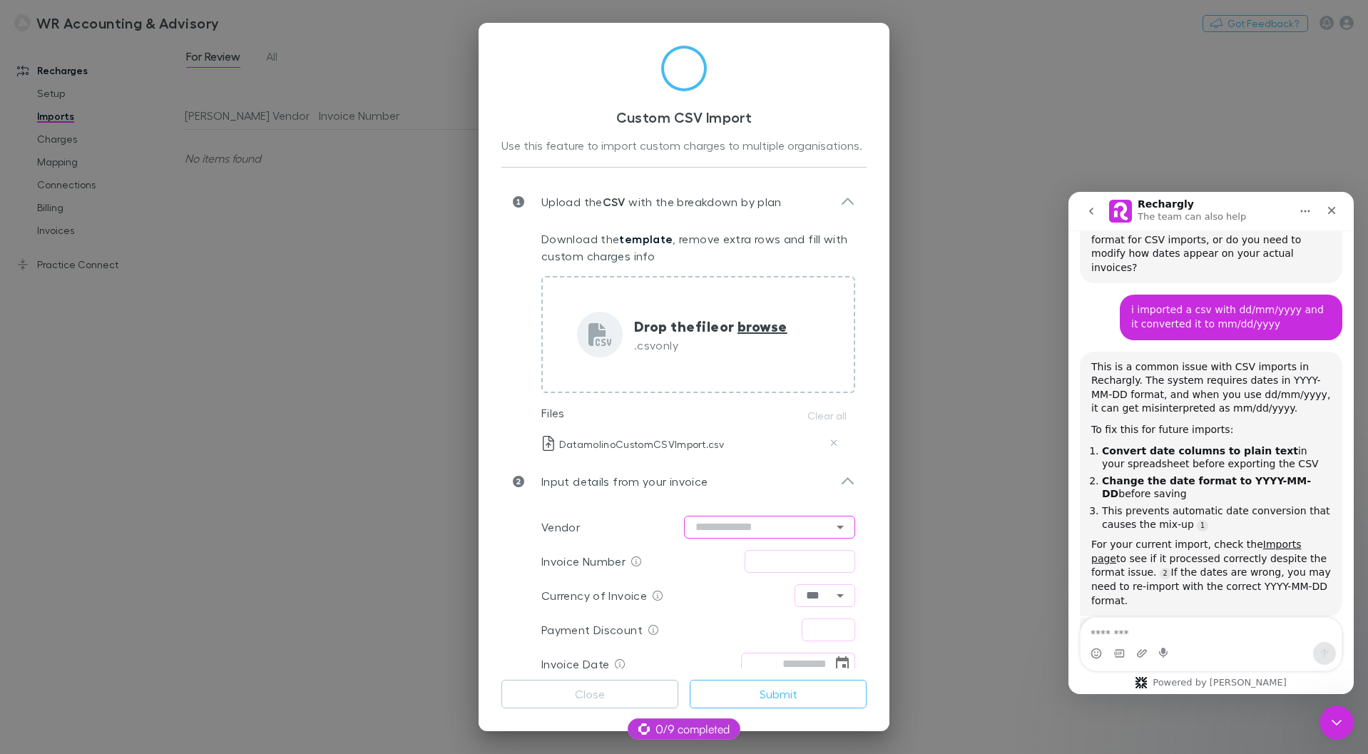
click at [757, 528] on input "text" at bounding box center [769, 527] width 171 height 23
click at [745, 554] on li "Datamolino" at bounding box center [762, 557] width 171 height 26
type input "**********"
click at [807, 562] on input "text" at bounding box center [800, 561] width 111 height 23
click at [777, 561] on input "text" at bounding box center [800, 561] width 111 height 23
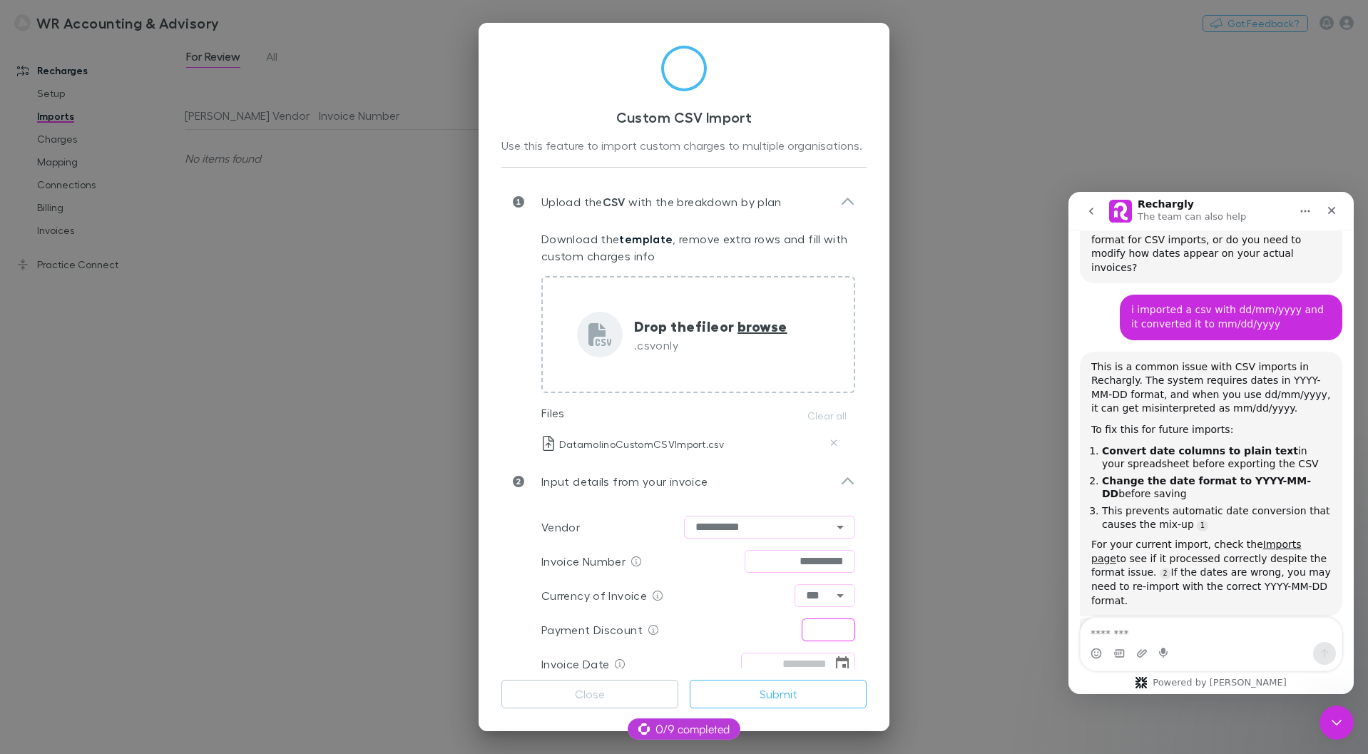
type input "**********"
click at [830, 635] on input "text" at bounding box center [828, 629] width 53 height 23
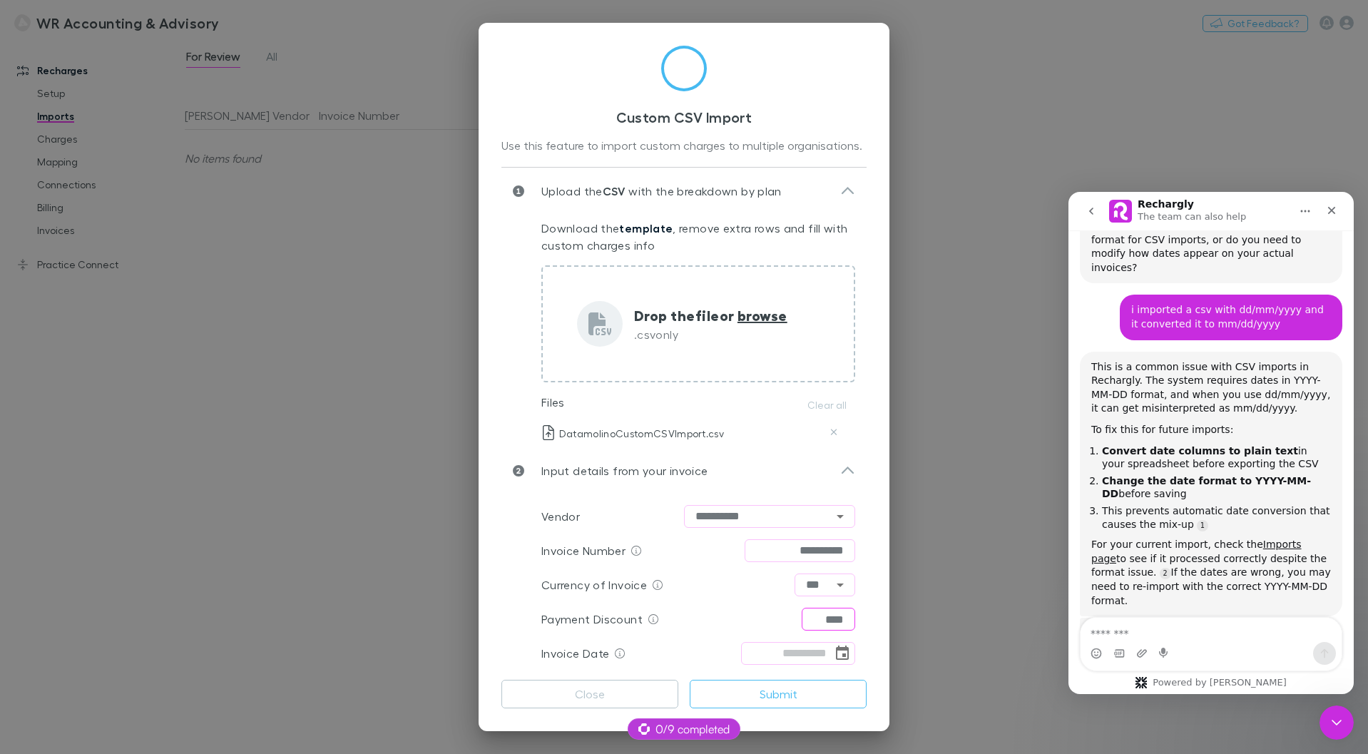
scroll to position [13, 0]
type input "****"
click at [769, 654] on input "tel" at bounding box center [786, 651] width 91 height 23
type input "**********"
click at [788, 702] on button "Submit" at bounding box center [778, 694] width 177 height 29
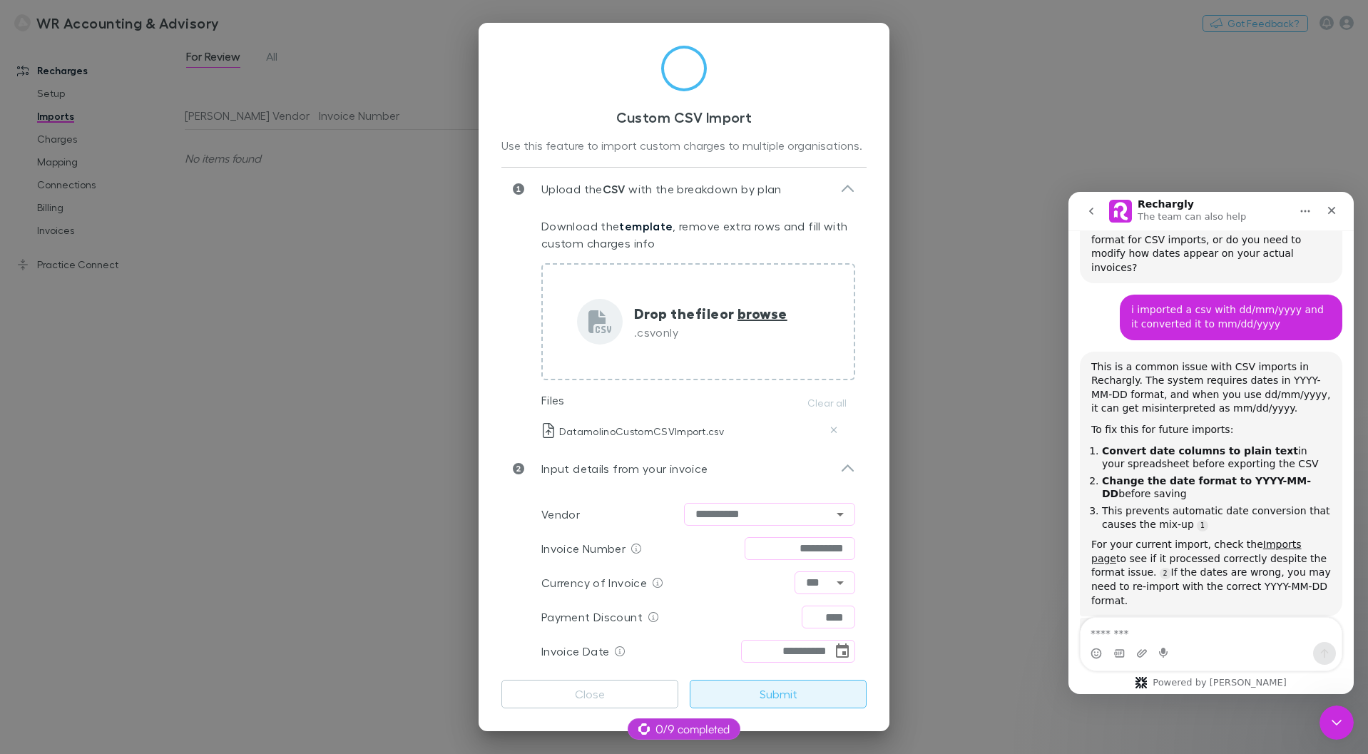
click at [809, 694] on button "Submit" at bounding box center [778, 694] width 177 height 29
click at [1322, 720] on div "Close Intercom Messenger" at bounding box center [1334, 720] width 34 height 34
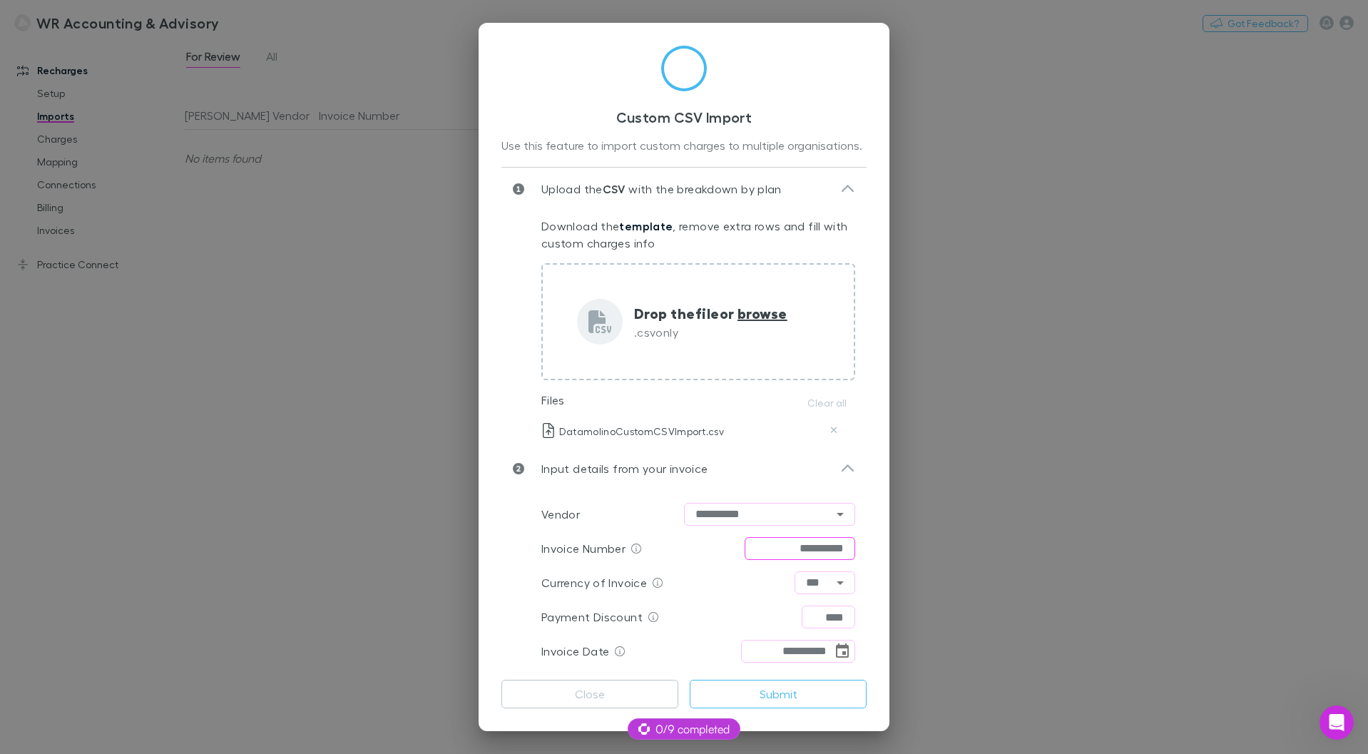
click at [836, 551] on input "**********" at bounding box center [800, 548] width 111 height 23
type input "**********"
click at [781, 697] on button "Submit" at bounding box center [778, 694] width 177 height 29
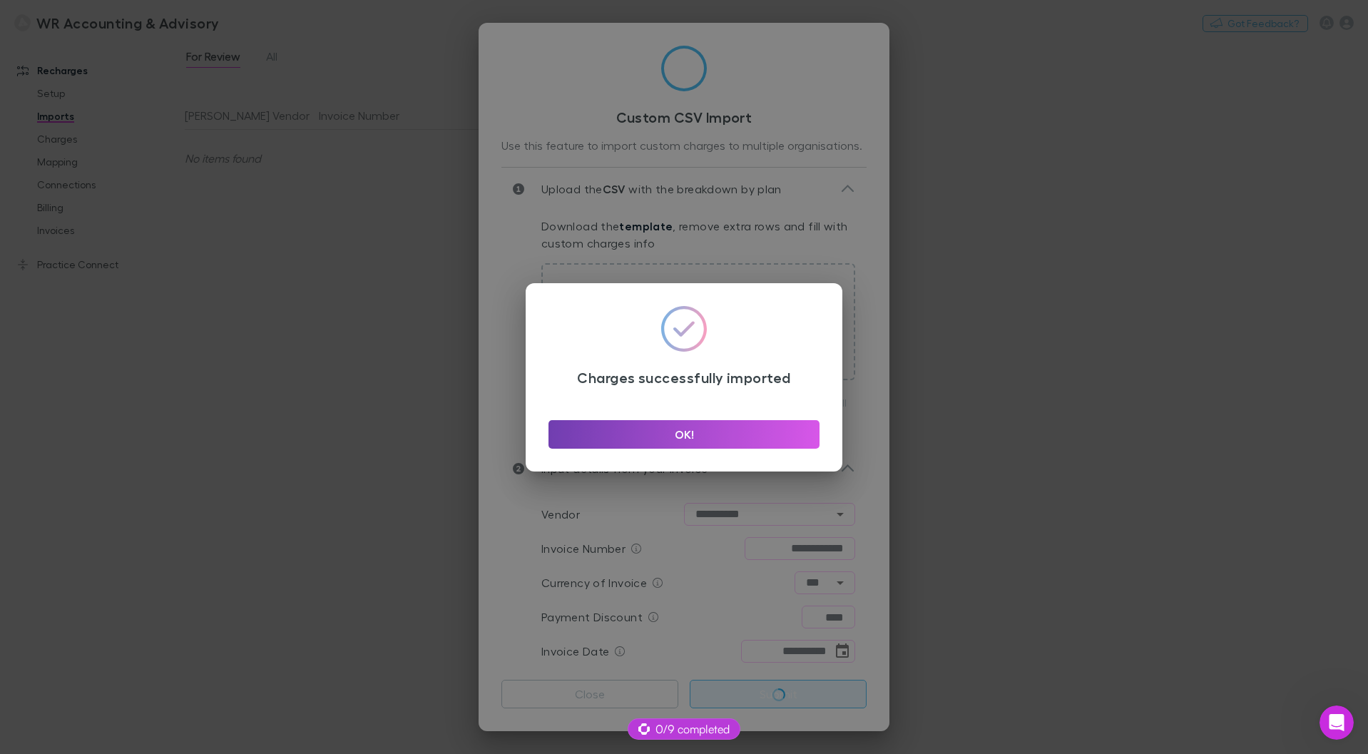
click at [717, 443] on button "OK!" at bounding box center [683, 434] width 271 height 29
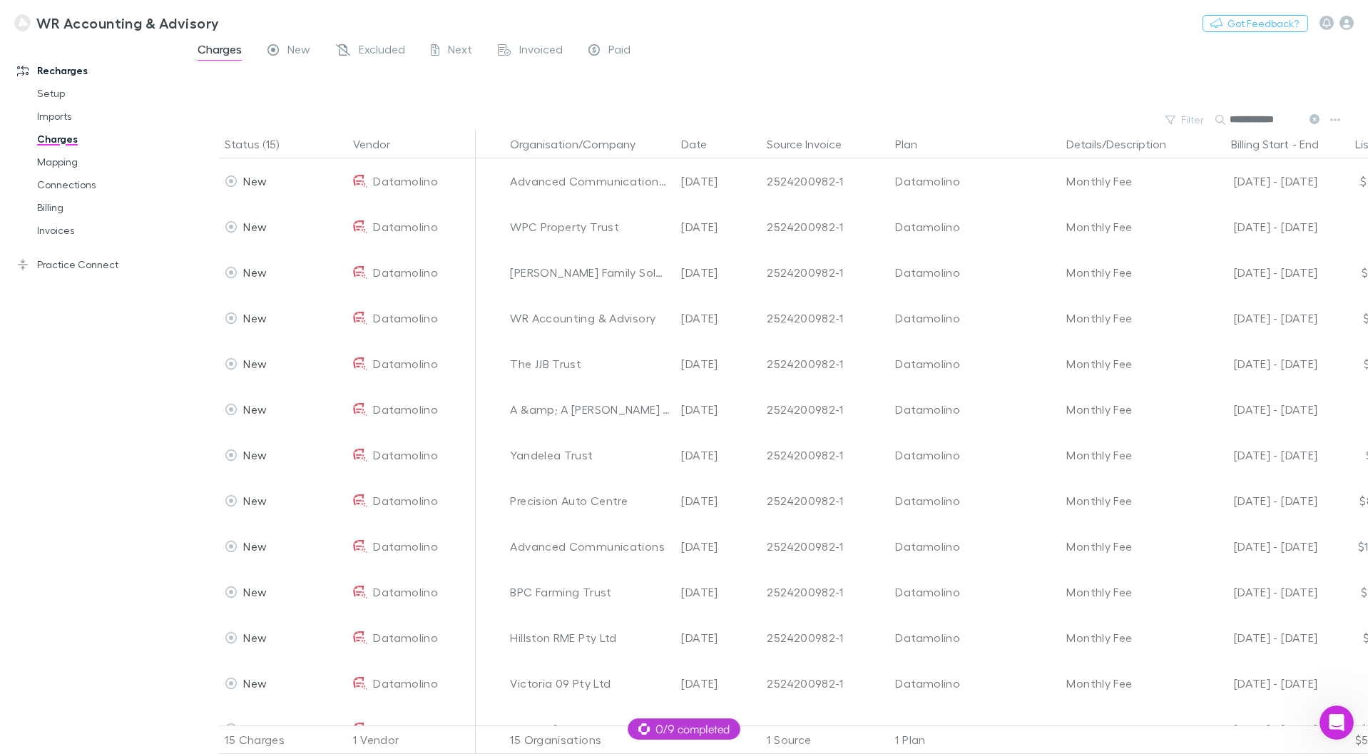
drag, startPoint x: 78, startPoint y: 262, endPoint x: 78, endPoint y: 282, distance: 20.0
click at [78, 262] on link "Practice Connect" at bounding box center [98, 264] width 190 height 23
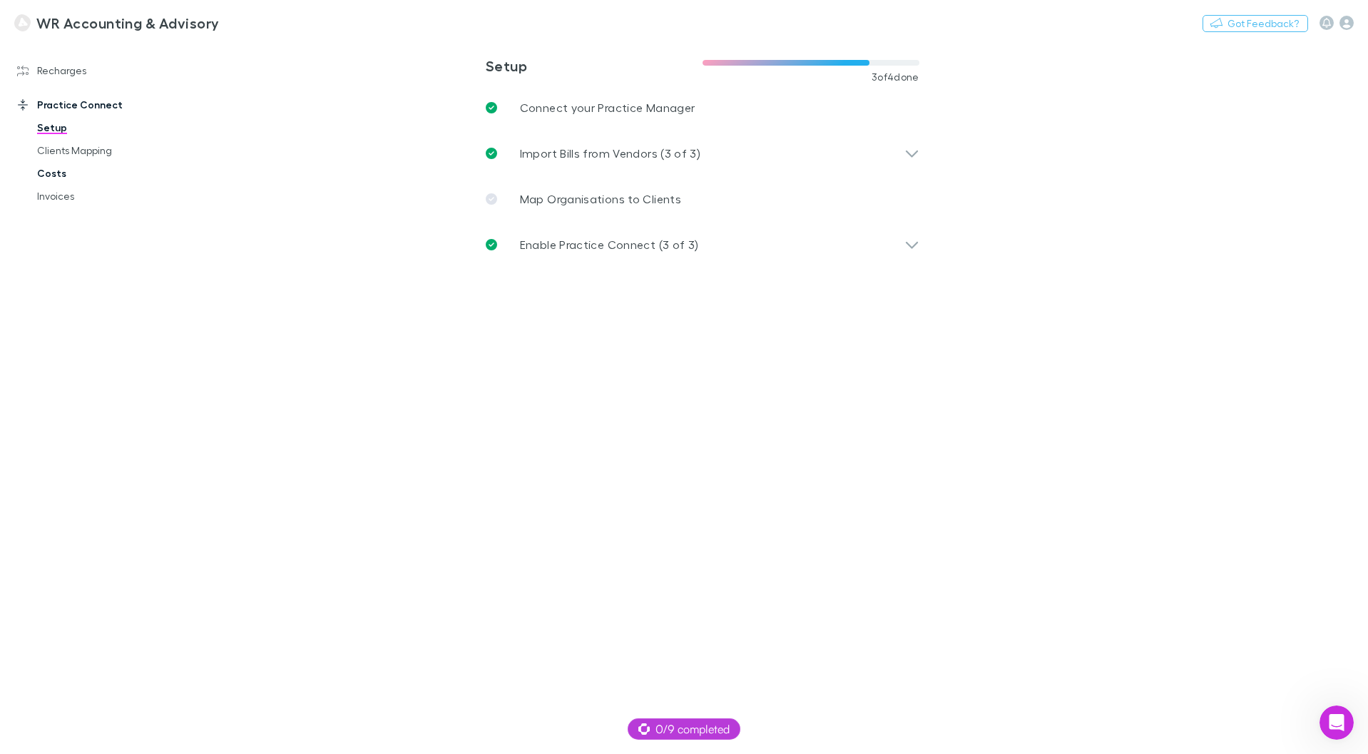
click at [54, 170] on link "Costs" at bounding box center [108, 173] width 170 height 23
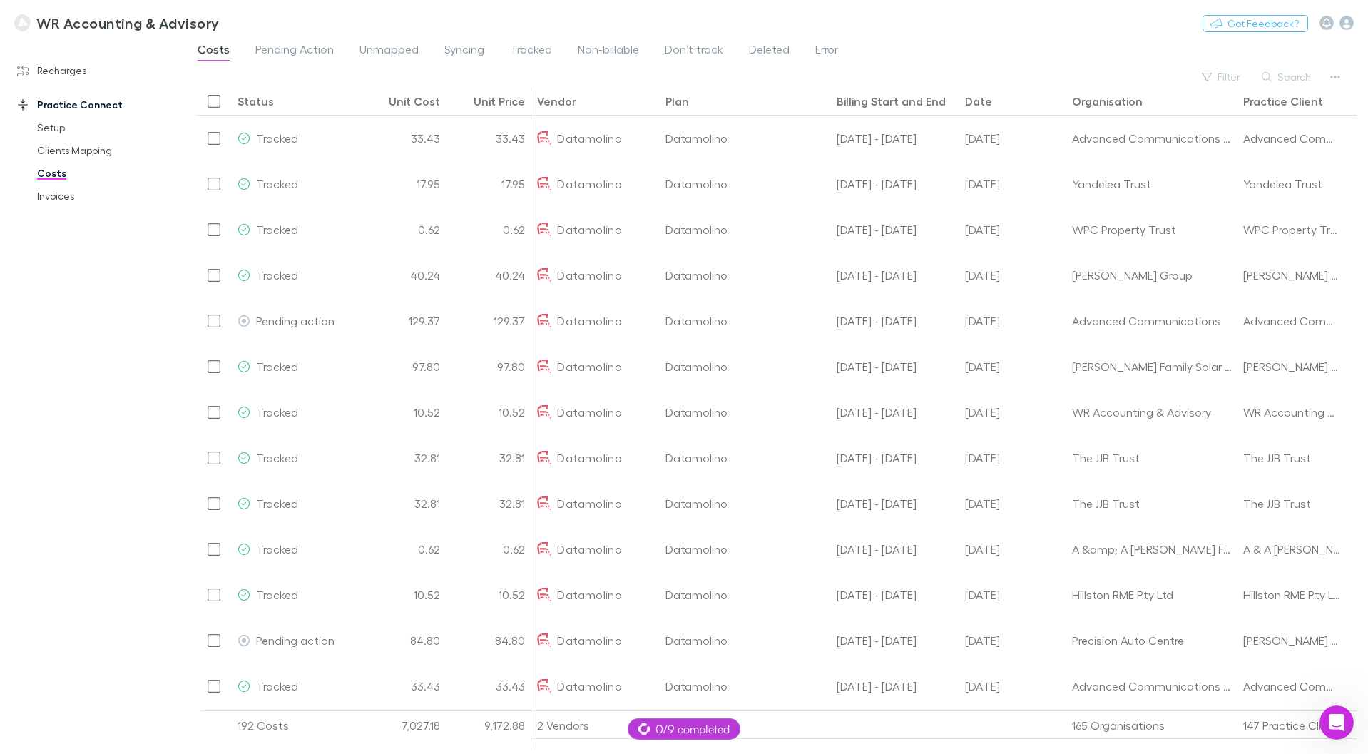
click at [1230, 78] on button "Filter" at bounding box center [1221, 76] width 54 height 17
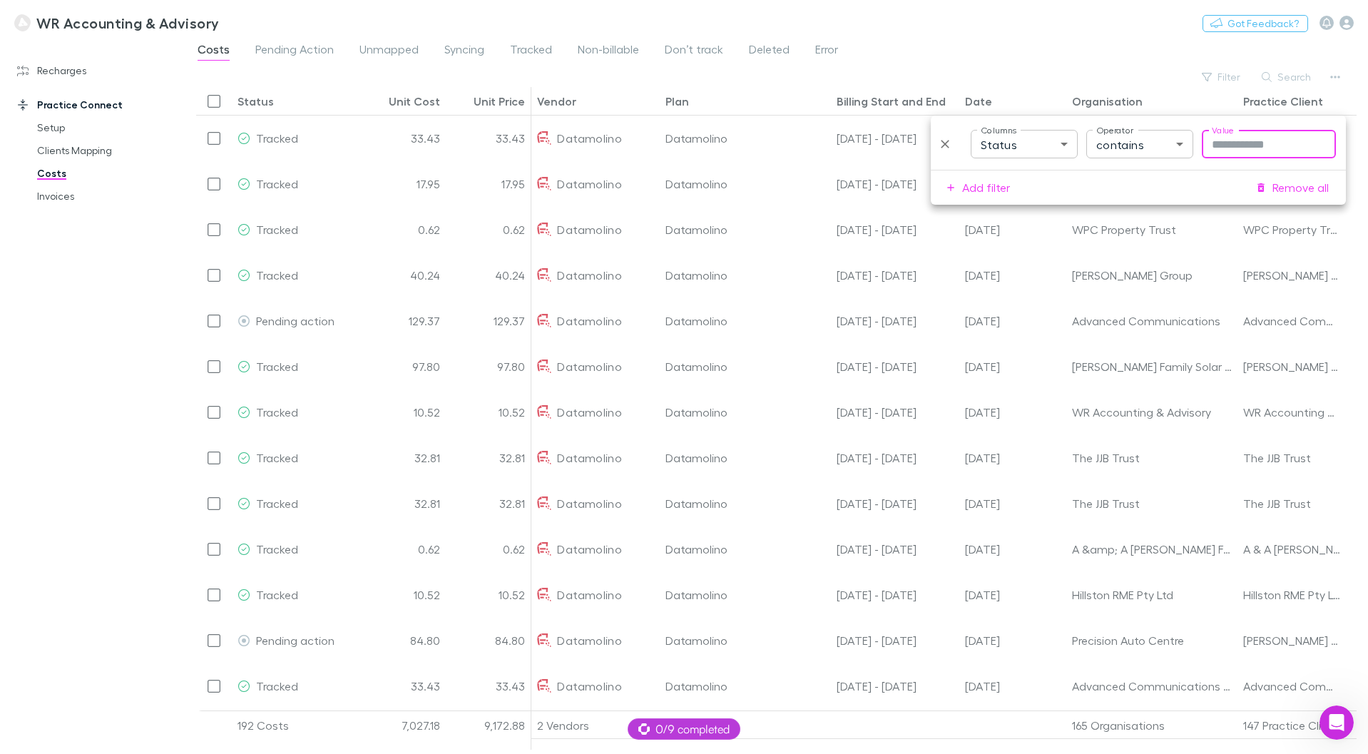
click at [1130, 56] on div "Costs Pending Action Unmapped Syncing Tracked Non-billable Don’t track Deleted …" at bounding box center [776, 53] width 1183 height 27
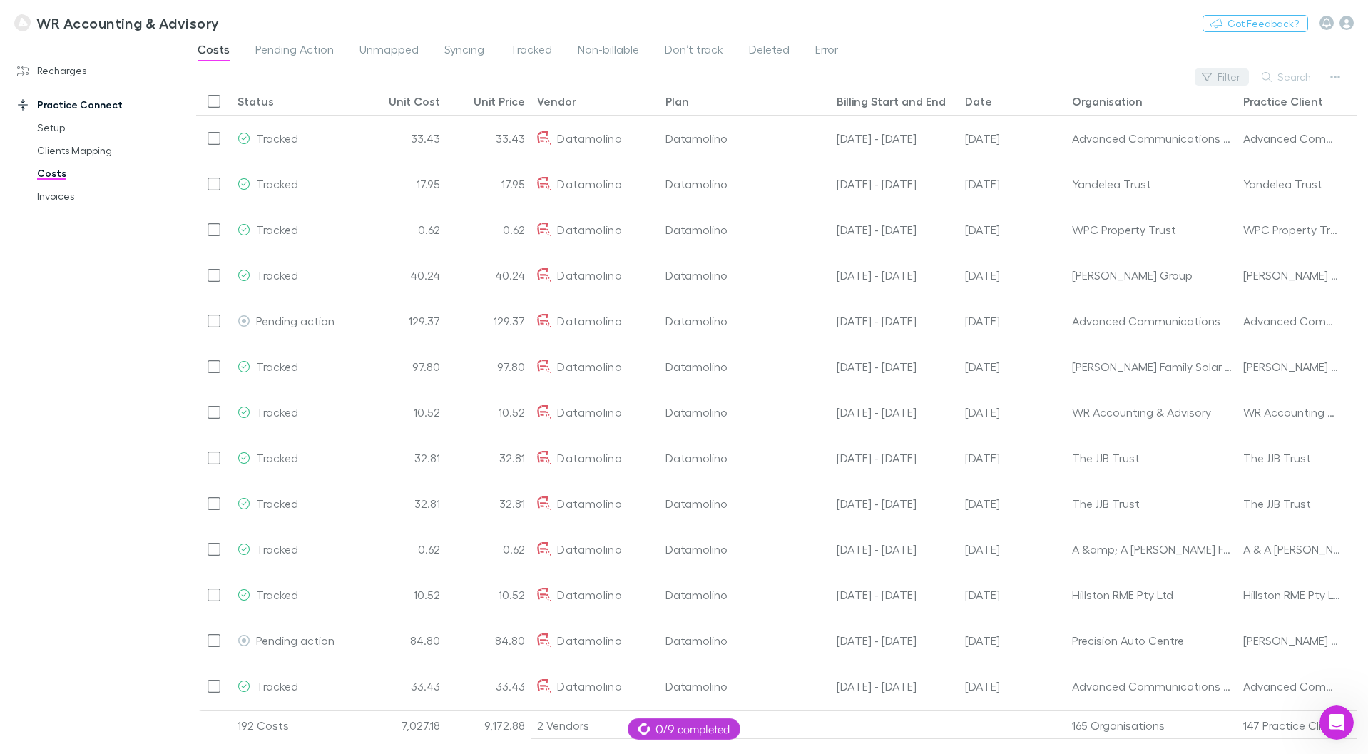
click at [1224, 76] on button "Filter" at bounding box center [1221, 76] width 54 height 17
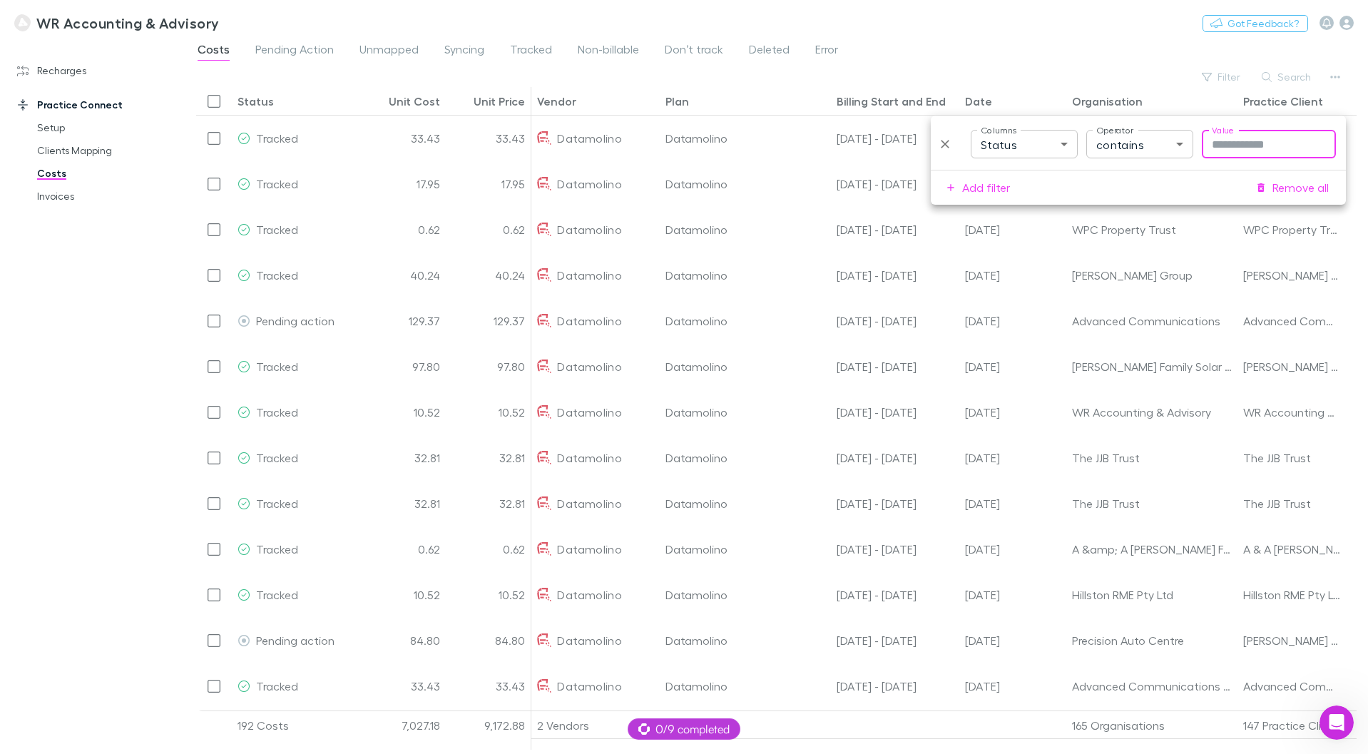
click at [1058, 142] on body "WR Accounting & Advisory Nothing Got Feedback? Recharges Setup Imports Charges …" at bounding box center [684, 377] width 1368 height 754
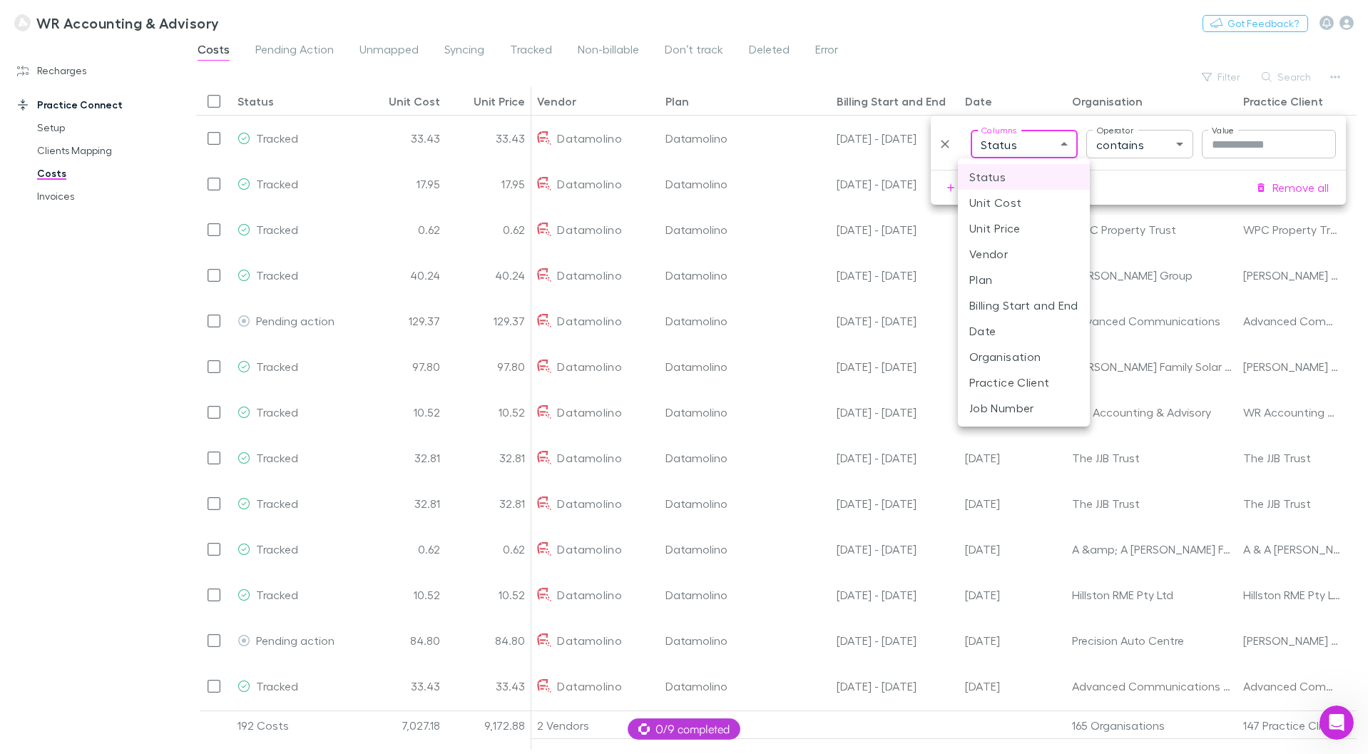
click at [1050, 249] on li "Vendor" at bounding box center [1024, 254] width 132 height 26
type input "**********"
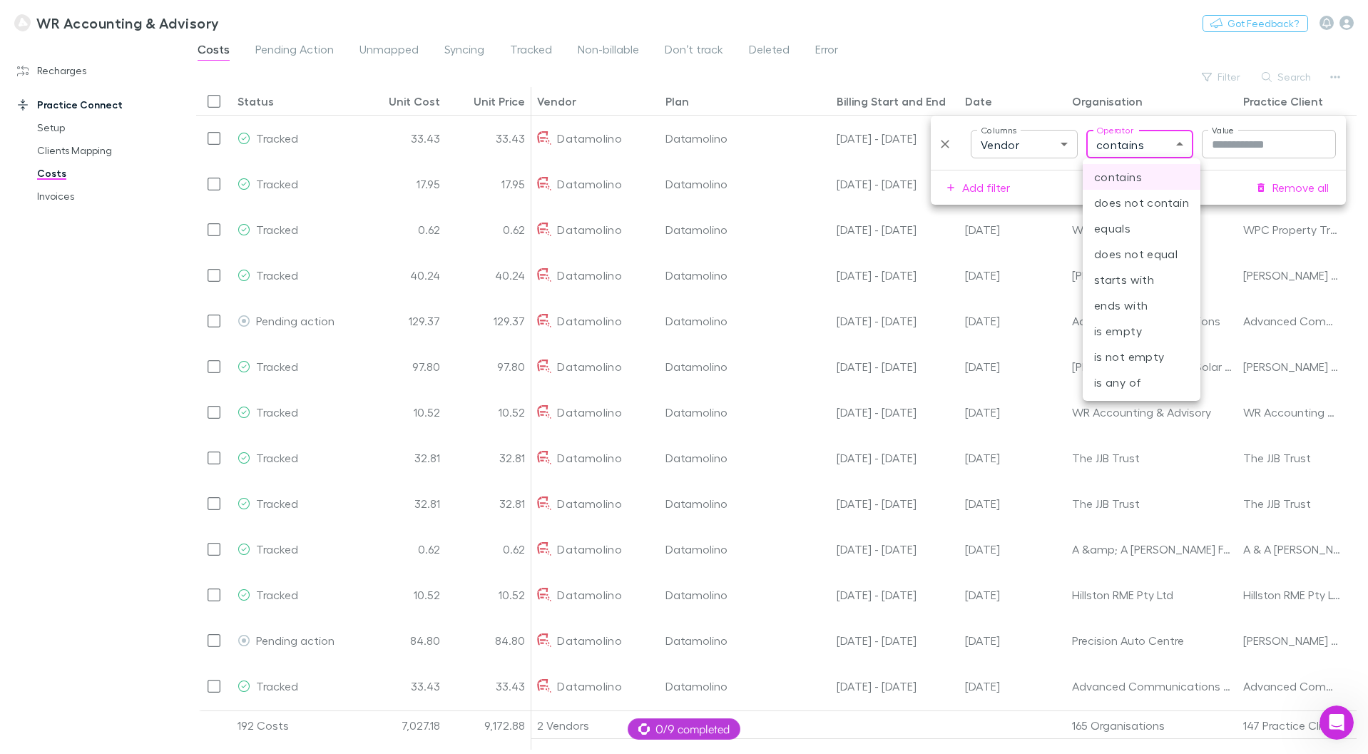
click at [1156, 148] on body "WR Accounting & Advisory Nothing Got Feedback? Recharges Setup Imports Charges …" at bounding box center [684, 377] width 1368 height 754
click at [1241, 146] on div at bounding box center [684, 377] width 1368 height 754
click at [1243, 146] on input "Value" at bounding box center [1269, 144] width 134 height 29
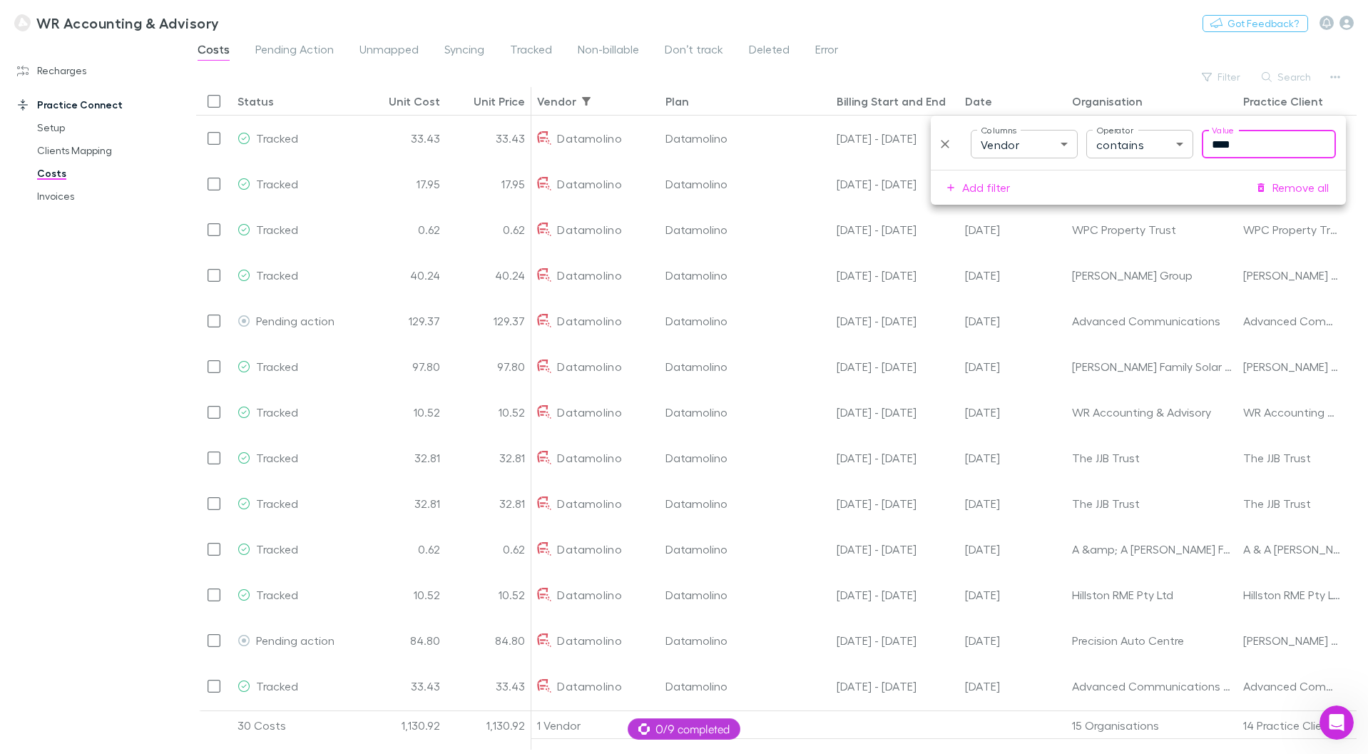
type input "****"
click at [1125, 51] on div "Costs Pending Action Unmapped Syncing Tracked Non-billable Don’t track Deleted …" at bounding box center [776, 53] width 1183 height 27
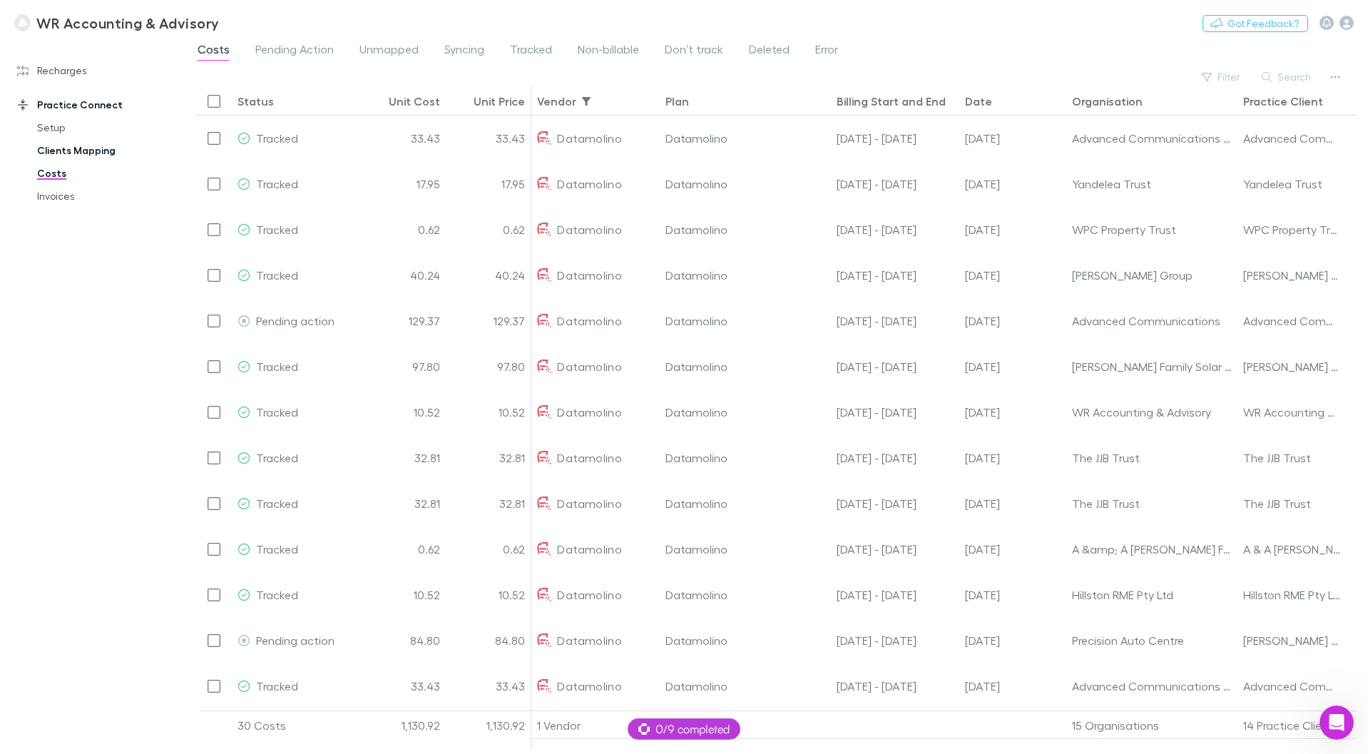
click at [93, 145] on link "Clients Mapping" at bounding box center [108, 150] width 170 height 23
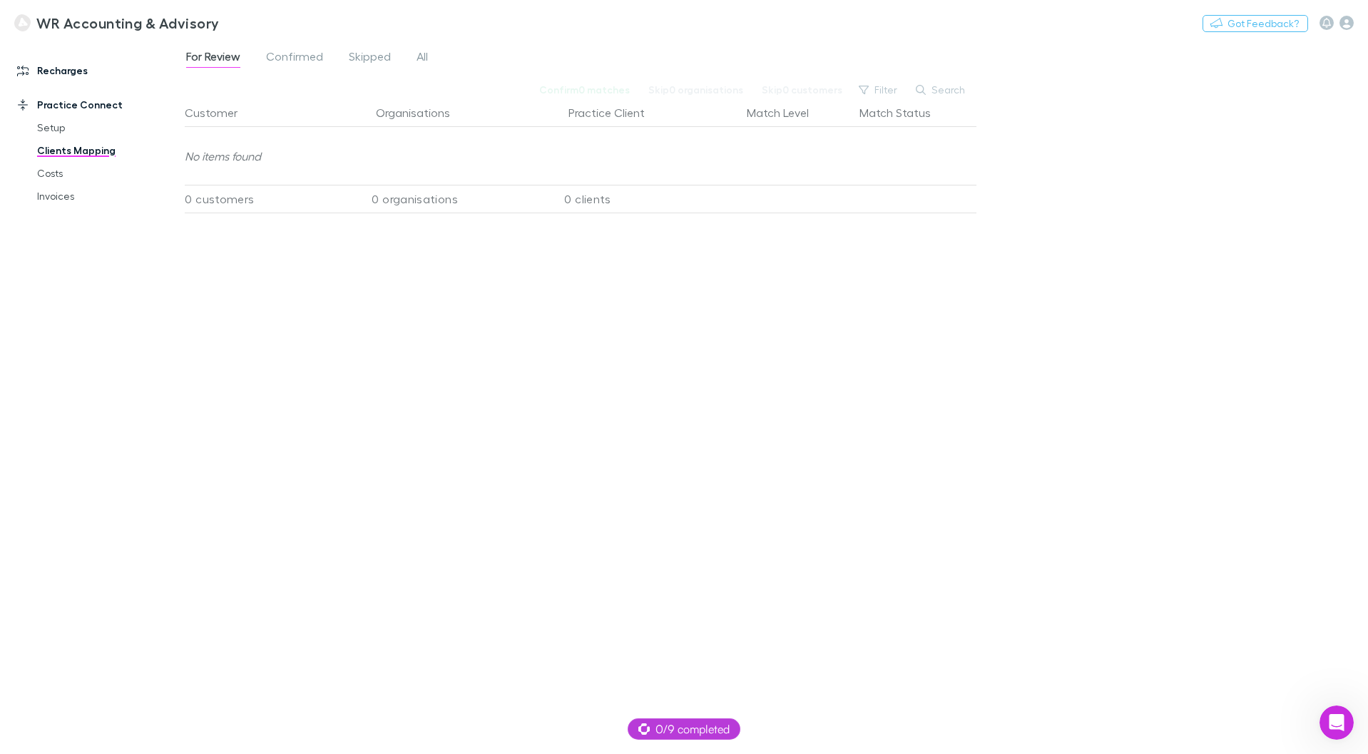
click at [68, 73] on link "Recharges" at bounding box center [98, 70] width 190 height 23
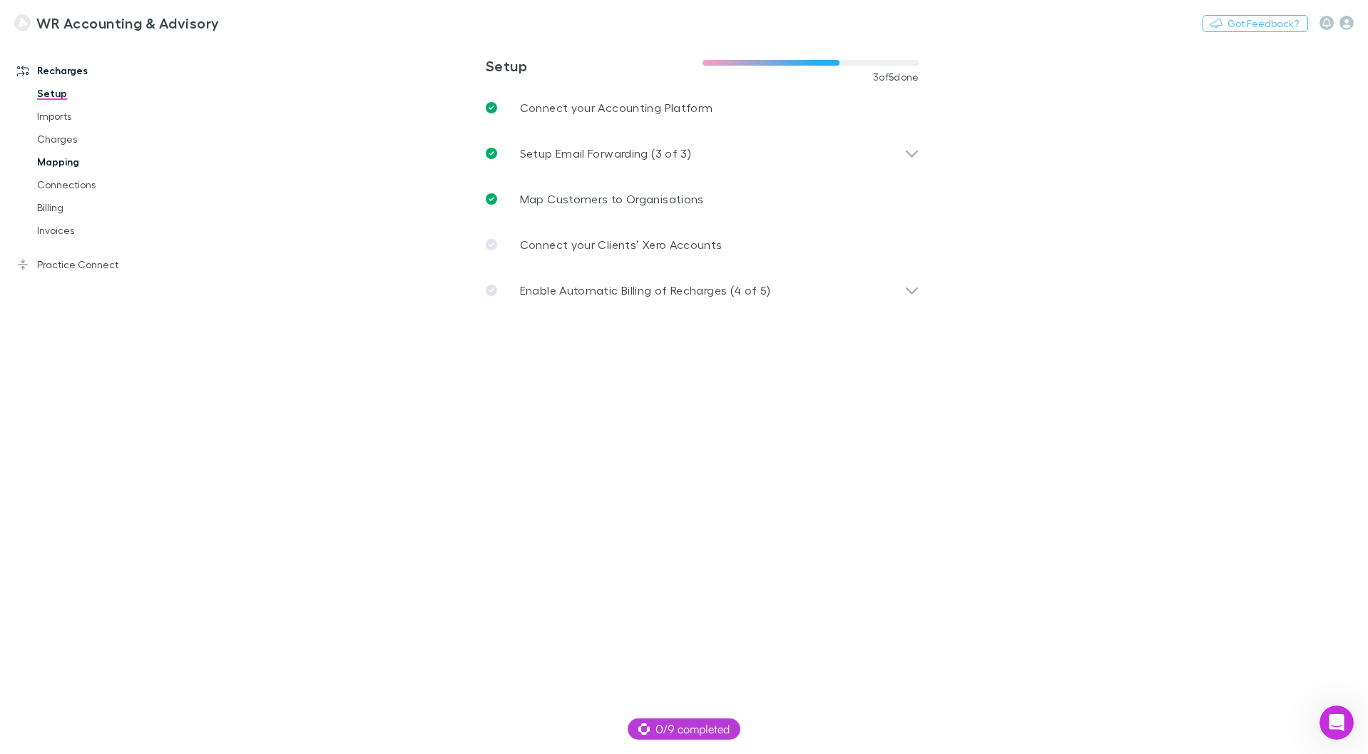
click at [67, 161] on link "Mapping" at bounding box center [108, 161] width 170 height 23
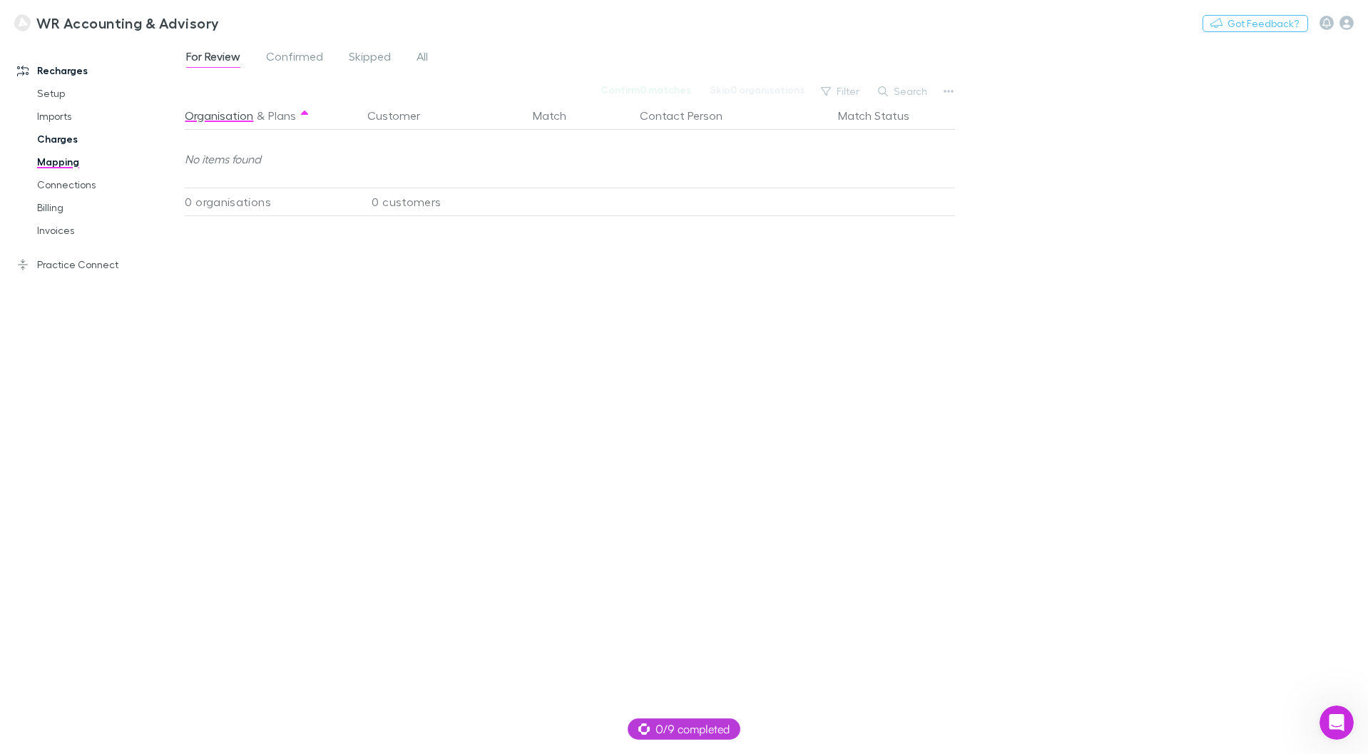
click at [73, 137] on link "Charges" at bounding box center [108, 139] width 170 height 23
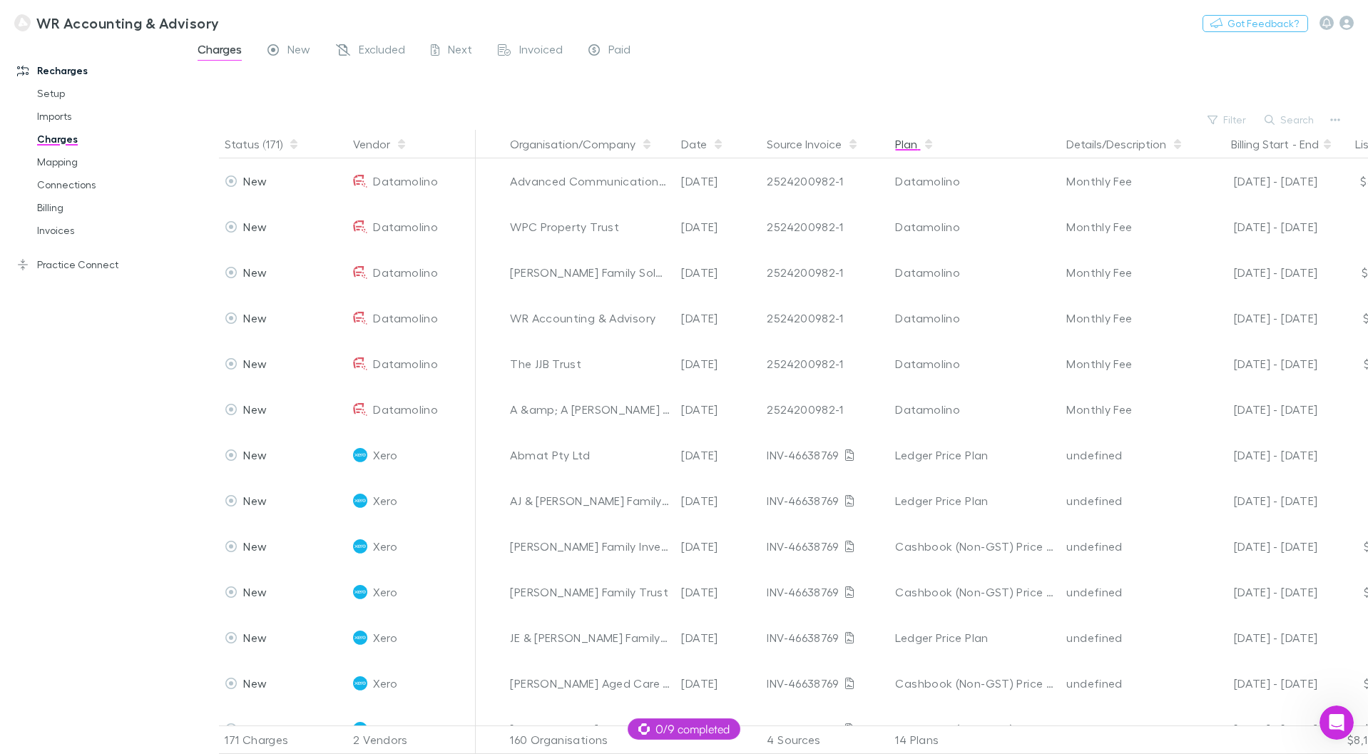
click at [908, 143] on button "Plan" at bounding box center [914, 144] width 39 height 29
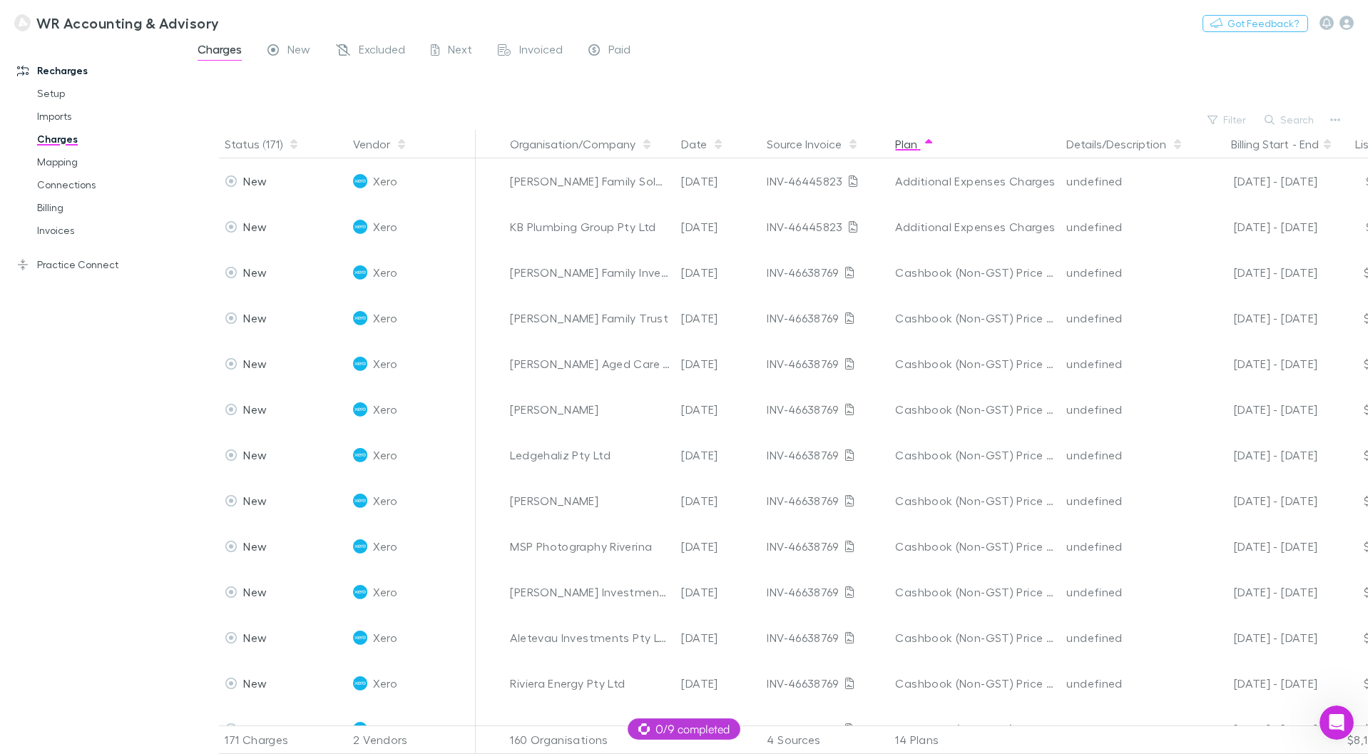
click at [908, 143] on button "Plan" at bounding box center [914, 144] width 39 height 29
click at [1222, 119] on button "Filter" at bounding box center [1227, 119] width 54 height 17
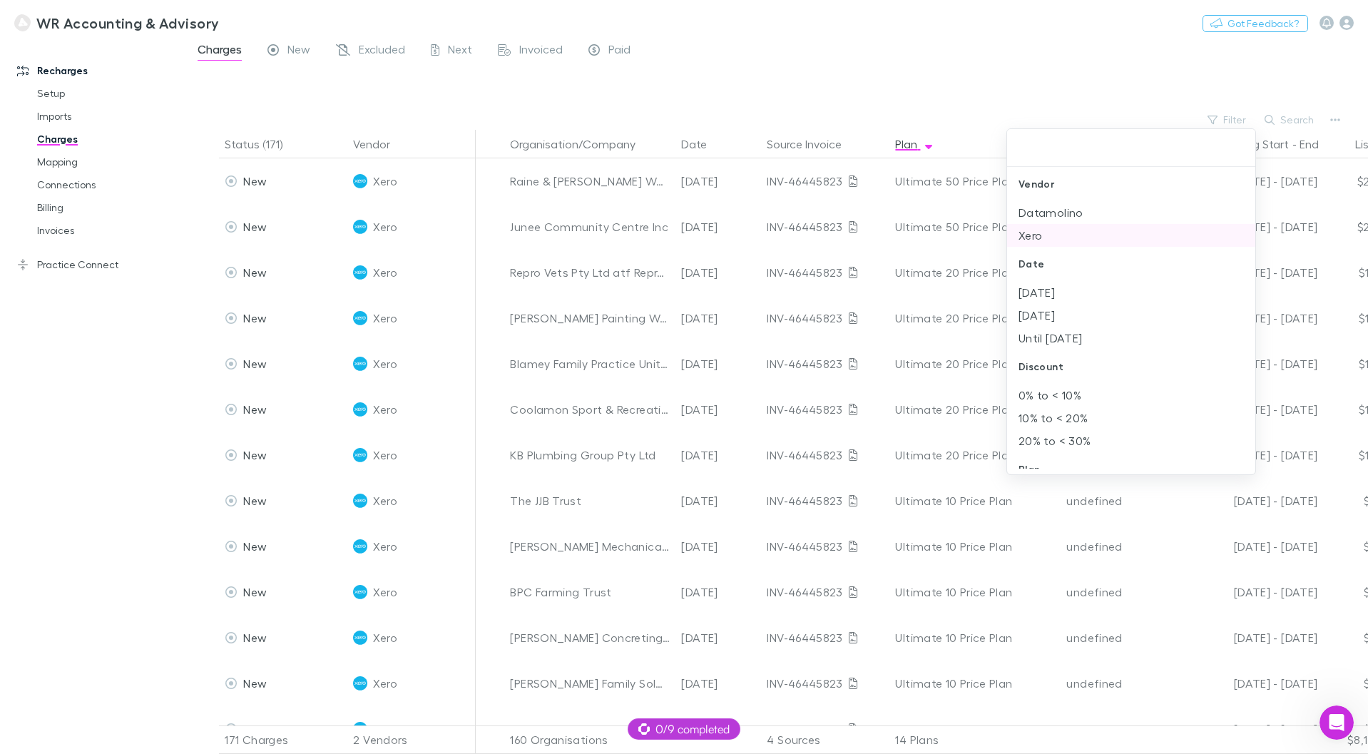
click at [1043, 222] on li "Datamolino" at bounding box center [1131, 212] width 248 height 23
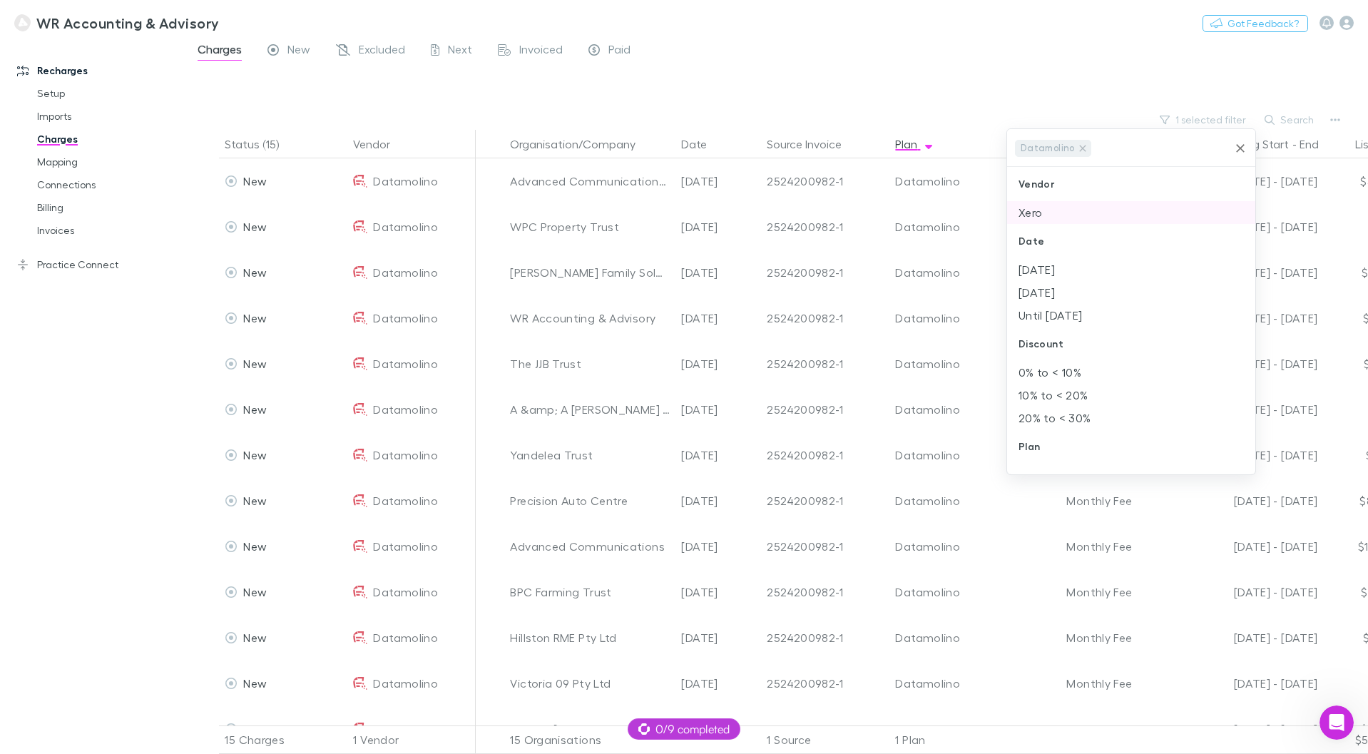
click at [1045, 210] on li "Xero" at bounding box center [1131, 212] width 248 height 23
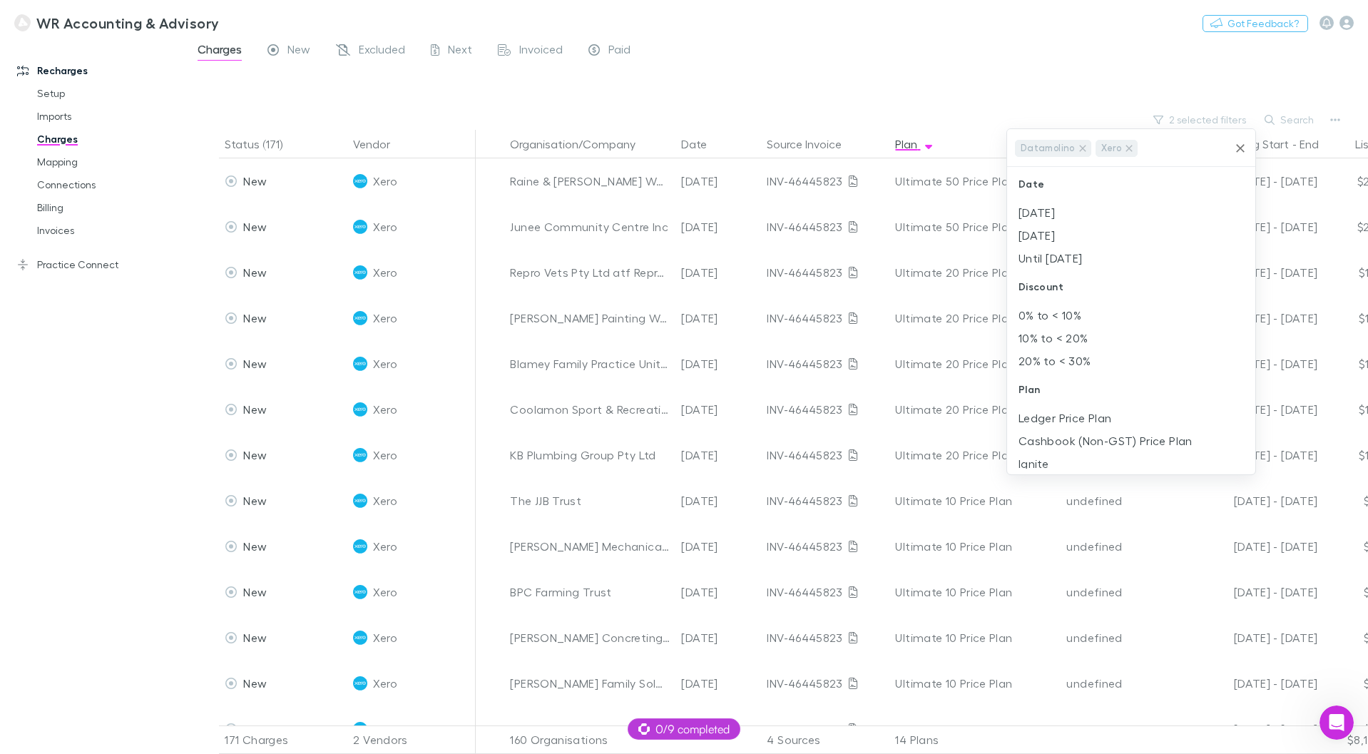
click at [955, 90] on div at bounding box center [684, 377] width 1368 height 754
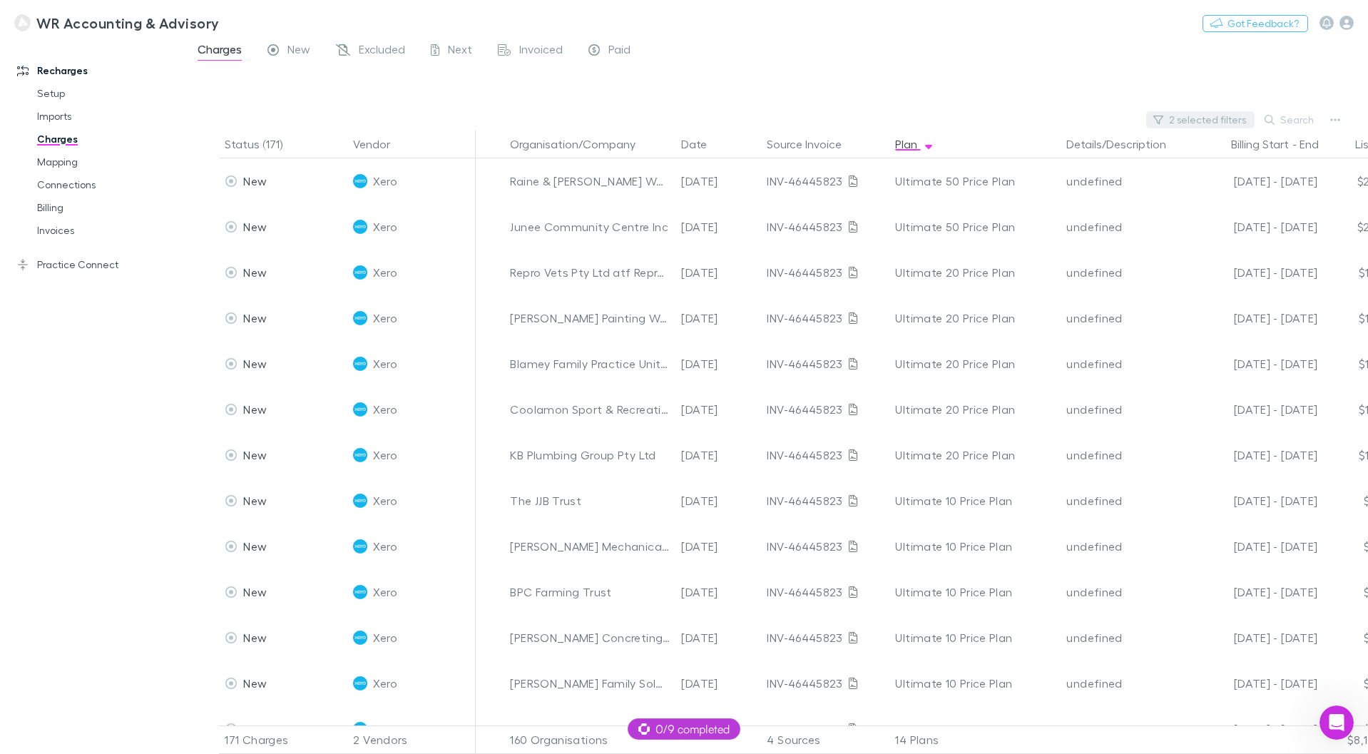
click at [1187, 113] on button "2 selected filters" at bounding box center [1200, 119] width 108 height 17
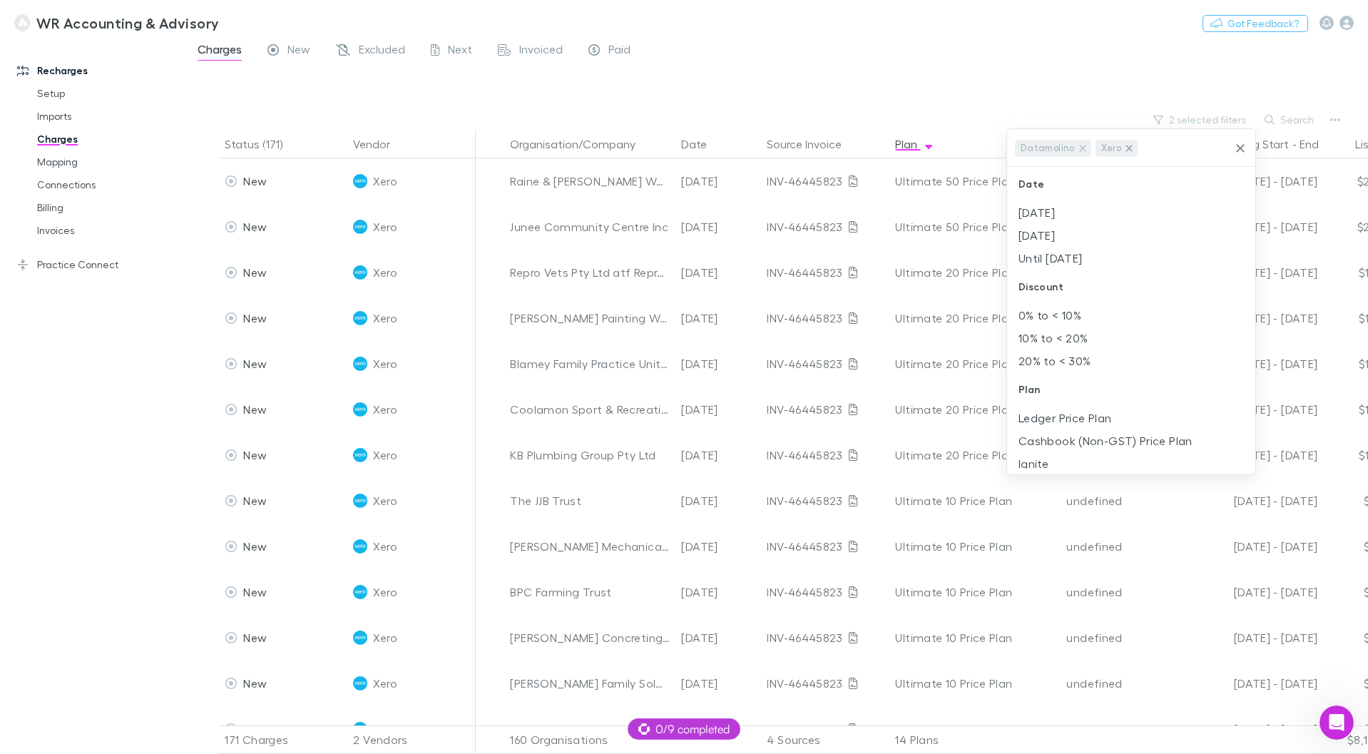
click at [1127, 148] on icon at bounding box center [1129, 148] width 6 height 6
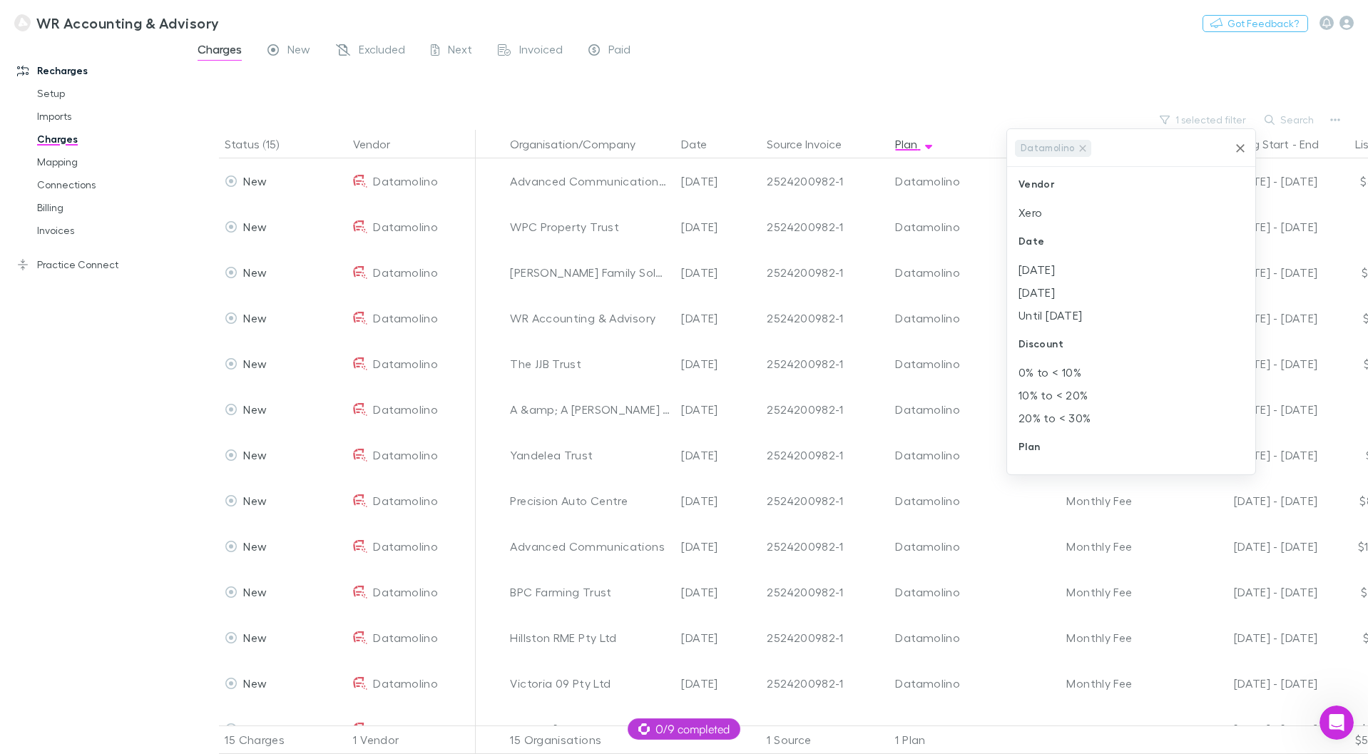
drag, startPoint x: 810, startPoint y: 109, endPoint x: 785, endPoint y: 102, distance: 26.0
click at [810, 108] on div at bounding box center [684, 377] width 1368 height 754
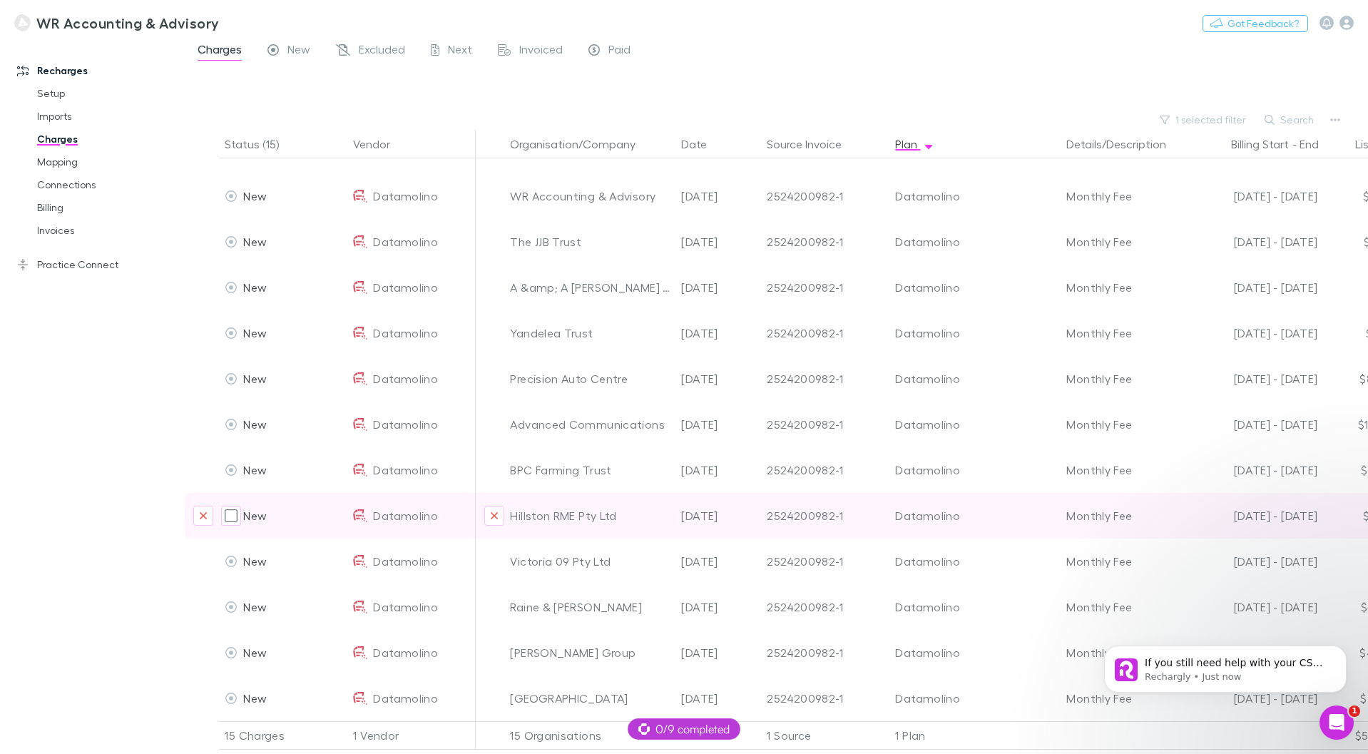
scroll to position [61, 0]
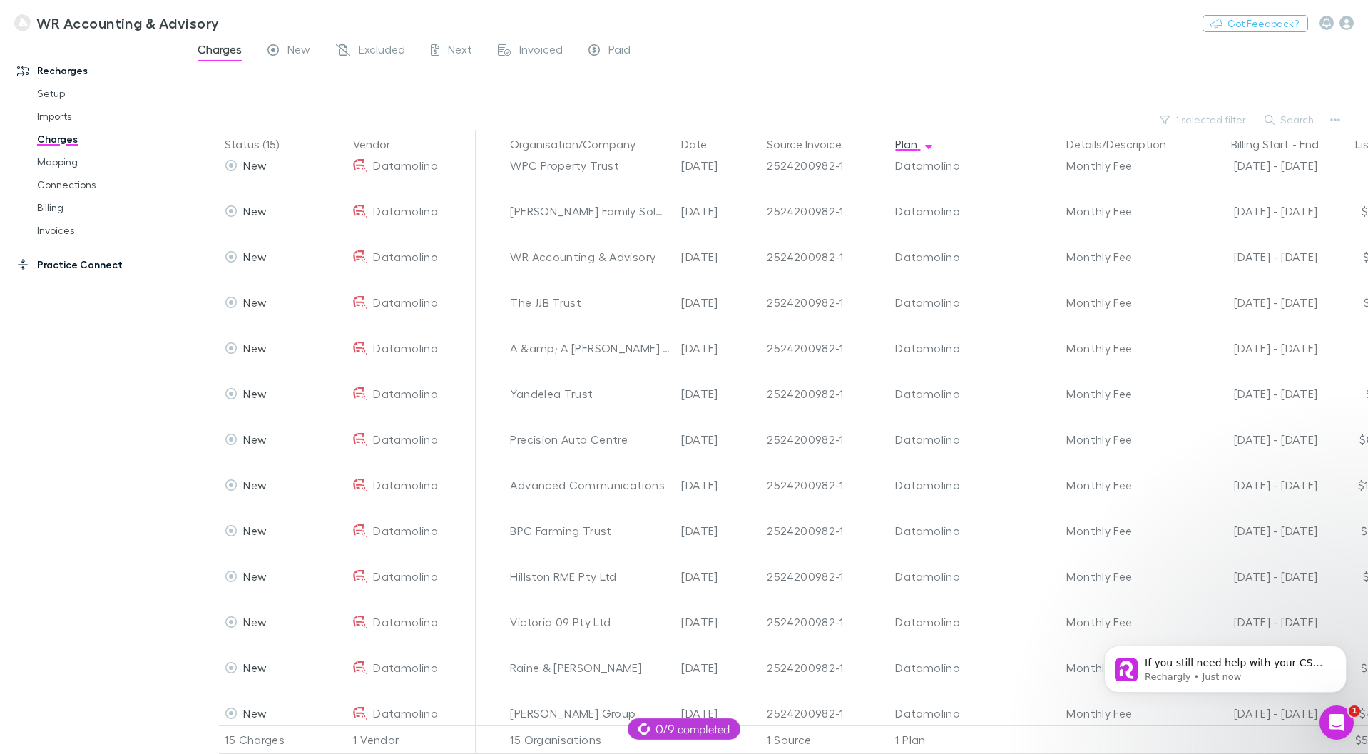
click at [55, 264] on link "Practice Connect" at bounding box center [98, 264] width 190 height 23
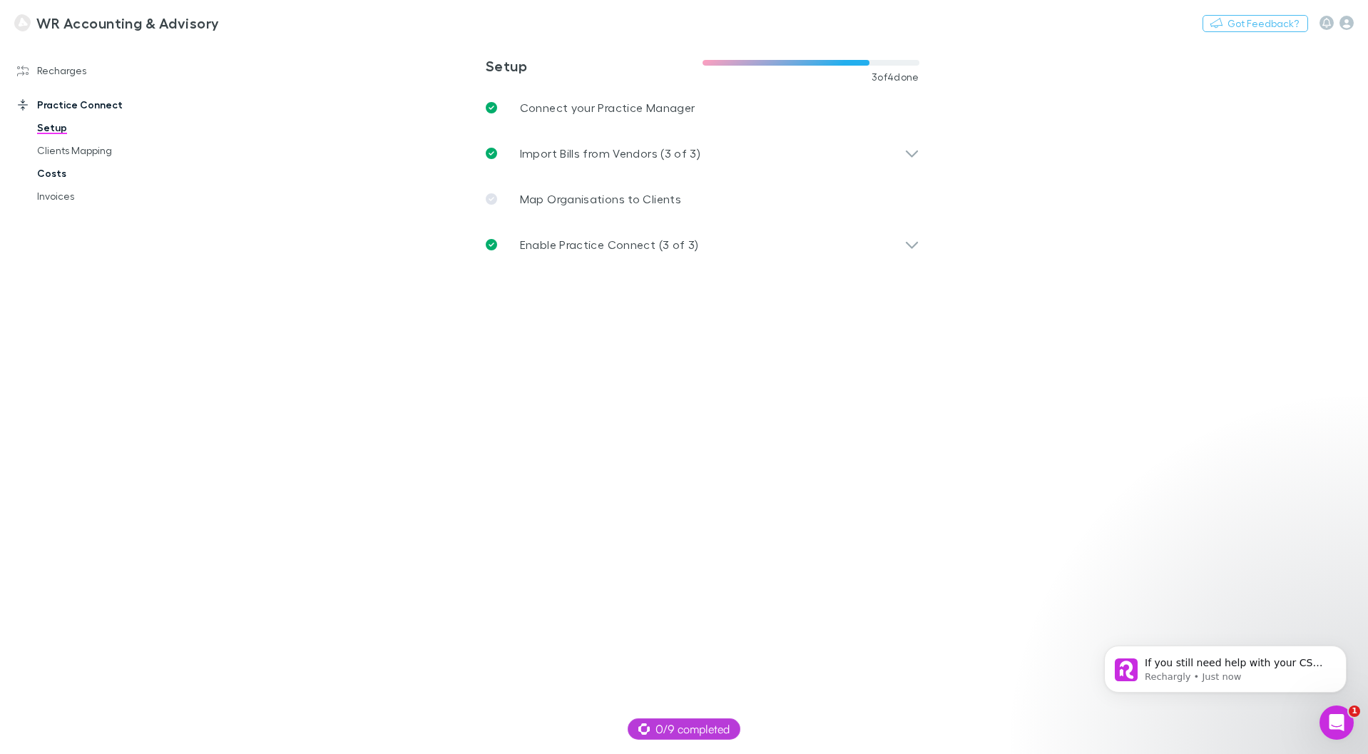
click at [63, 172] on link "Costs" at bounding box center [108, 173] width 170 height 23
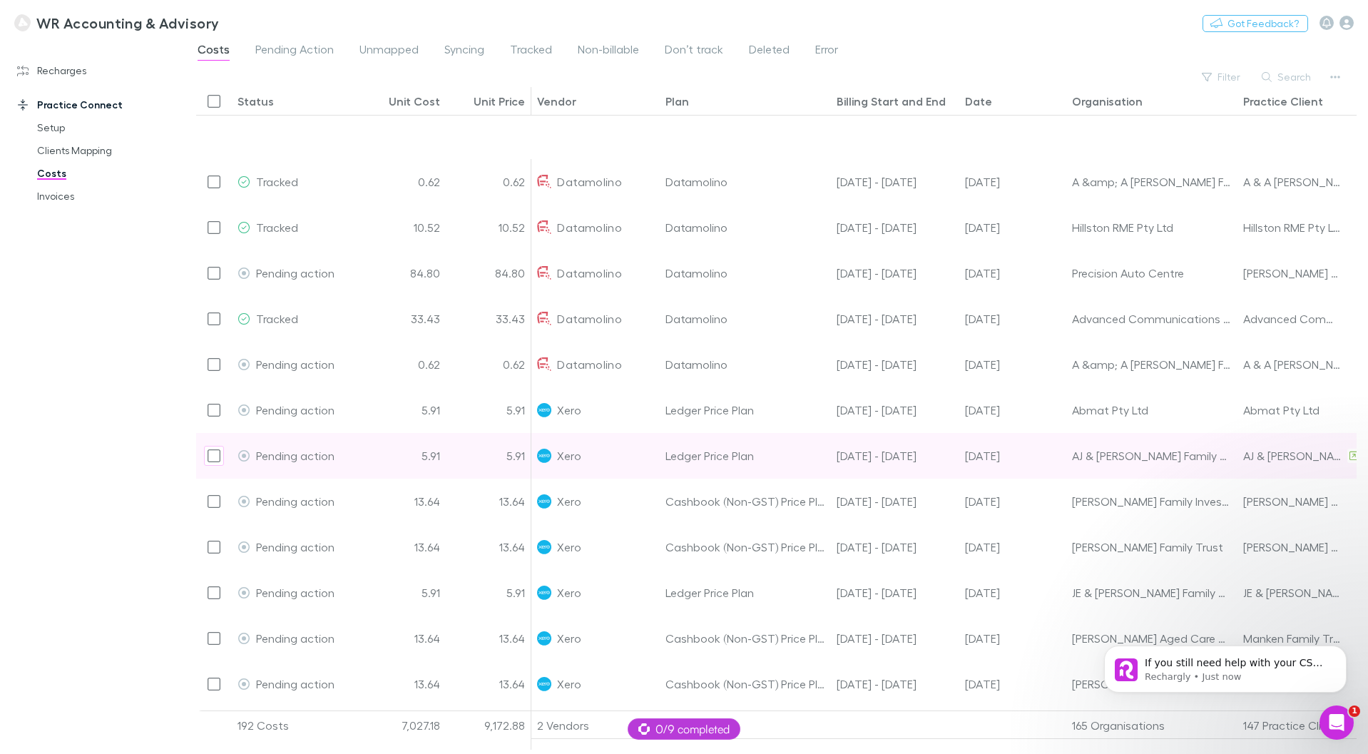
scroll to position [440, 0]
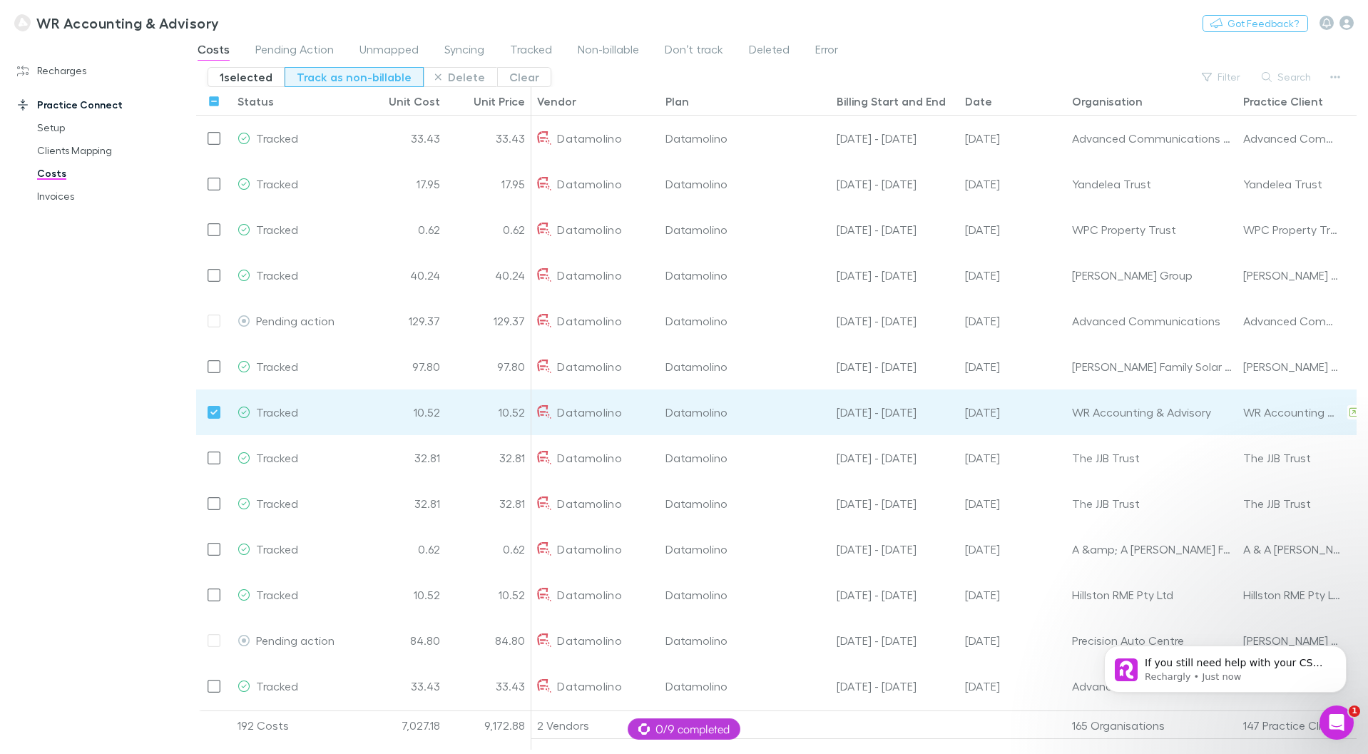
click at [354, 77] on button "Track as non-billable" at bounding box center [354, 77] width 139 height 20
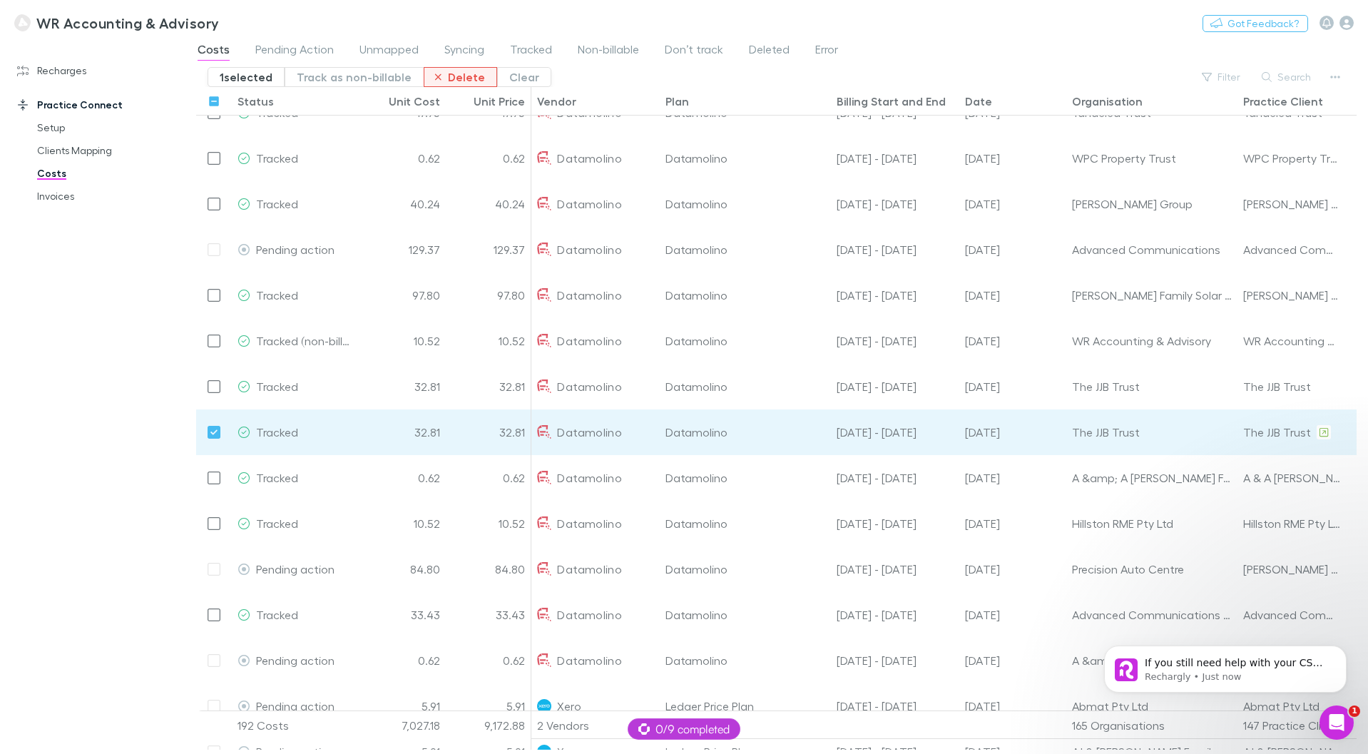
click at [453, 71] on button "Delete" at bounding box center [460, 77] width 73 height 20
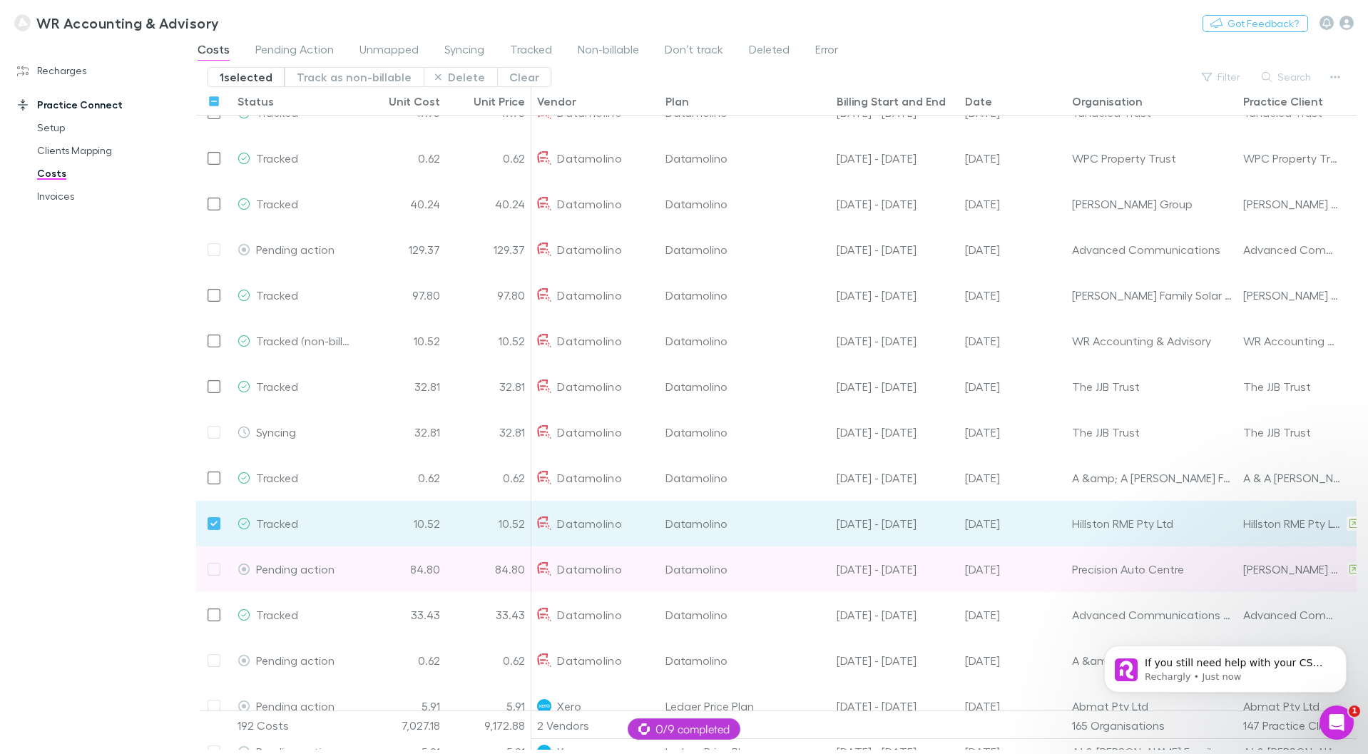
click at [210, 568] on div at bounding box center [214, 569] width 36 height 46
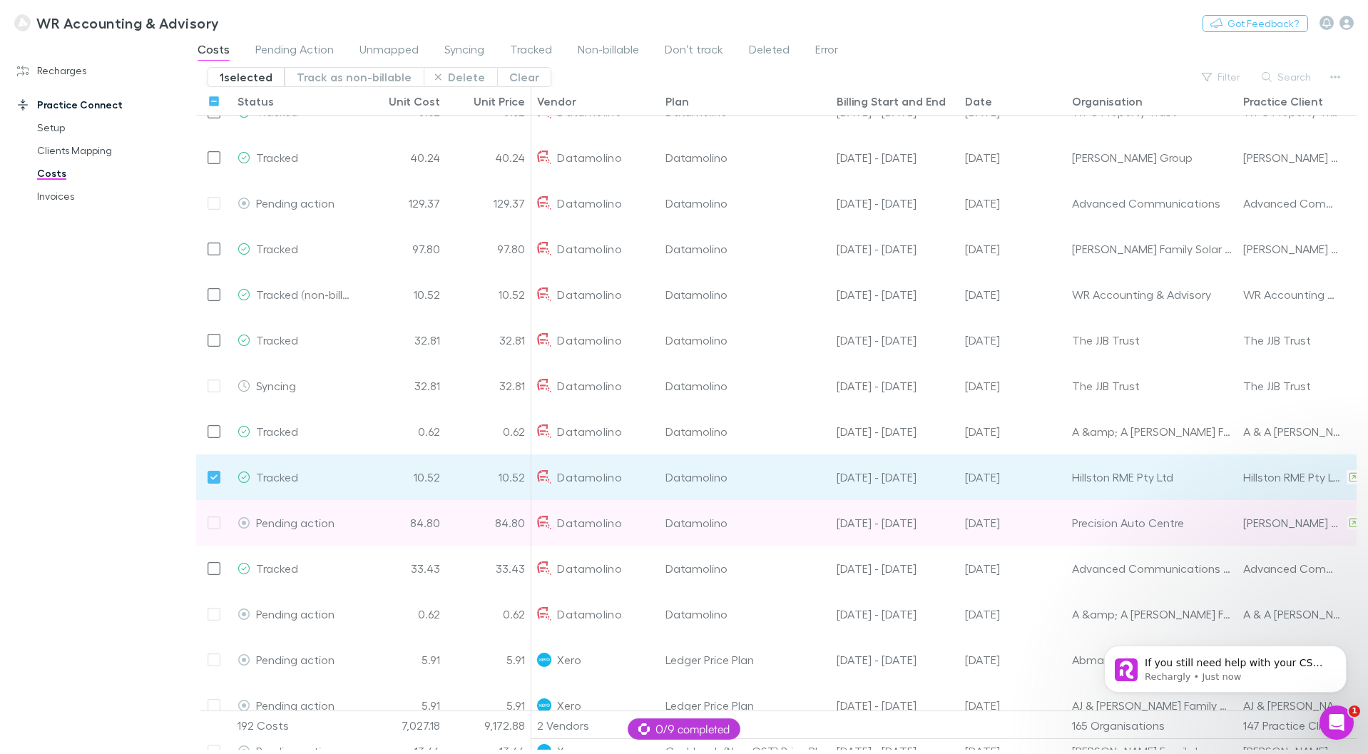
scroll to position [128, 0]
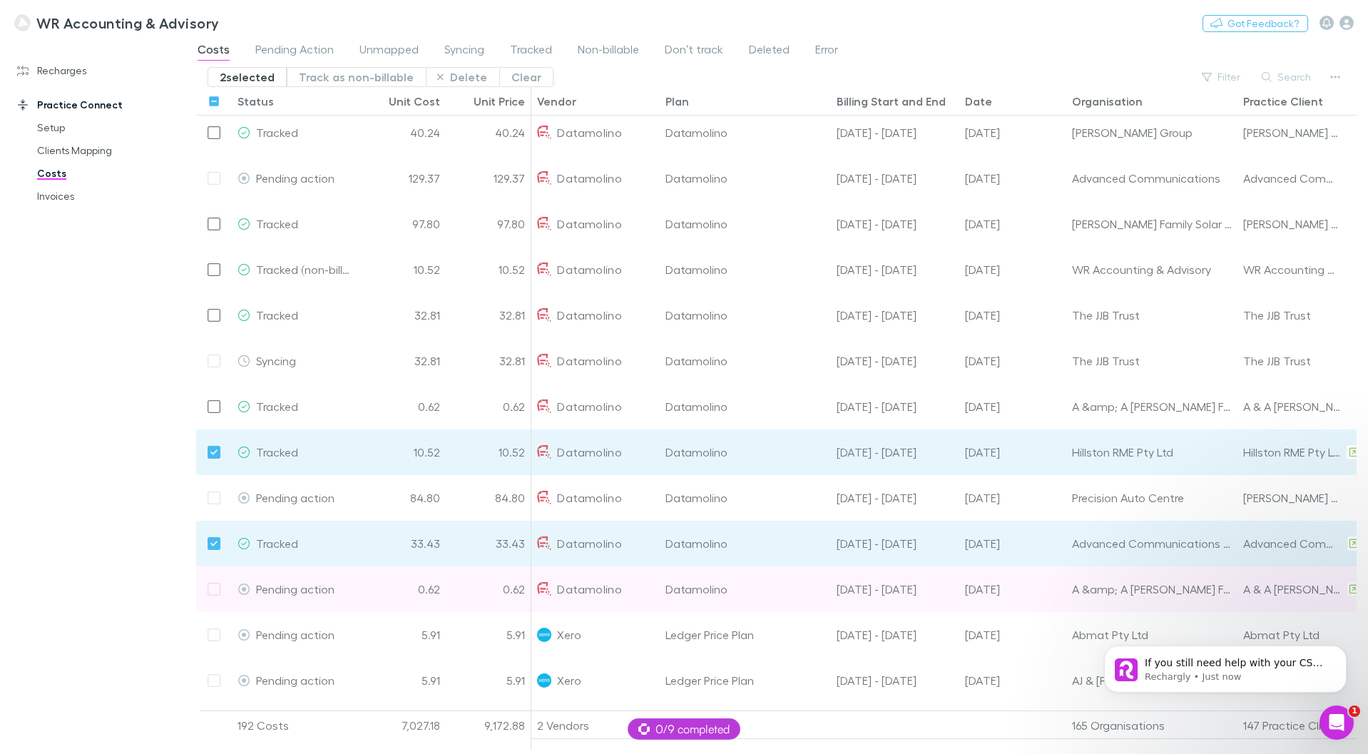
click at [215, 590] on div at bounding box center [214, 589] width 36 height 46
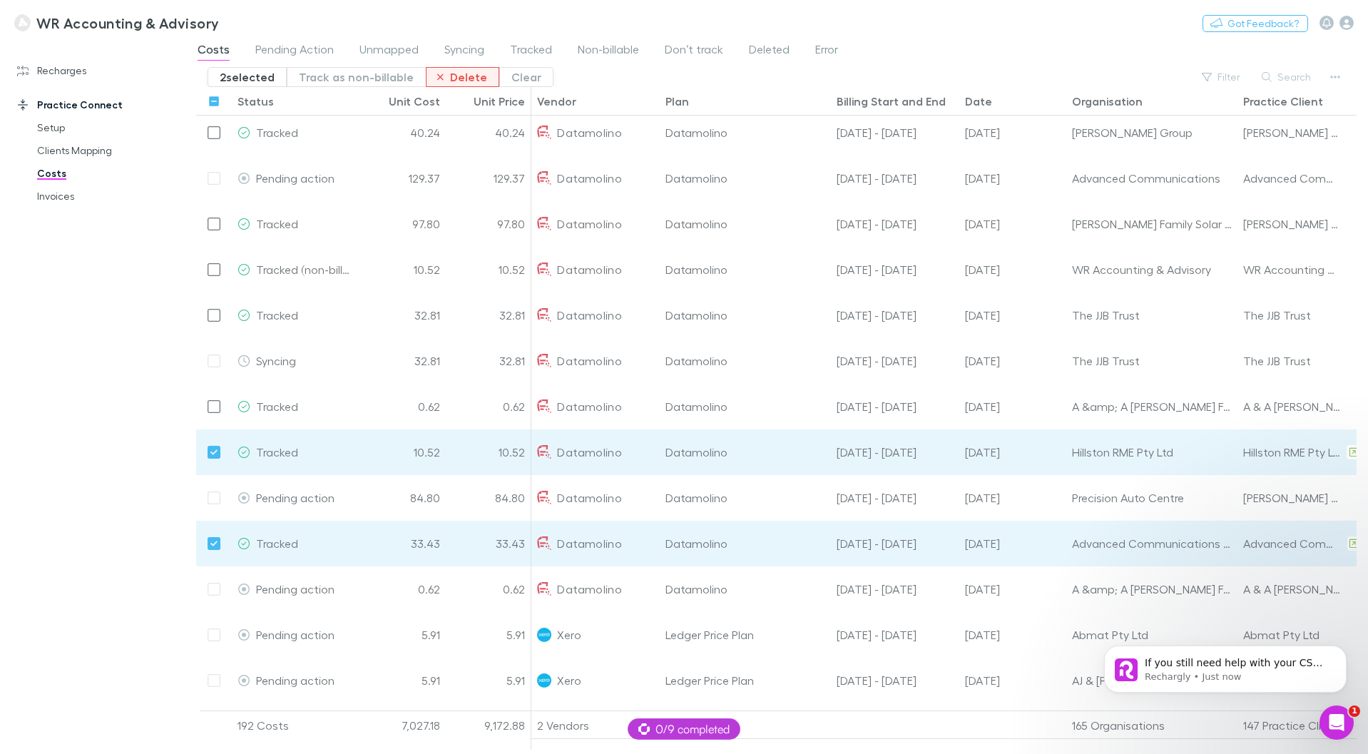
click at [456, 82] on button "Delete" at bounding box center [462, 77] width 73 height 20
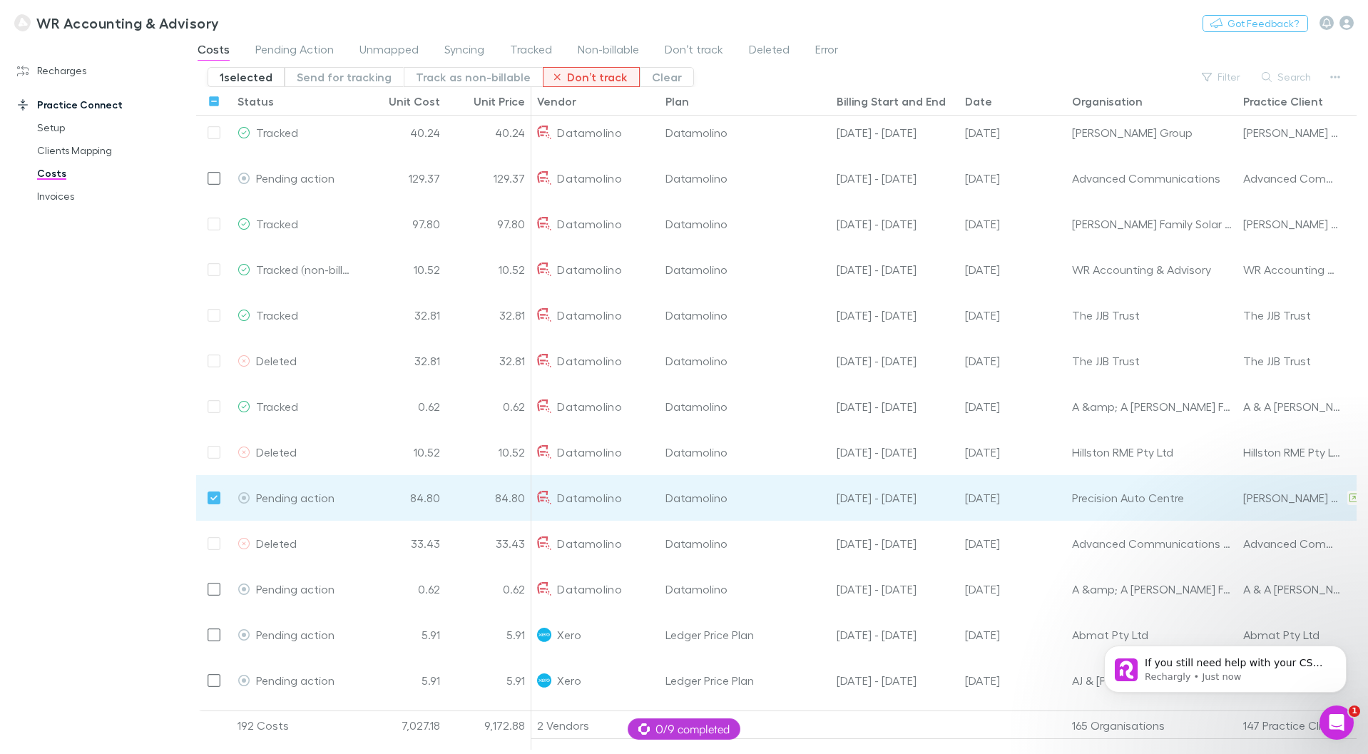
click at [563, 80] on button "Don’t track" at bounding box center [591, 77] width 97 height 20
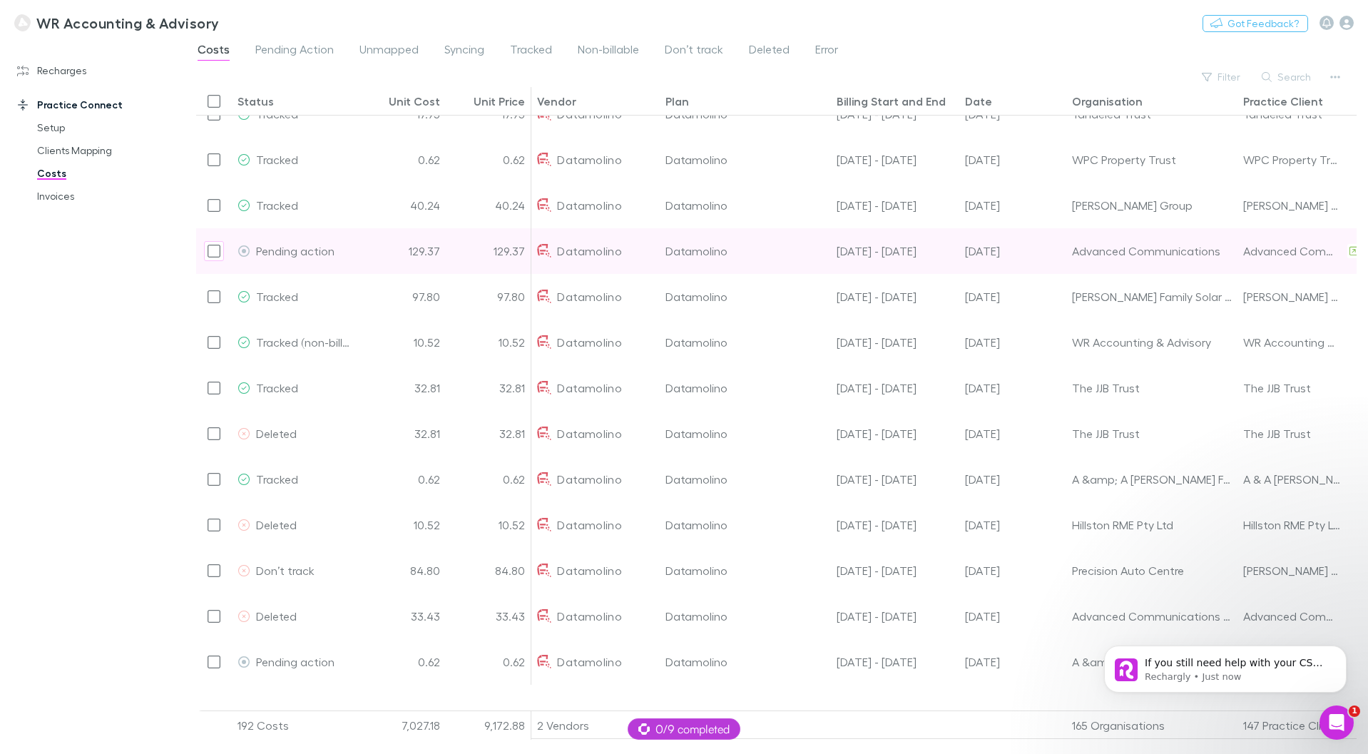
scroll to position [0, 0]
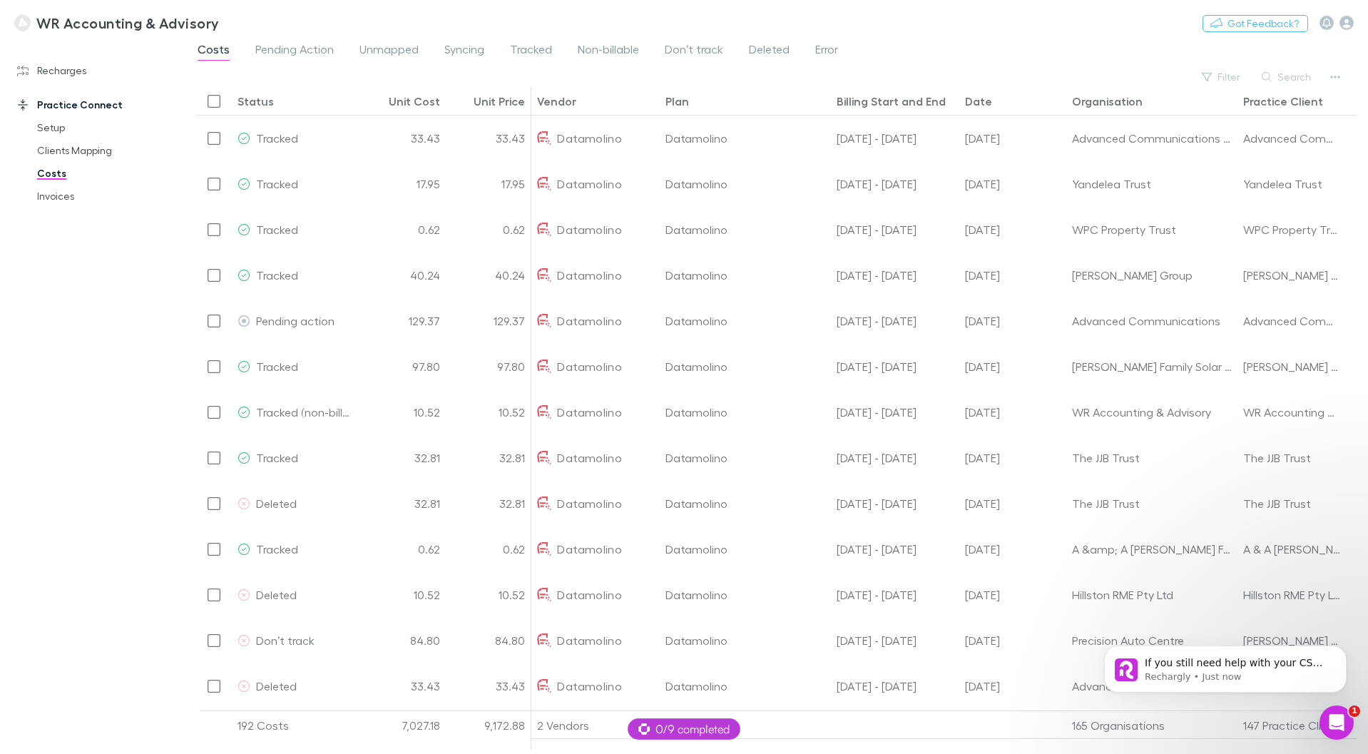
click at [564, 101] on div "Vendor" at bounding box center [556, 101] width 39 height 14
click at [1234, 74] on button "Filter" at bounding box center [1221, 76] width 54 height 17
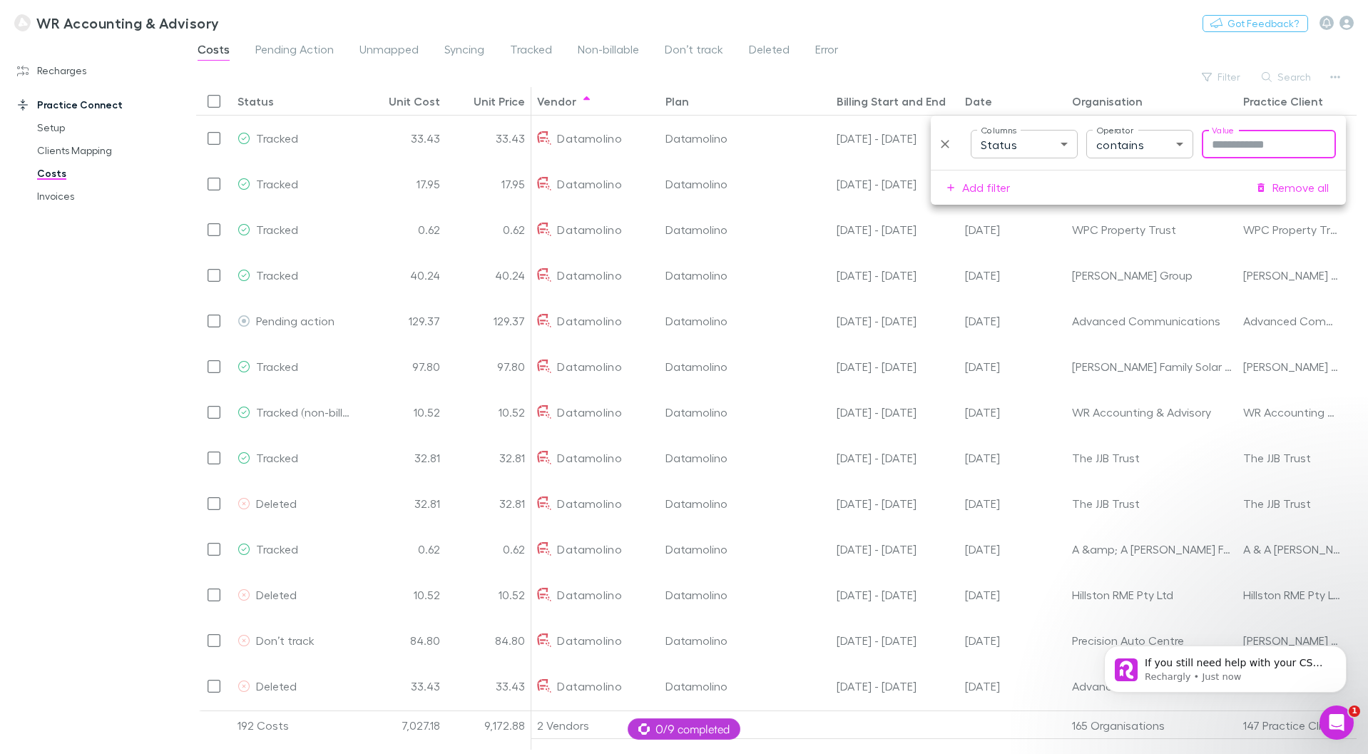
click at [1054, 138] on body "WR Accounting & Advisory Nothing Got Feedback? Recharges Setup Imports Charges …" at bounding box center [684, 377] width 1368 height 754
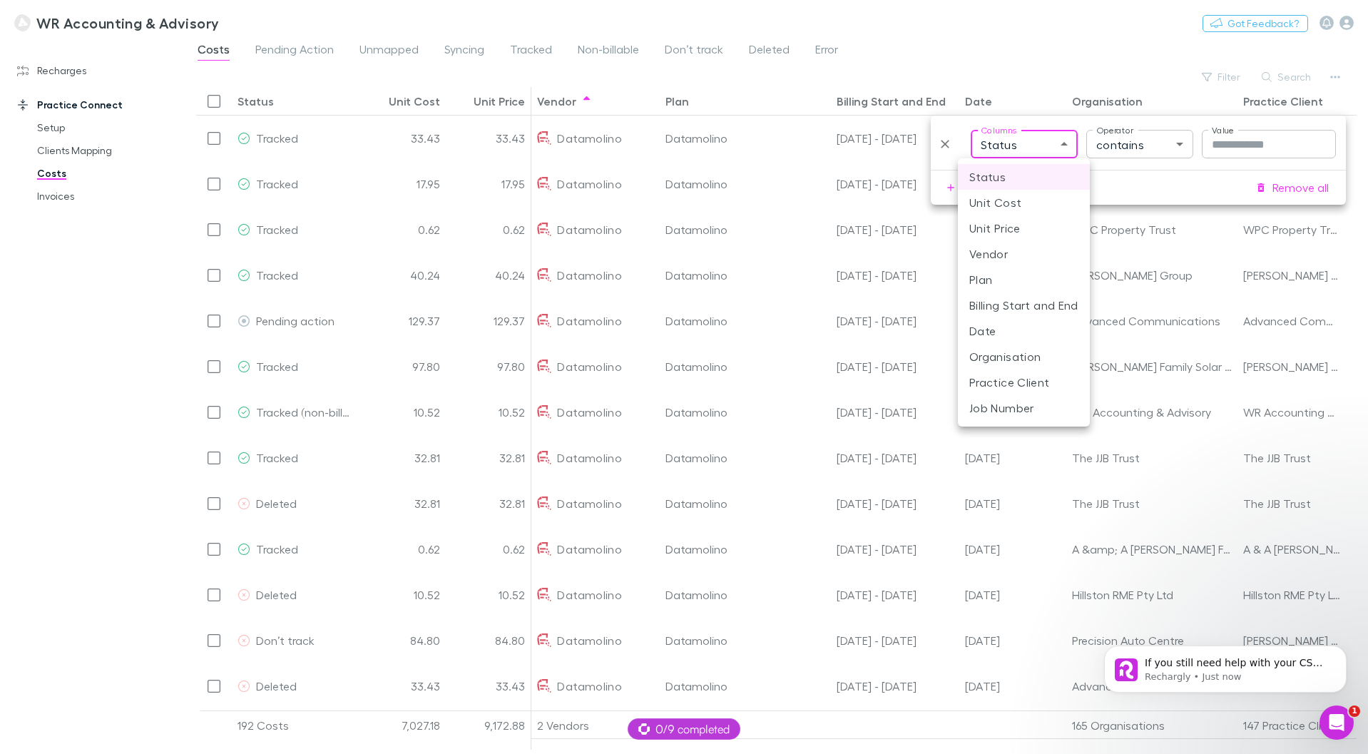
click at [1000, 248] on li "Vendor" at bounding box center [1024, 254] width 132 height 26
type input "**********"
click at [1254, 144] on input "Value" at bounding box center [1269, 144] width 134 height 29
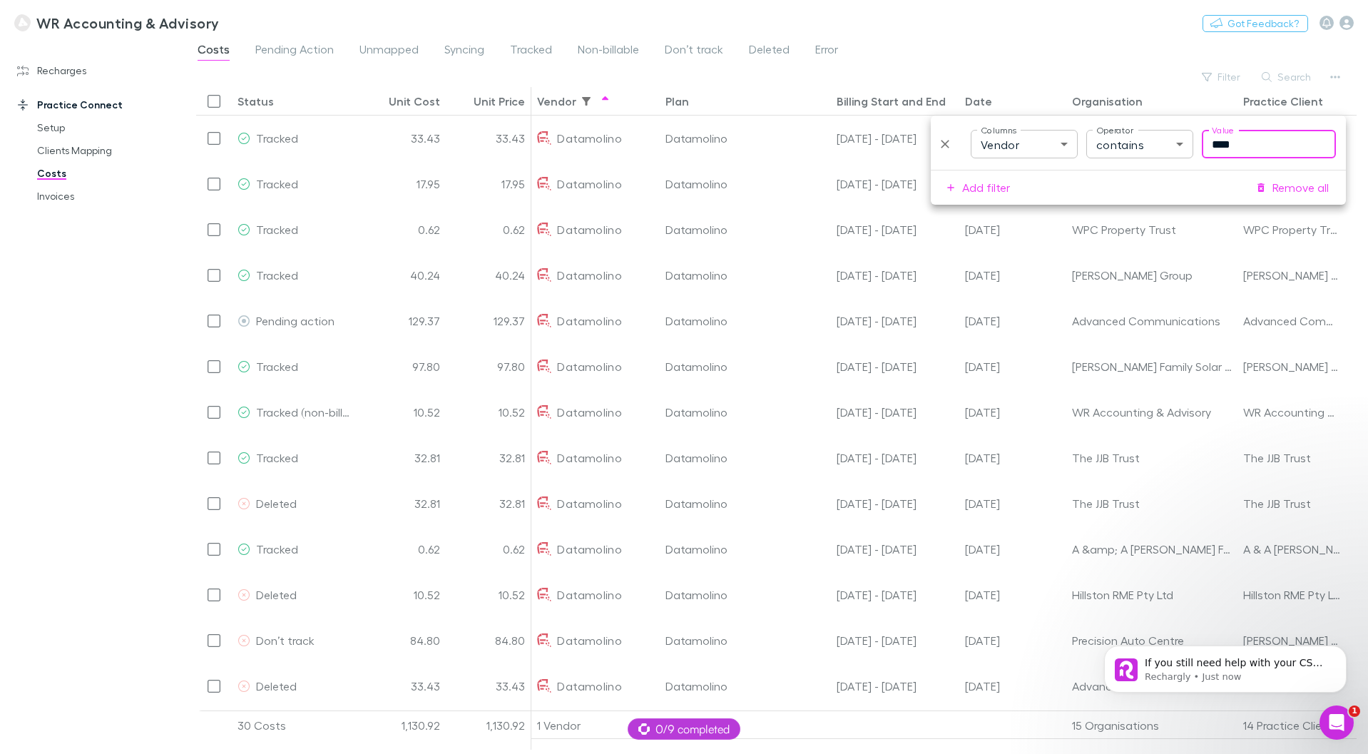
type input "****"
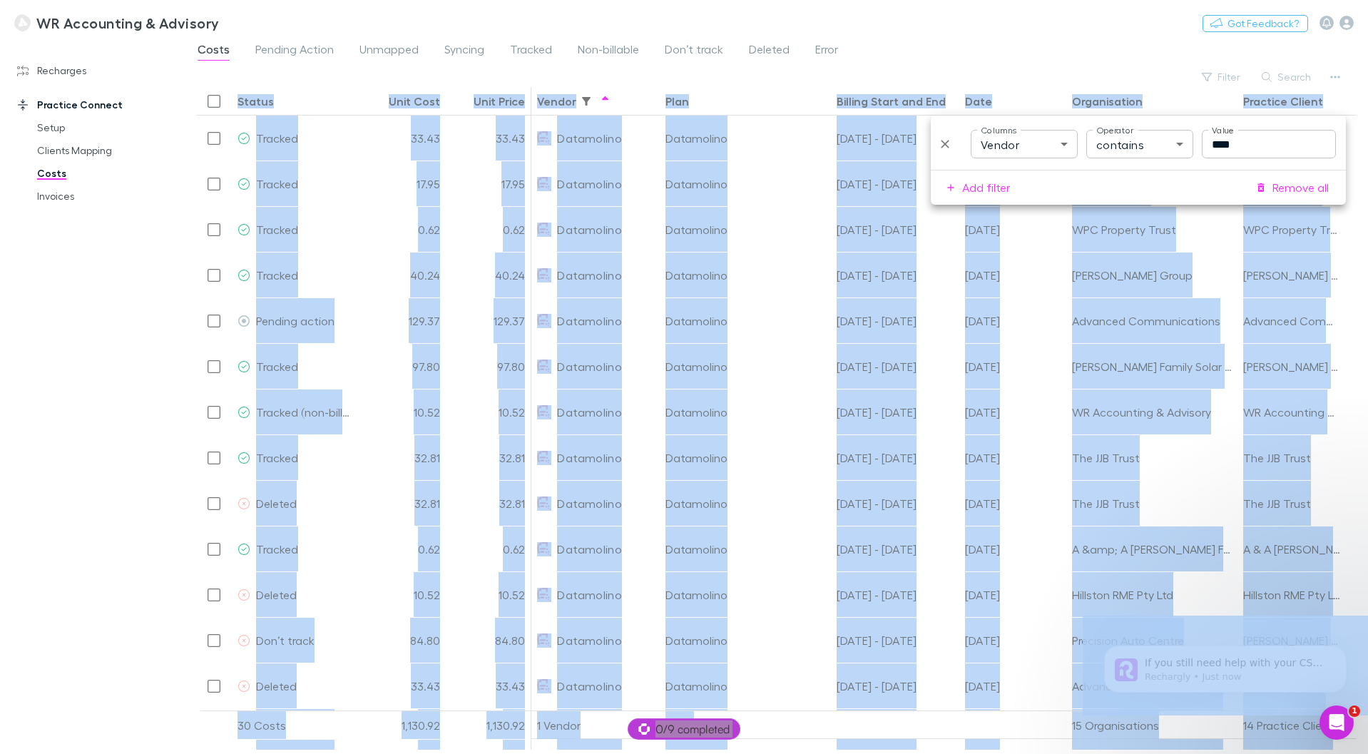
drag, startPoint x: 1118, startPoint y: 59, endPoint x: 1251, endPoint y: 142, distance: 156.3
click at [1249, 141] on body "WR Accounting & Advisory Nothing Got Feedback? Recharges Setup Imports Charges …" at bounding box center [684, 377] width 1368 height 754
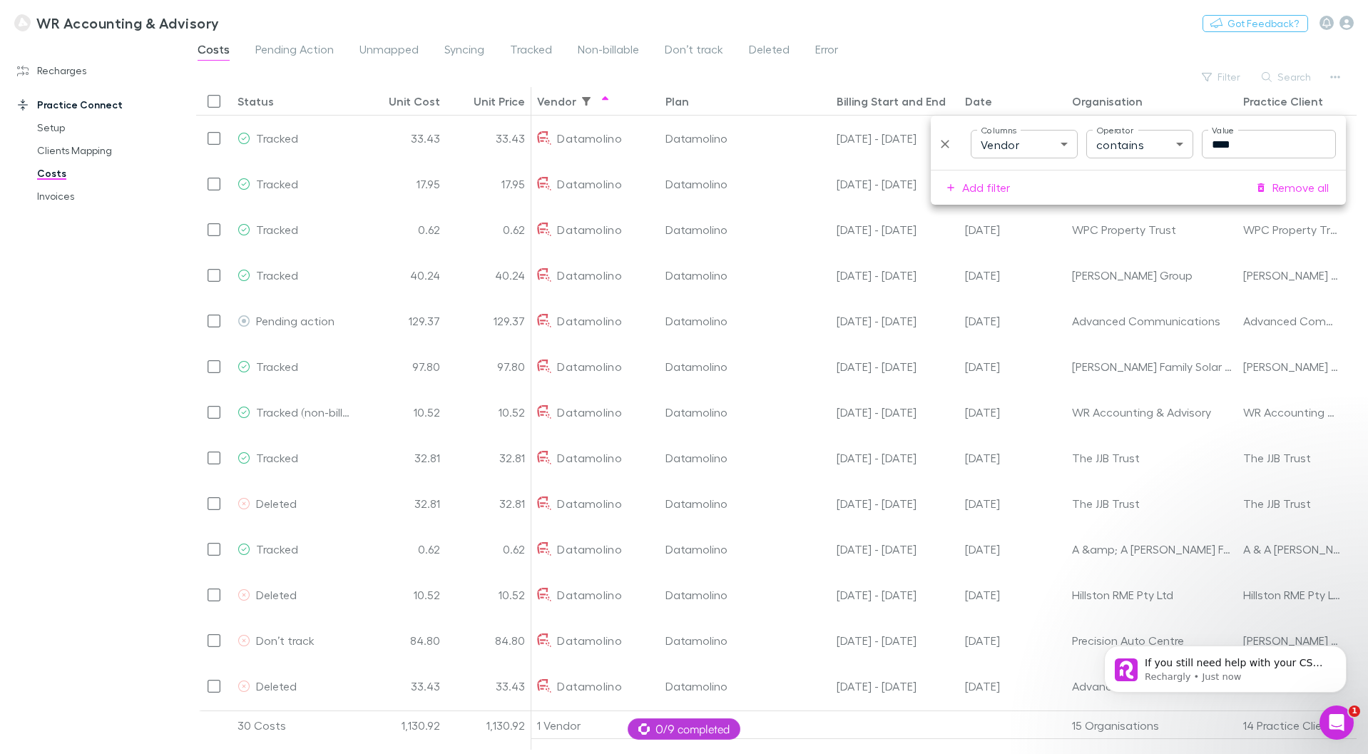
click at [1251, 142] on input "****" at bounding box center [1269, 144] width 134 height 29
click at [1048, 26] on div "WR Accounting & Advisory Nothing Got Feedback?" at bounding box center [684, 23] width 1368 height 46
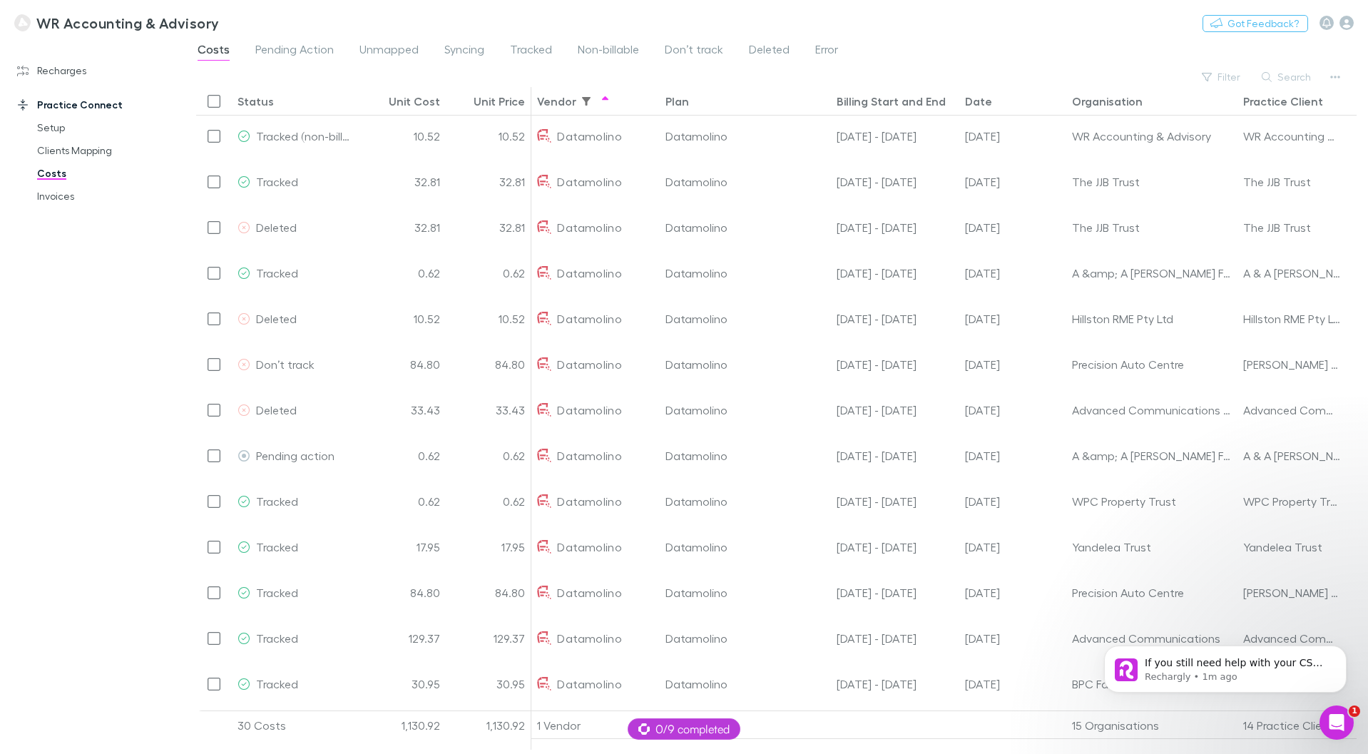
scroll to position [247, 0]
click at [880, 102] on div "Billing Start and End" at bounding box center [890, 101] width 109 height 14
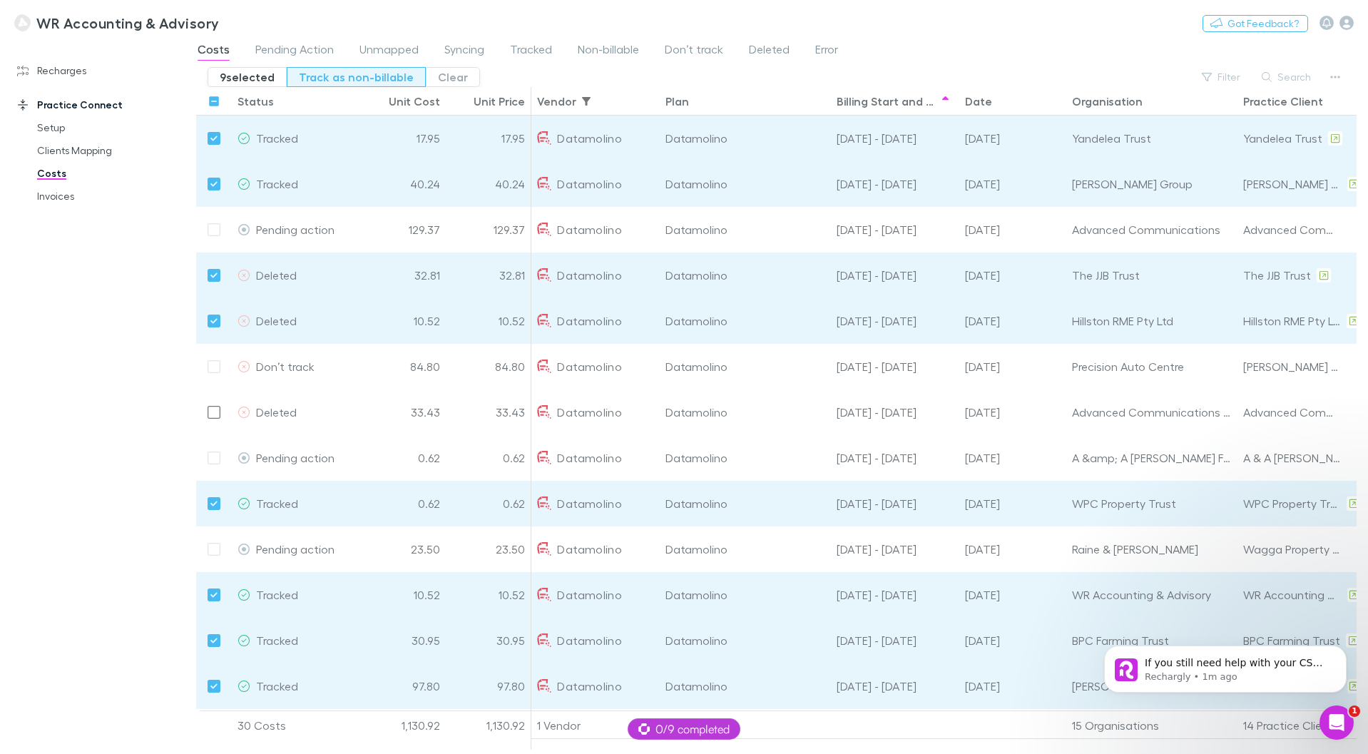
click at [355, 73] on button "Track as non-billable" at bounding box center [356, 77] width 139 height 20
